Goal: Task Accomplishment & Management: Use online tool/utility

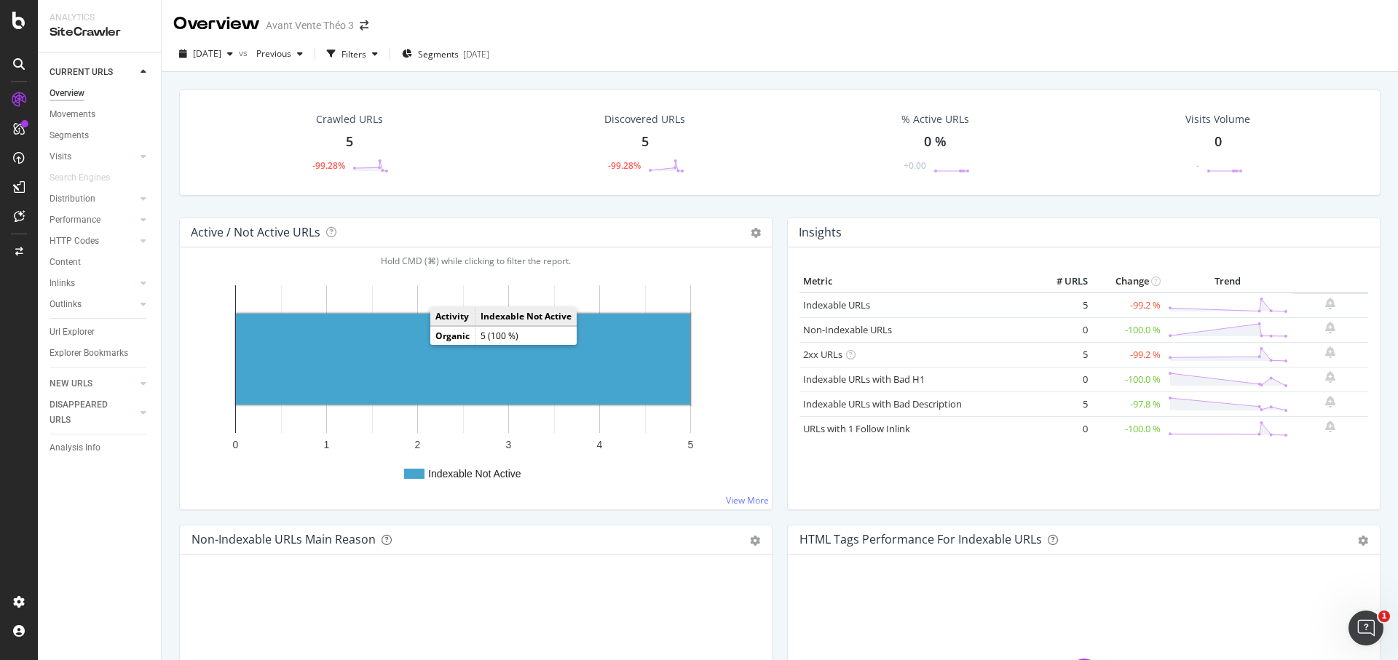
click at [412, 352] on rect "A chart." at bounding box center [463, 359] width 454 height 91
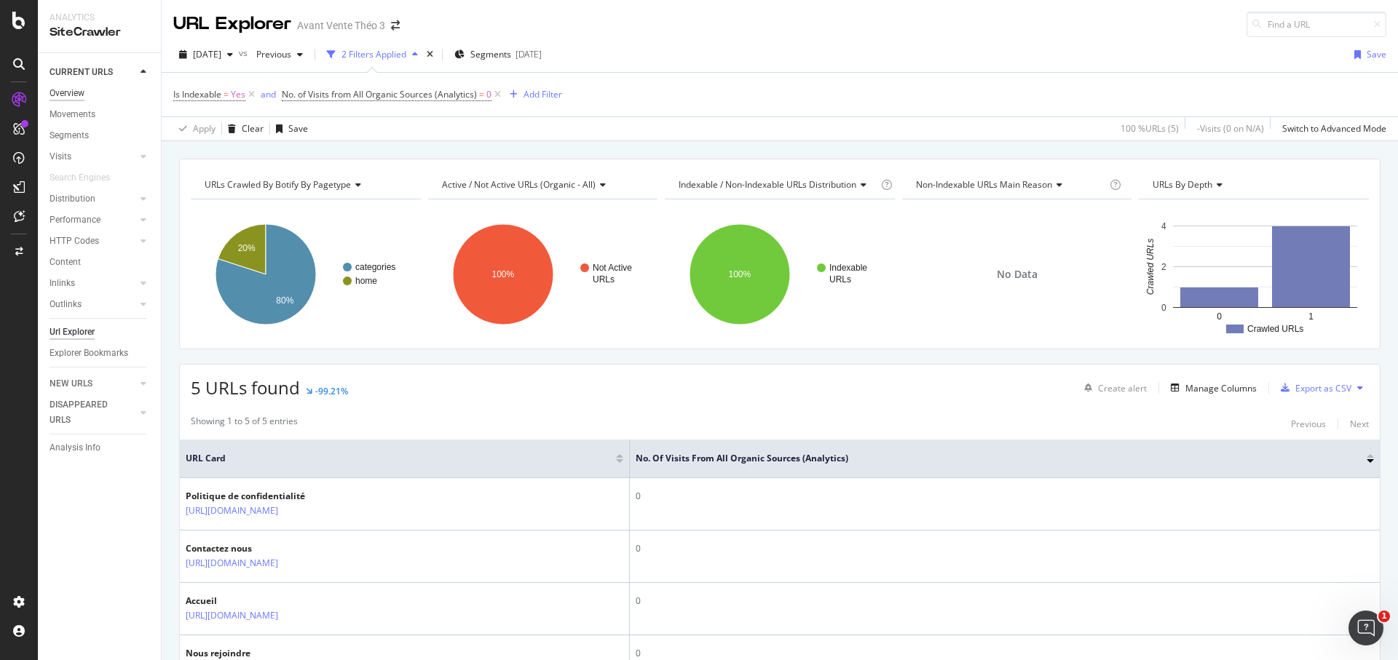
click at [64, 96] on div "Overview" at bounding box center [67, 93] width 35 height 15
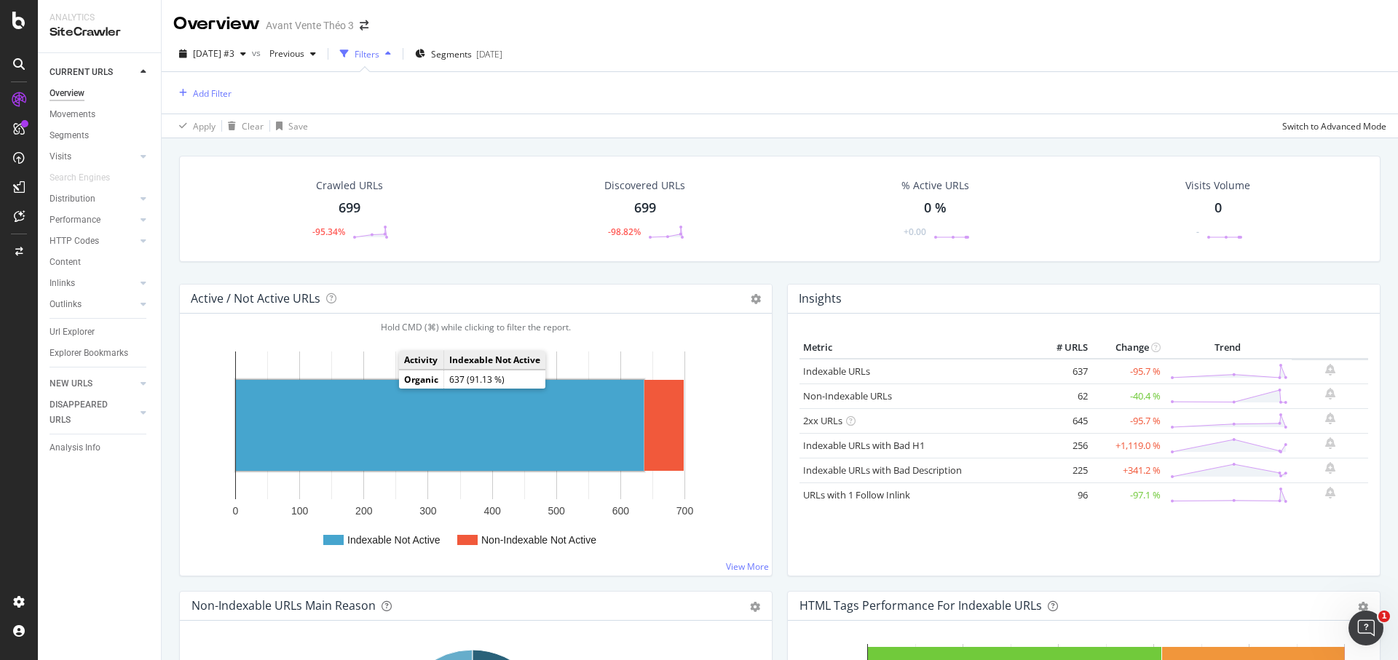
click at [387, 392] on rect "A chart." at bounding box center [440, 425] width 408 height 91
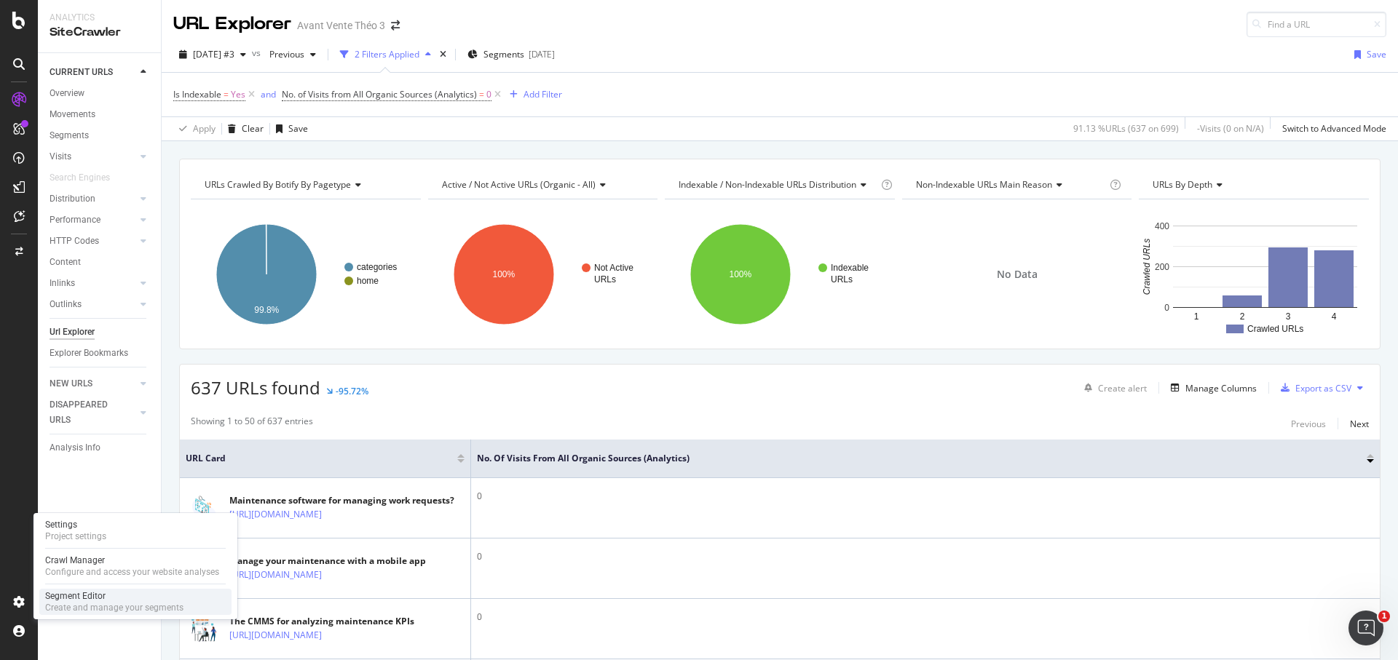
click at [73, 608] on div "Create and manage your segments" at bounding box center [114, 608] width 138 height 12
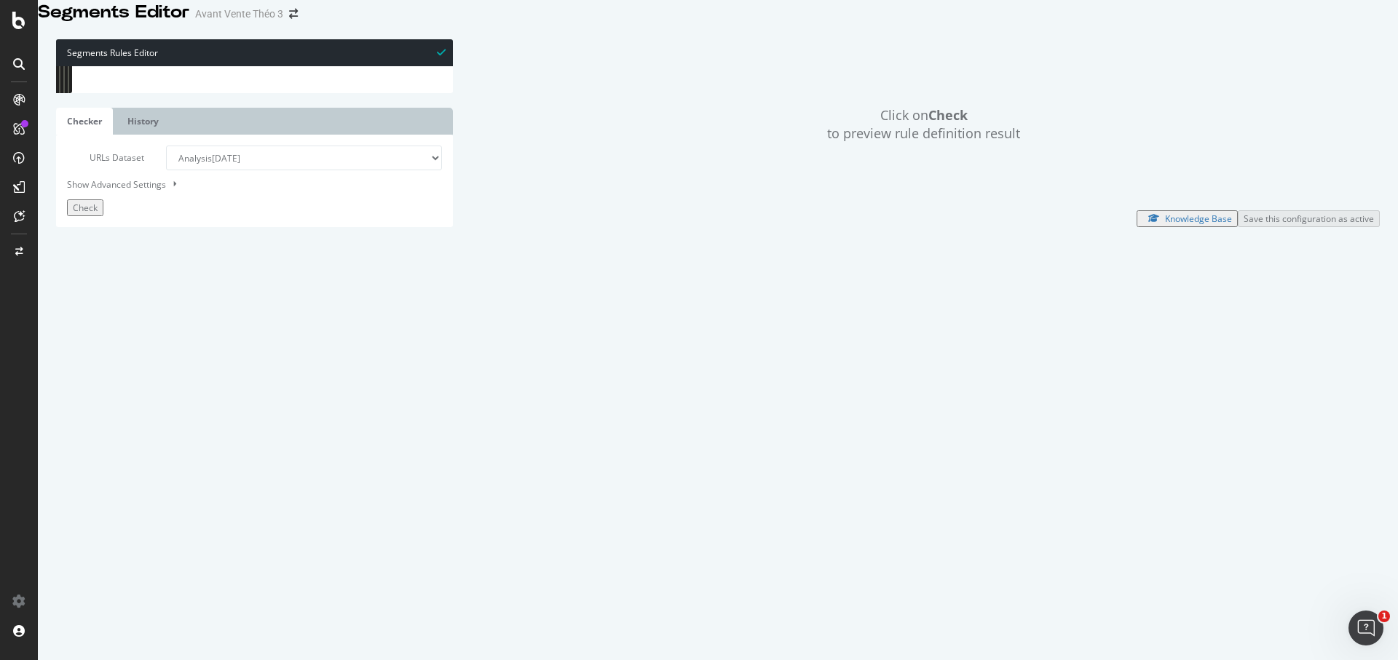
scroll to position [138, 0]
click at [97, 214] on div "Check" at bounding box center [85, 208] width 25 height 12
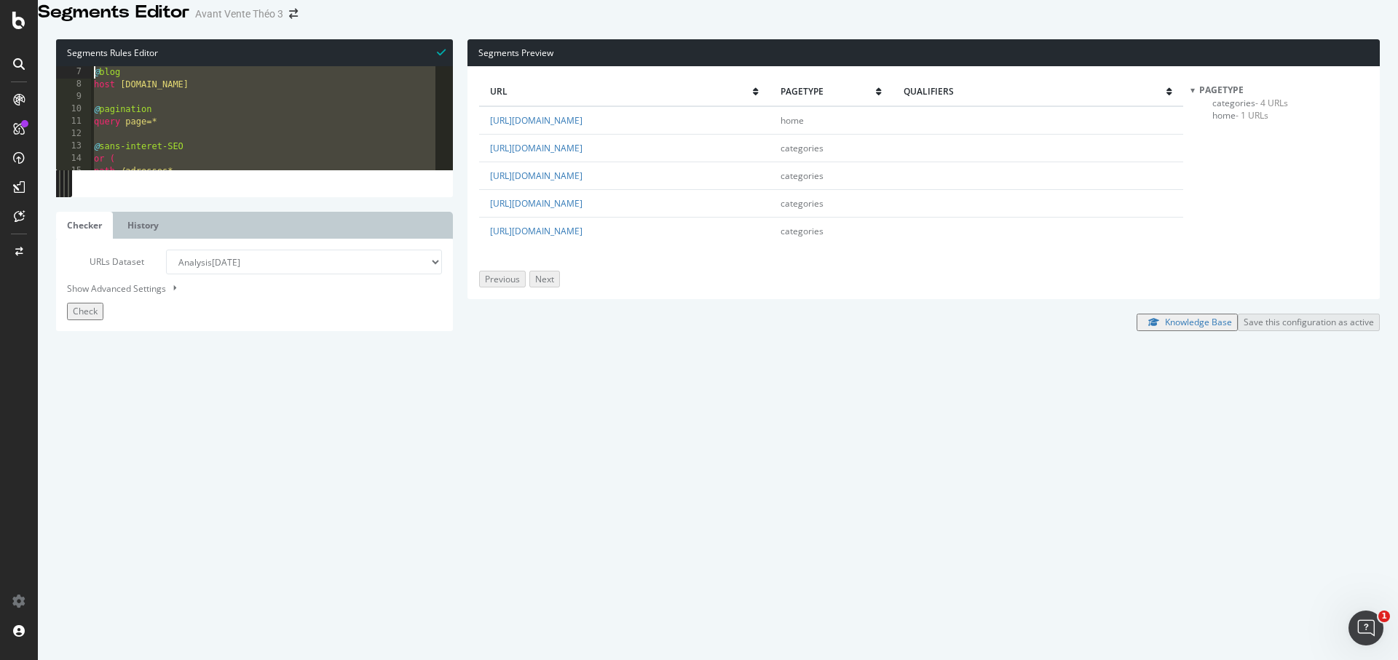
scroll to position [0, 0]
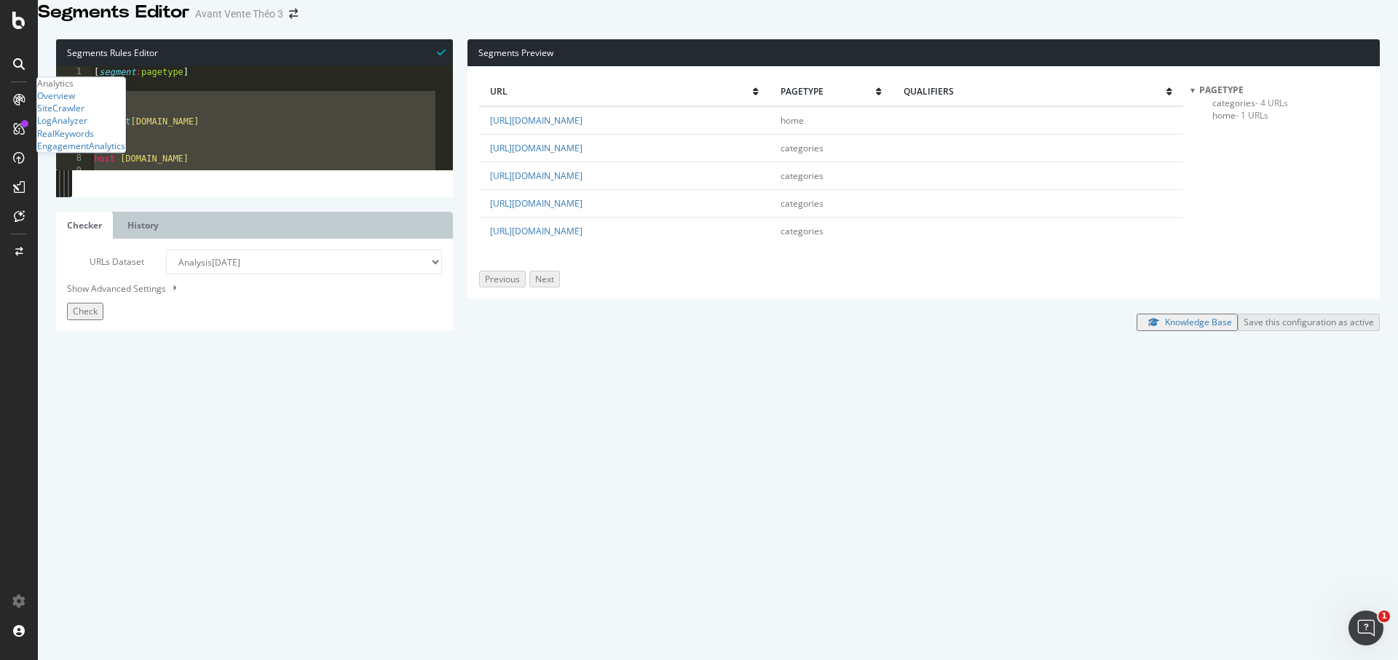
drag, startPoint x: 167, startPoint y: 472, endPoint x: 29, endPoint y: 116, distance: 381.3
click at [29, 116] on div "Analytics Overview SiteCrawler LogAnalyzer RealKeywords EngagementAnalytics Seg…" at bounding box center [699, 330] width 1398 height 660
type textarea "@home path /"
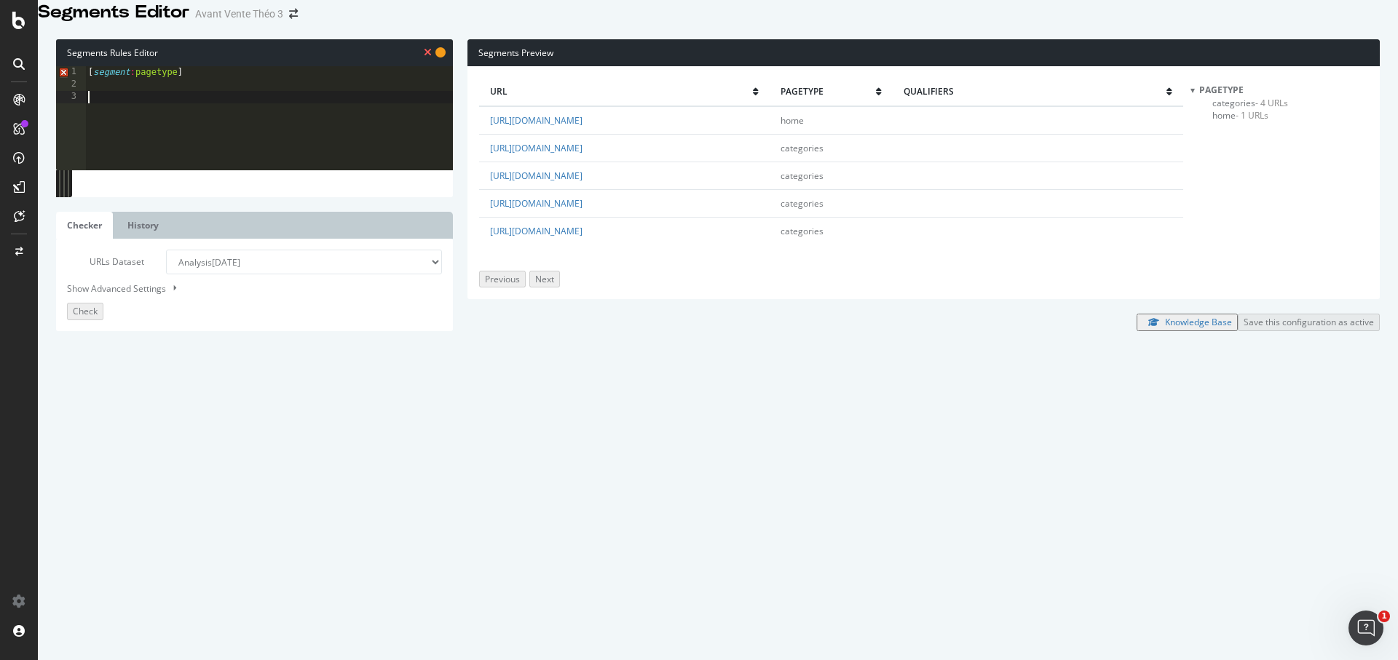
click at [209, 368] on div "[ segment : pagetype ]" at bounding box center [269, 275] width 368 height 419
click at [281, 274] on select "Analysis [DATE] Analysis [DATE] #3 Analysis [DATE] #2 Analysis [DATE] Analysis …" at bounding box center [304, 262] width 276 height 25
select select "analysis:20251002-3"
click at [166, 274] on select "Analysis [DATE] Analysis [DATE] #3 Analysis [DATE] #2 Analysis [DATE] Analysis …" at bounding box center [304, 262] width 276 height 25
click at [271, 323] on div "[ segment : pagetype ]" at bounding box center [269, 275] width 368 height 419
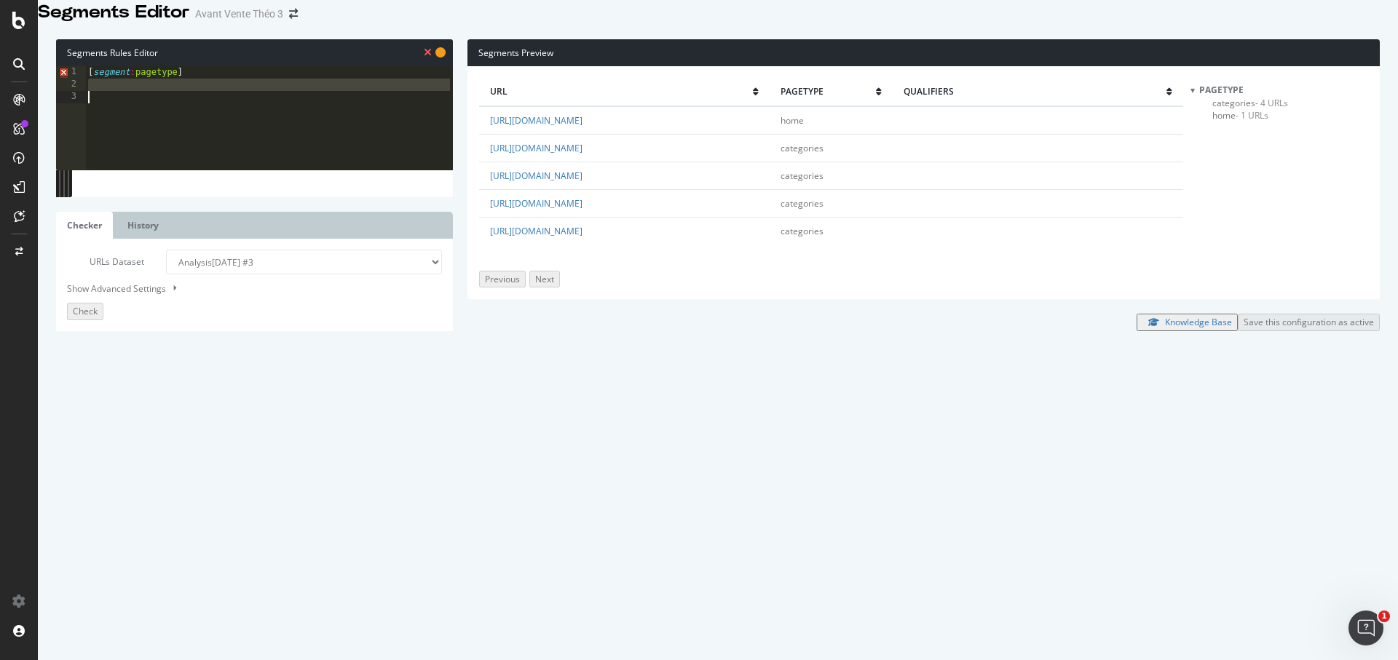
click at [103, 109] on div "[ segment : pagetype ]" at bounding box center [269, 275] width 368 height 419
click at [108, 116] on div "[ segment : pagetype ]" at bounding box center [269, 275] width 368 height 419
paste textarea "path /*"
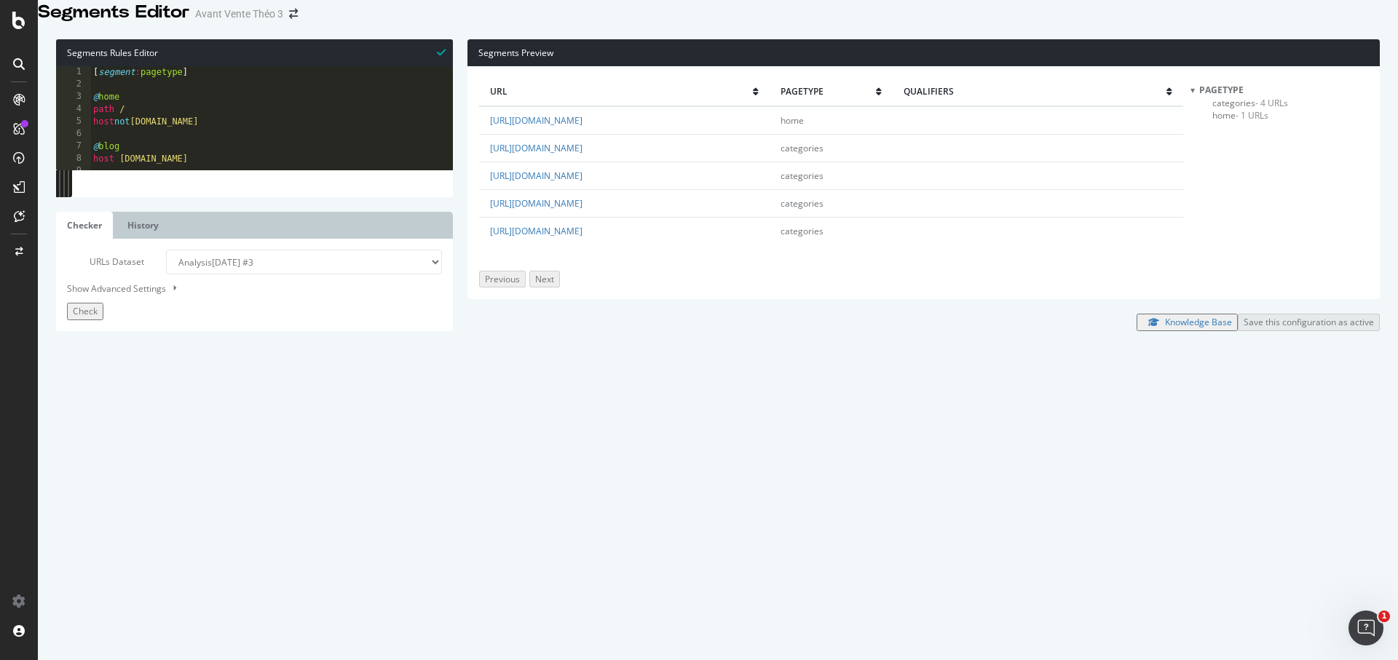
click at [89, 317] on span "Check" at bounding box center [85, 311] width 25 height 12
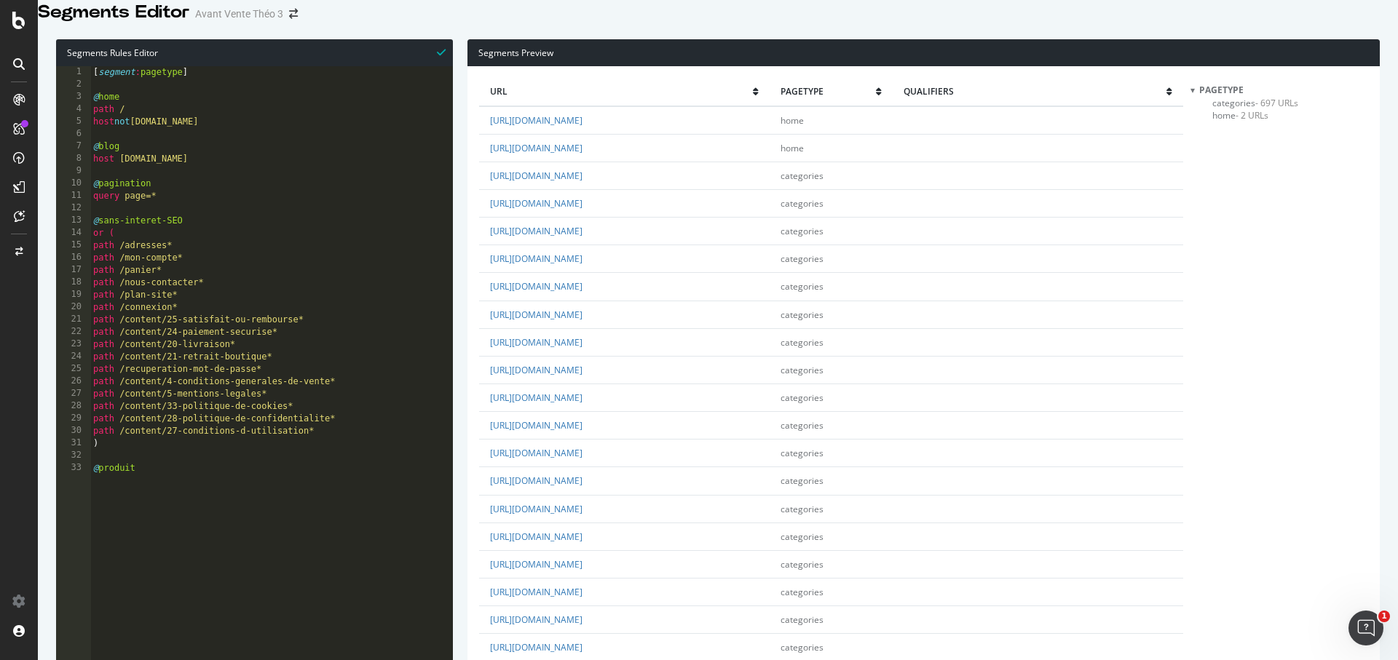
scroll to position [2329, 0]
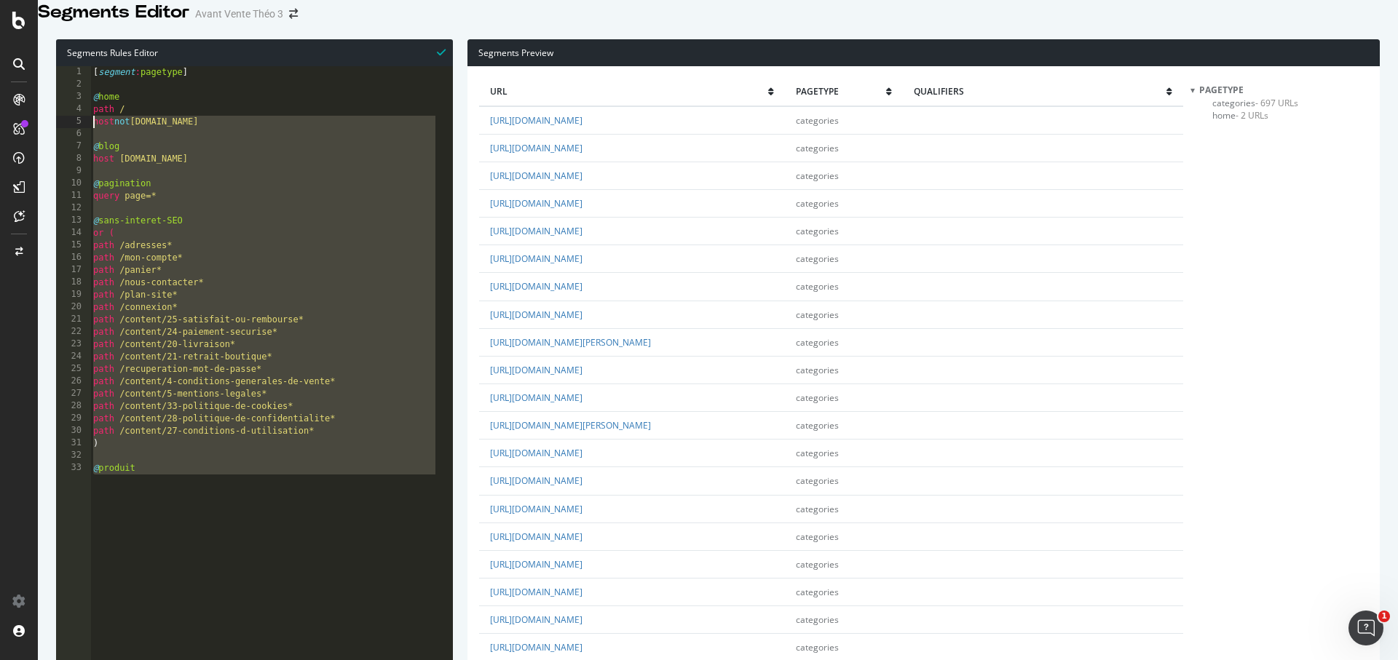
drag, startPoint x: 162, startPoint y: 468, endPoint x: 79, endPoint y: 136, distance: 342.2
type textarea "host not [DOMAIN_NAME]"
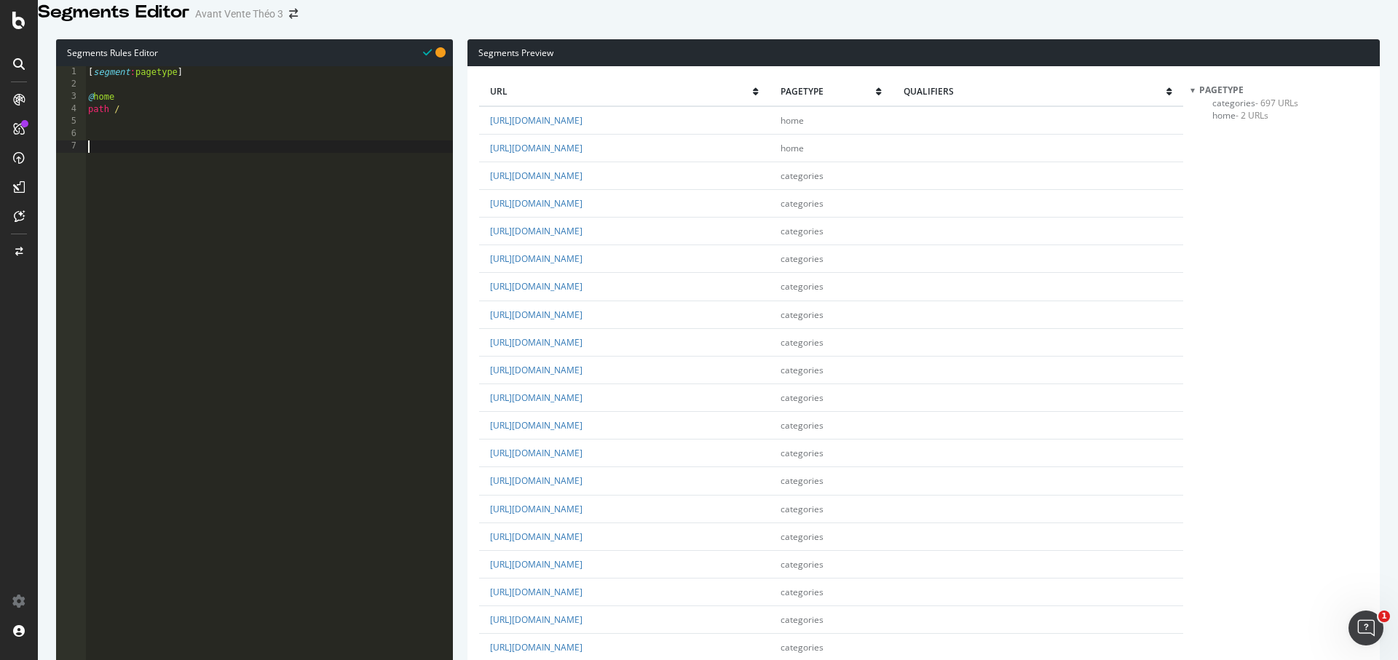
click at [1237, 122] on span "- 2 URLs" at bounding box center [1252, 115] width 33 height 12
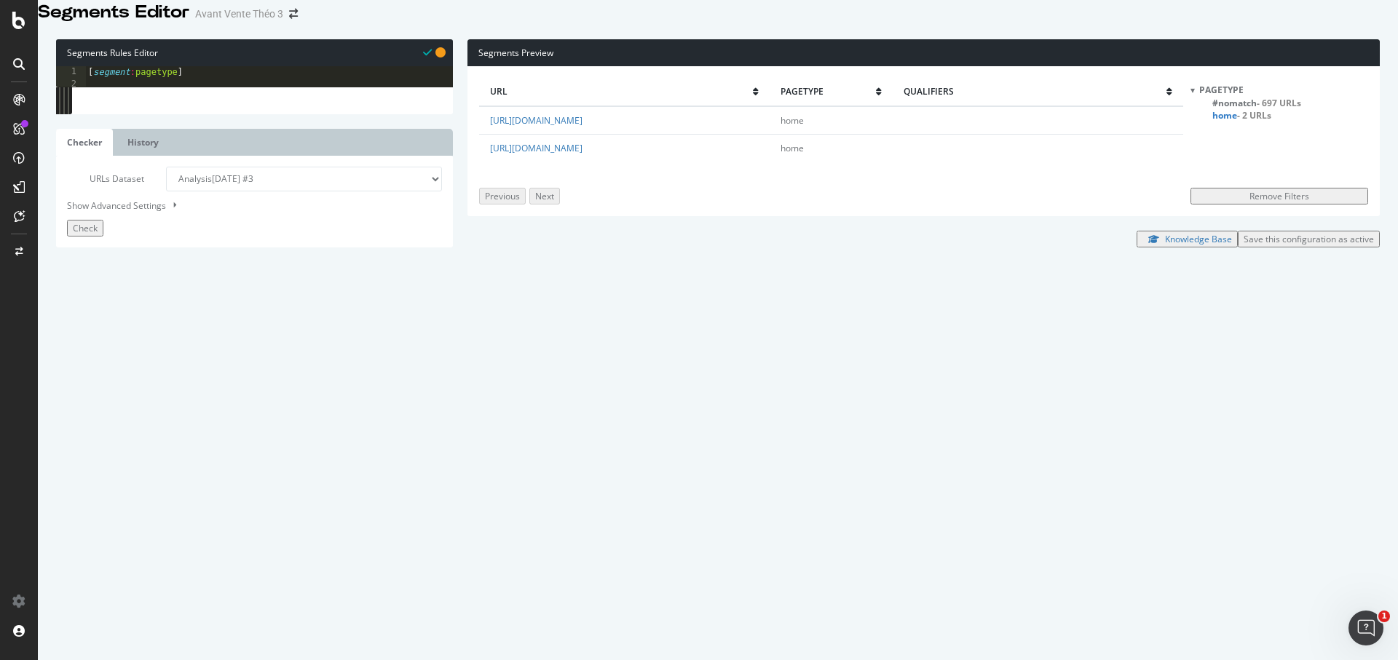
click at [1240, 109] on span "#nomatch - 697 URLs" at bounding box center [1256, 103] width 89 height 12
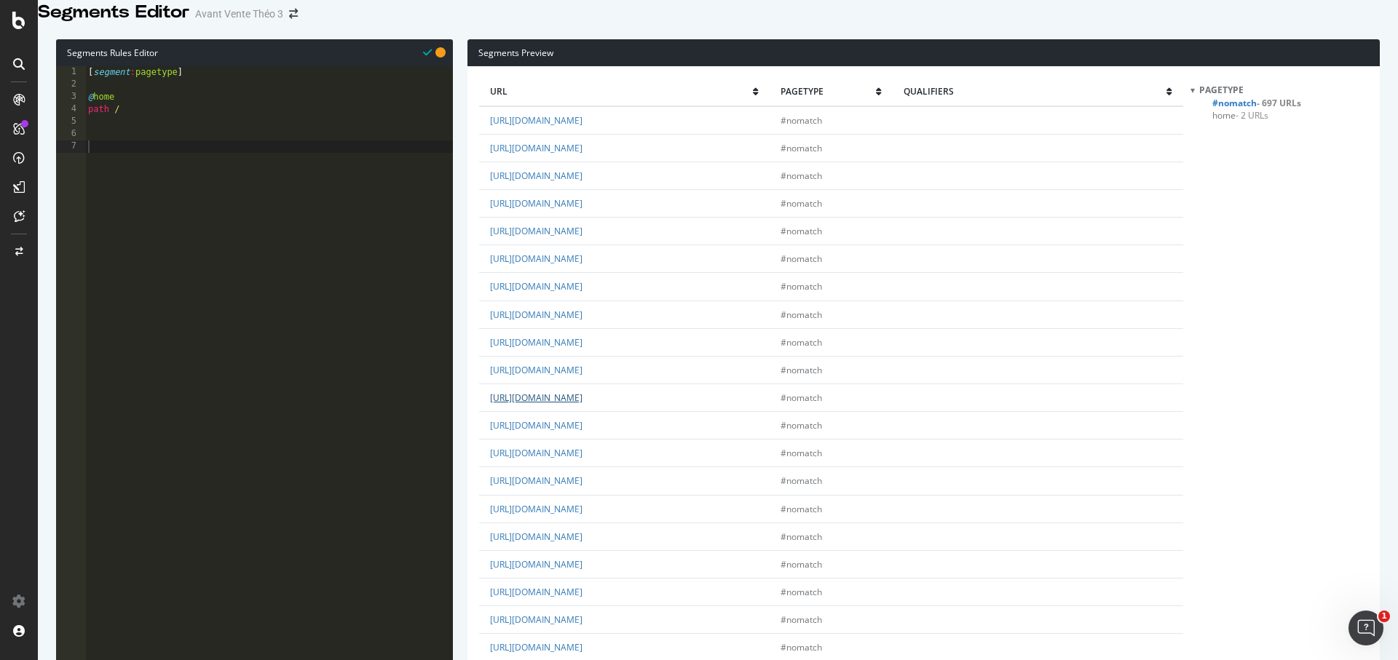
scroll to position [2329, 0]
click at [142, 225] on div "[ segment : pagetype ] @ home path /" at bounding box center [269, 275] width 368 height 419
type textarea "@Blog"
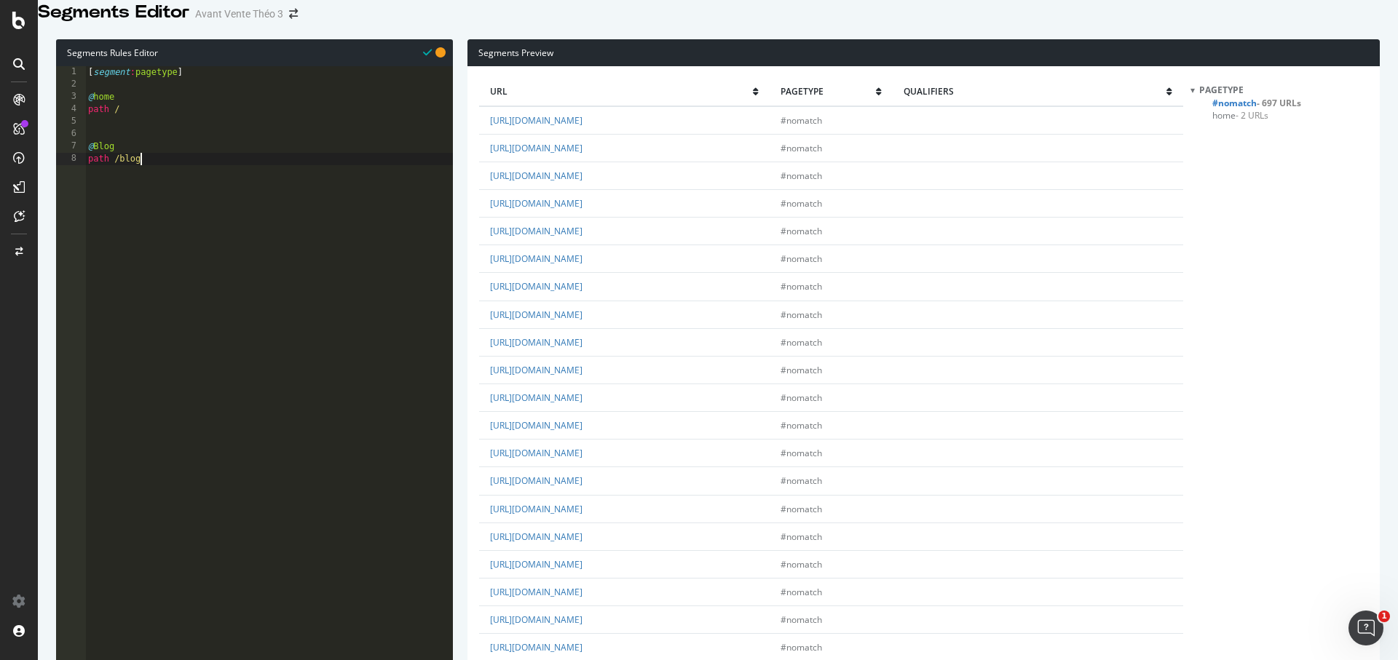
type textarea "path /blog*"
click at [146, 135] on div "[ segment : pagetype ] @ home path / @ Blog path /blog*" at bounding box center [271, 275] width 363 height 419
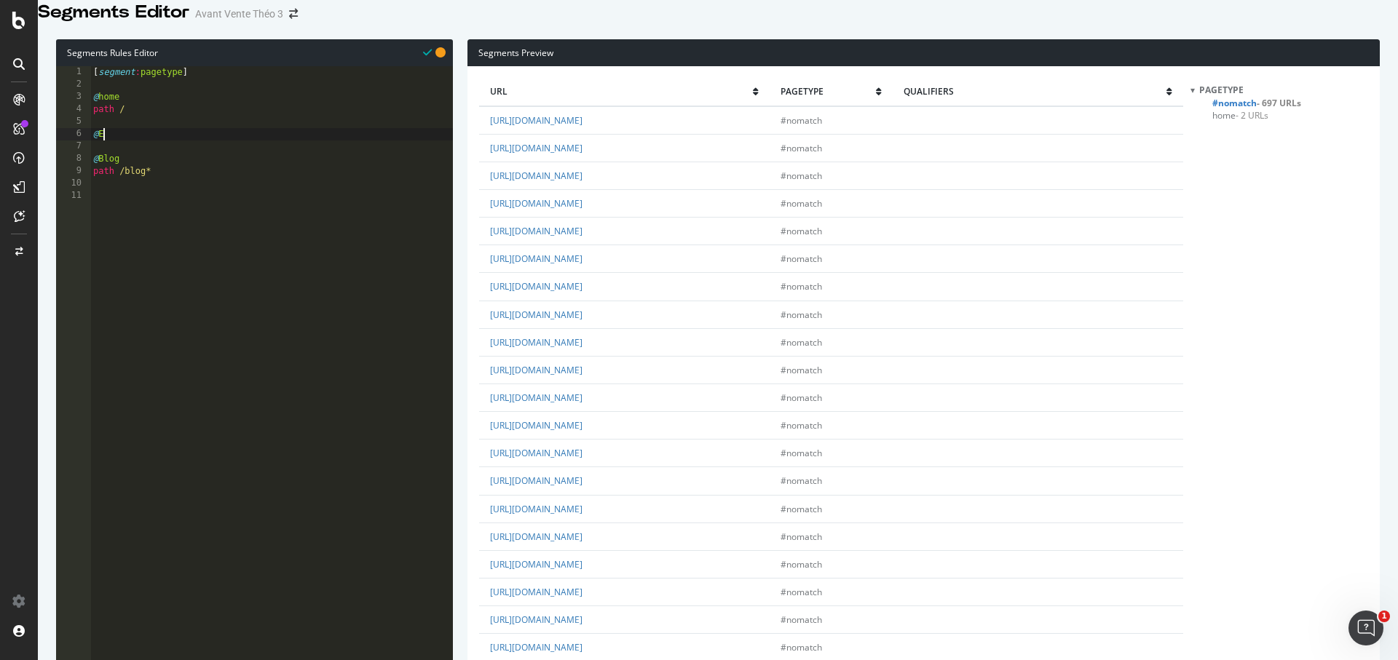
type textarea "@ES"
type textarea "path /es*"
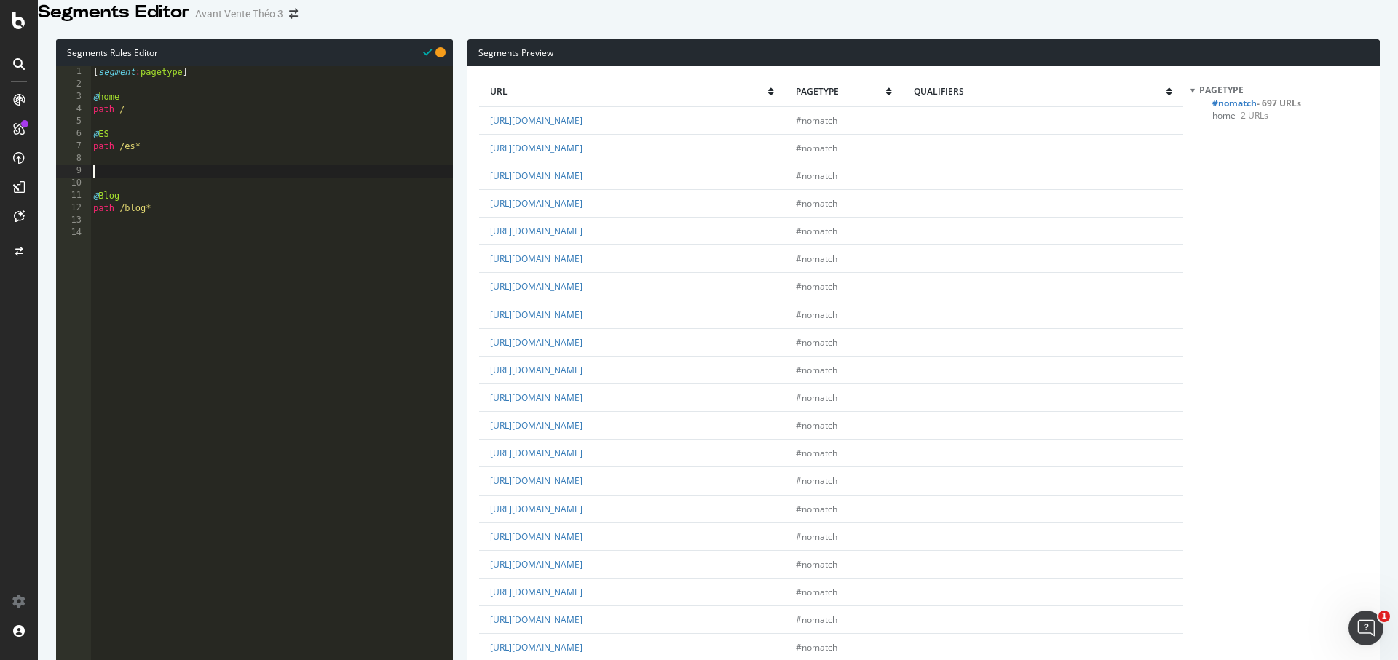
click at [177, 187] on div "[ segment : pagetype ] @ home path / @ ES path /es* @ Blog path /blog*" at bounding box center [271, 275] width 363 height 419
type textarea "@Latam"
type textarea "path /latam*"
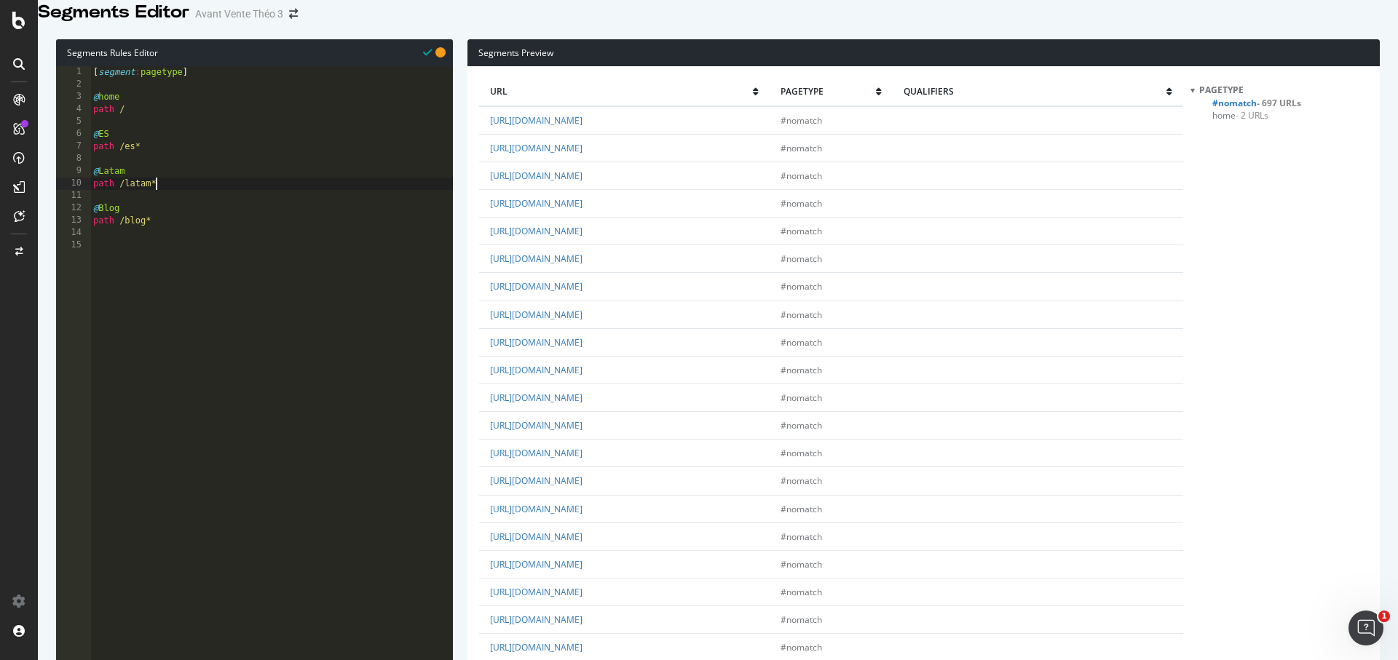
click at [333, 298] on div "[ segment : pagetype ] @ home path / @ ES path /es* @ Latam path /latam* @ Blog…" at bounding box center [271, 275] width 363 height 419
type textarea "@Cases-studies"
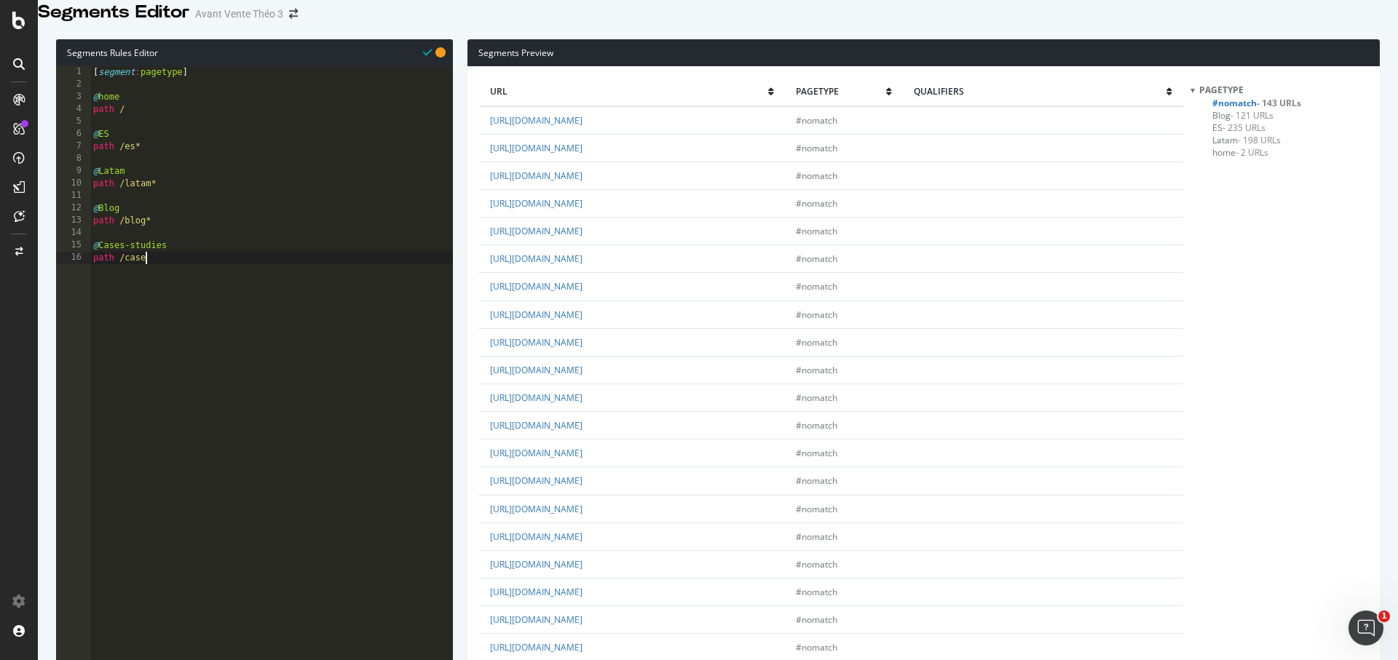
scroll to position [0, 4]
type textarea "path /case*"
click at [293, 360] on div "[ segment : pagetype ] @ home path / @ ES path /es* @ Latam path /latam* @ Blog…" at bounding box center [271, 275] width 363 height 419
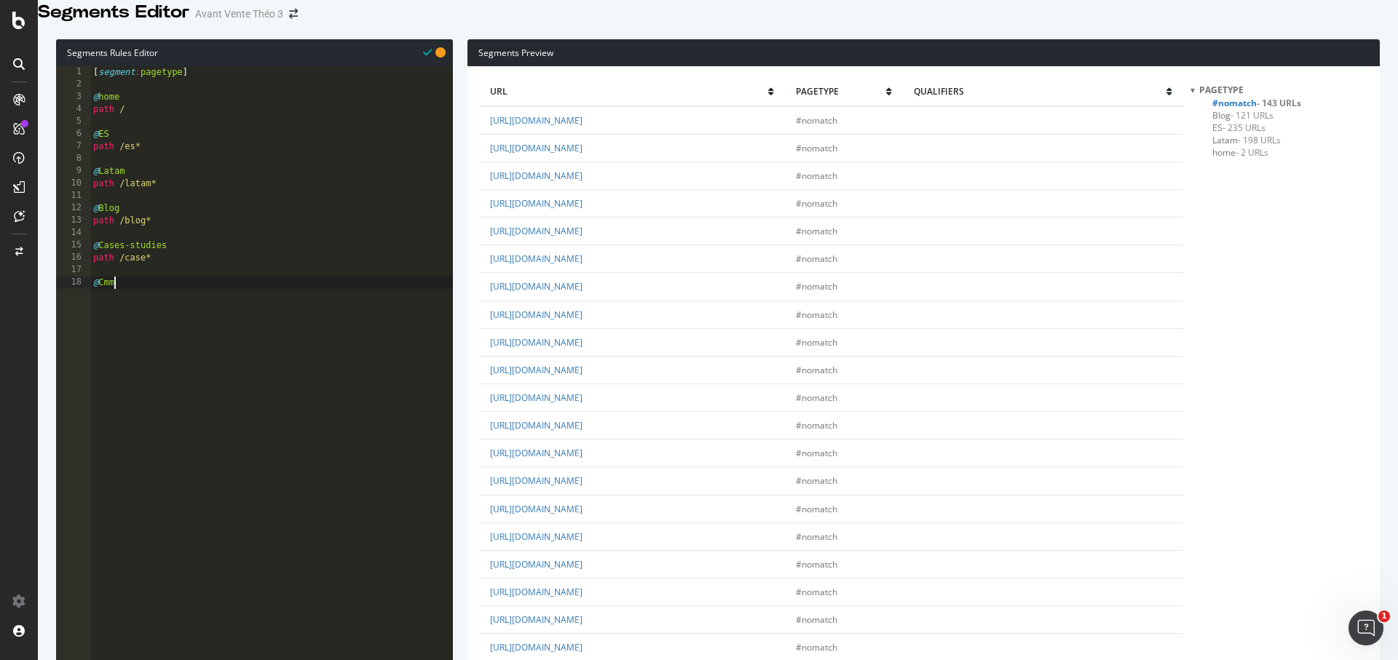
type textarea "@Cmms"
type textarea "path /cmms*"
type textarea "@Cafm"
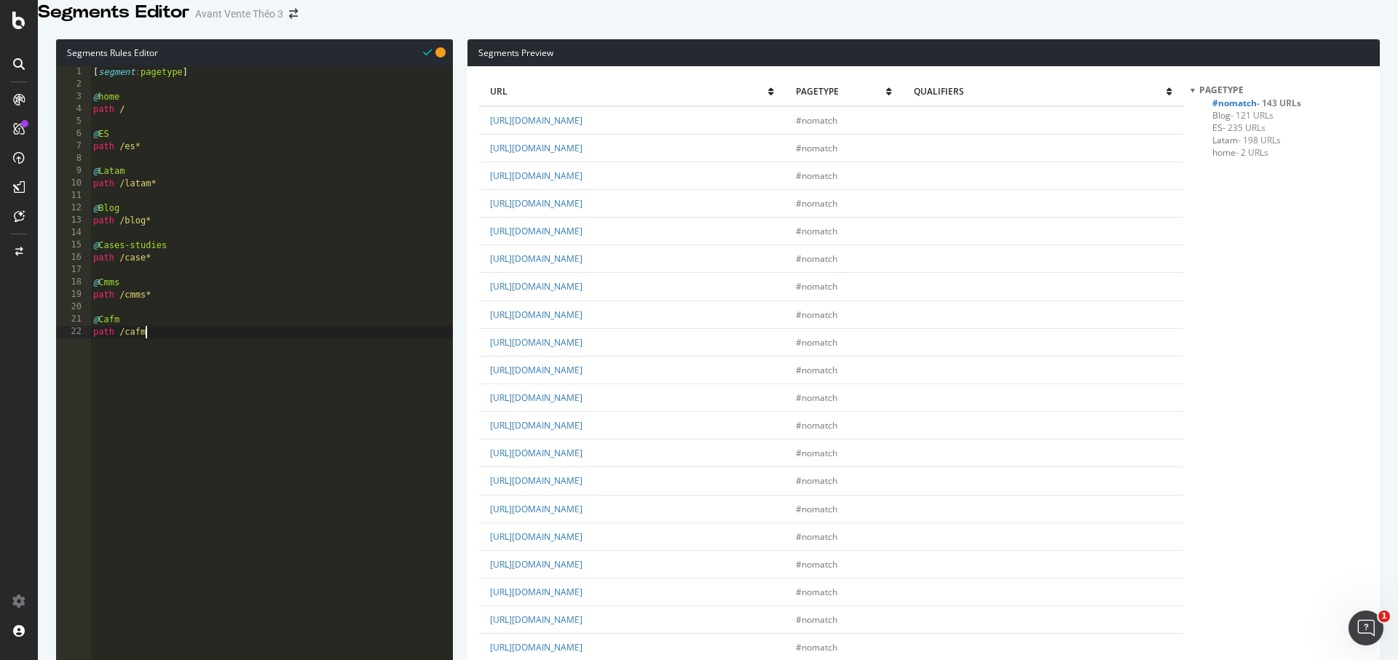
scroll to position [0, 4]
type textarea "path /cafm*"
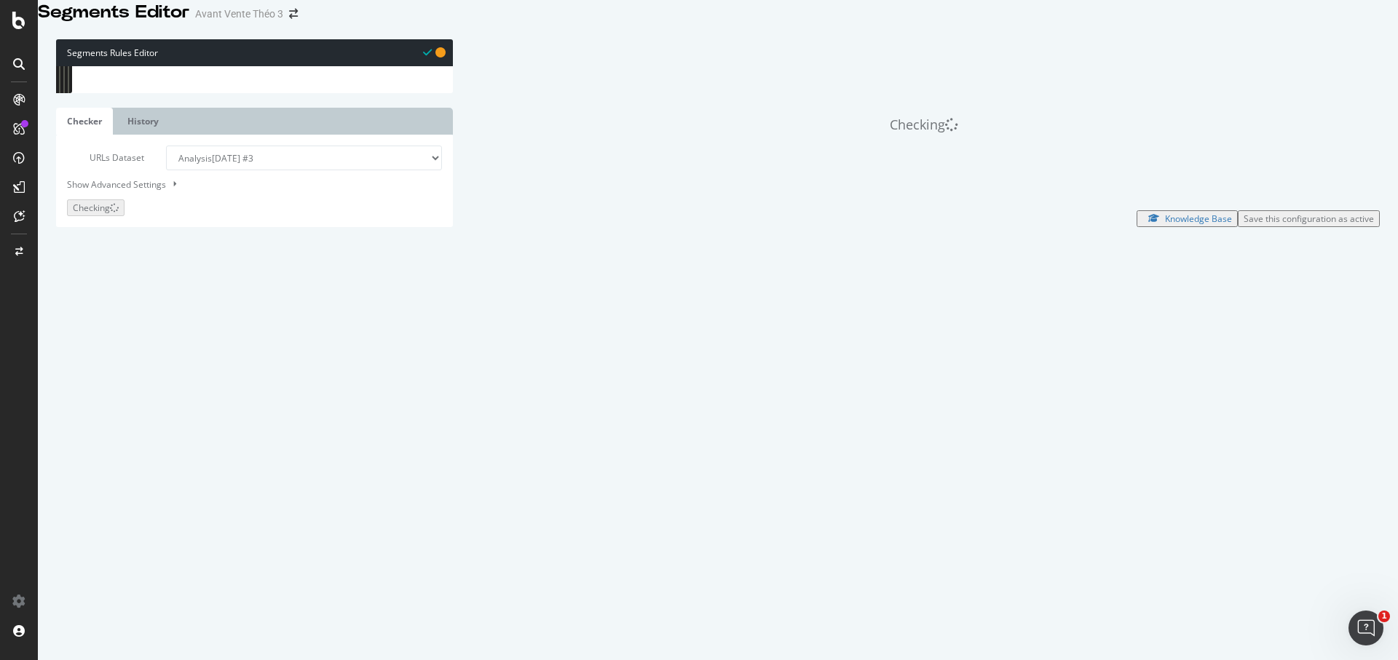
click at [121, 376] on div "[ segment : pagetype ] @ home path / @ ES path /es* @ Latam path /latam* @ Blog…" at bounding box center [271, 275] width 363 height 419
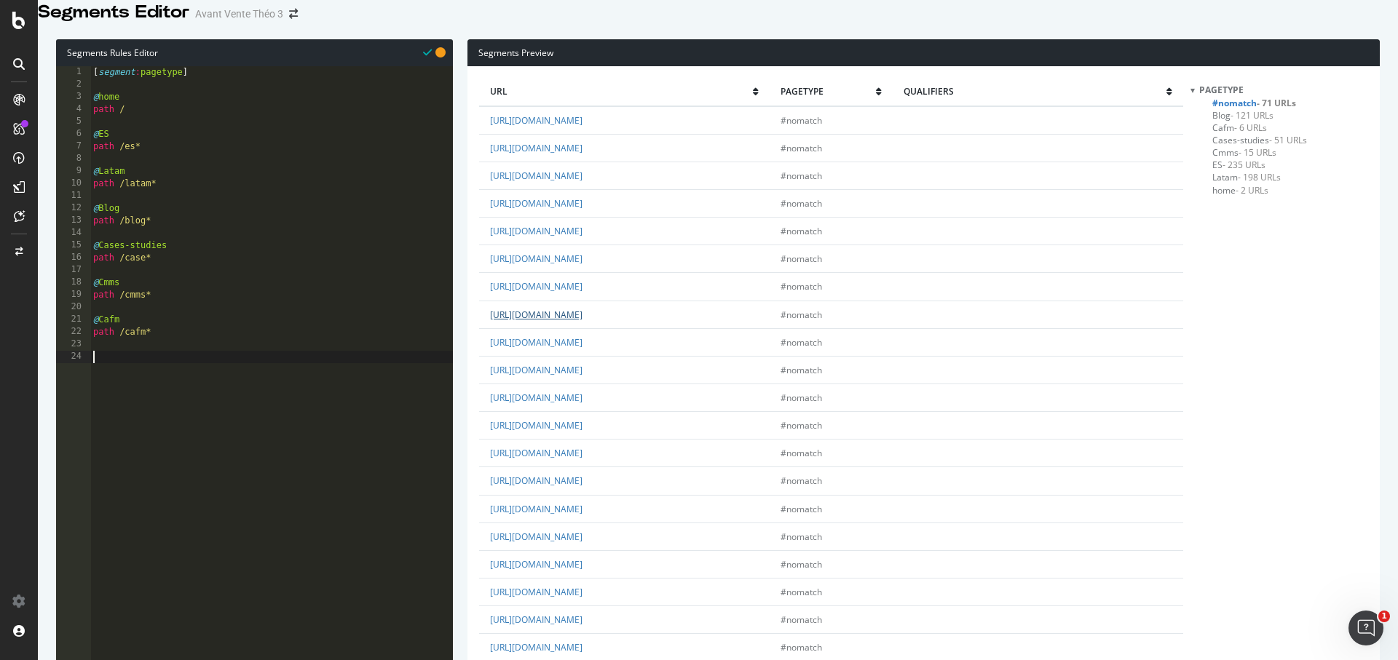
scroll to position [1102, 0]
click at [268, 384] on div "[ segment : pagetype ] @ home path / @ ES path /es* @ Latam path /latam* @ Blog…" at bounding box center [271, 275] width 363 height 419
type textarea "@Events-&-news"
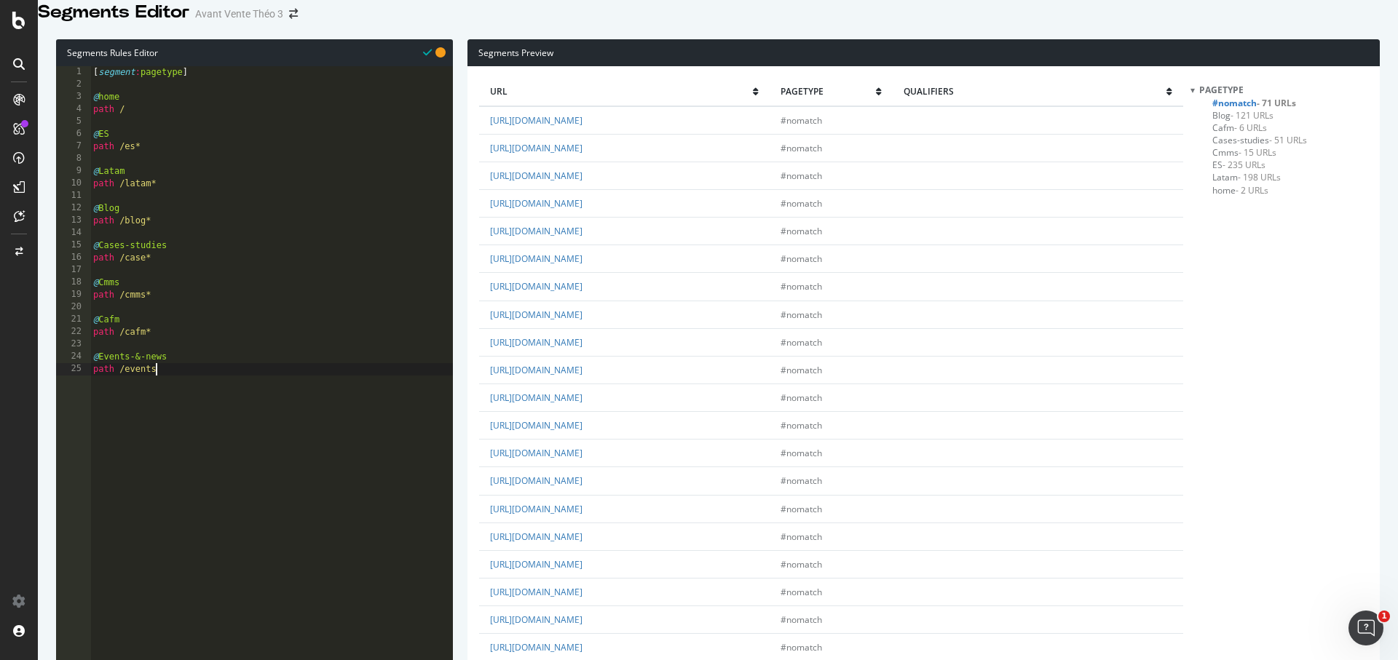
type textarea "path /events*"
click at [183, 400] on div "[ segment : pagetype ] @ home path / @ ES path /es* @ Latam path /latam* @ Blog…" at bounding box center [271, 275] width 363 height 419
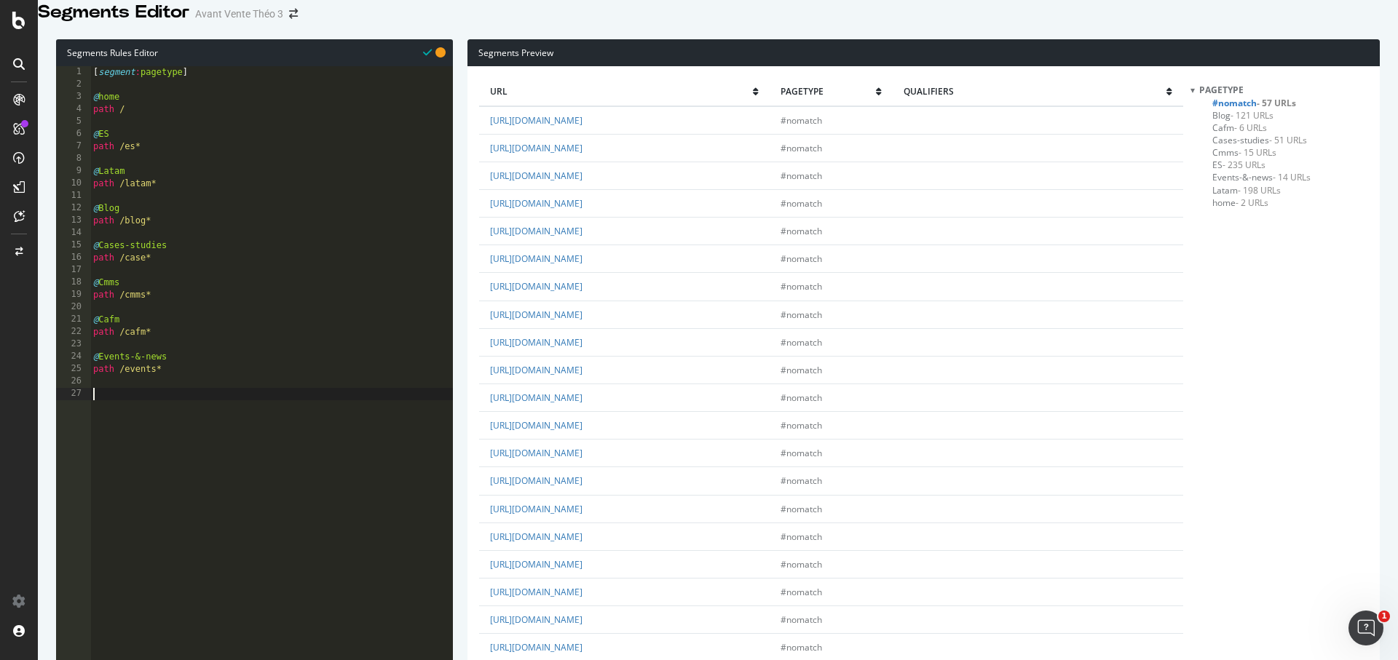
click at [174, 412] on div "[ segment : pagetype ] @ home path / @ ES path /es* @ Latam path /latam* @ Blog…" at bounding box center [271, 275] width 363 height 419
type textarea "@Industry"
type textarea "â"
type textarea "path /indus*"
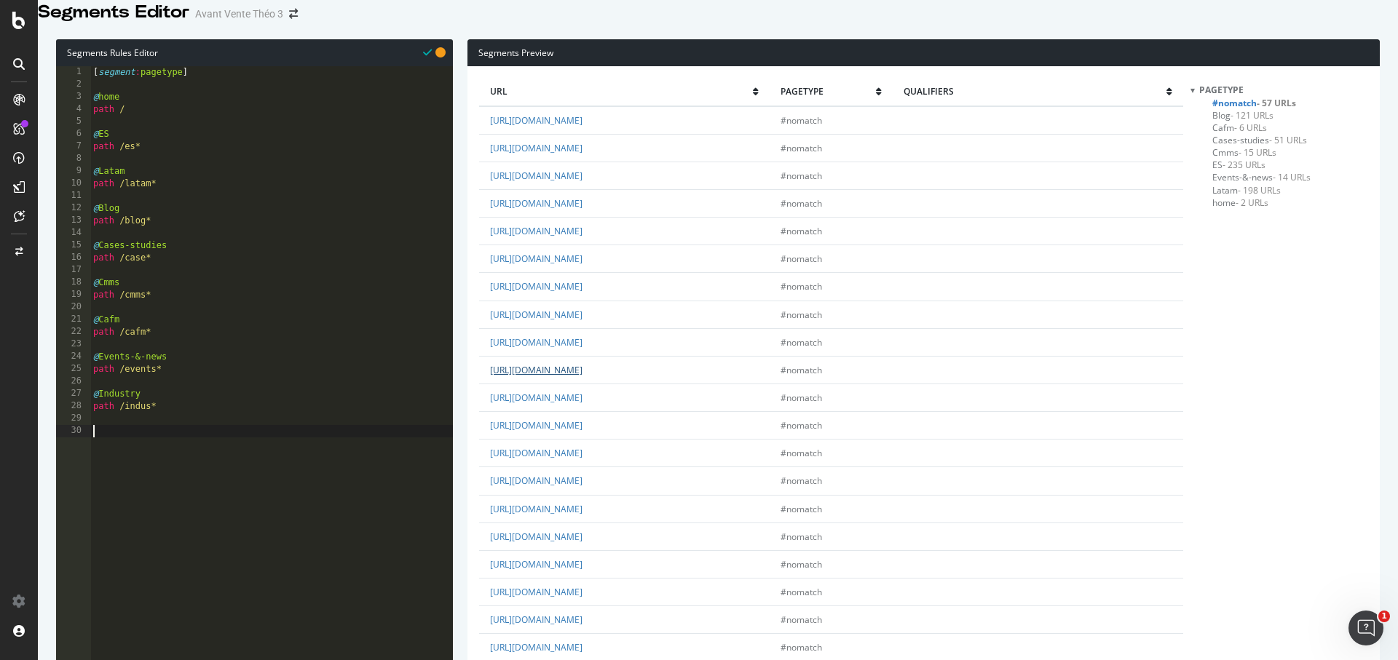
scroll to position [1171, 0]
click at [154, 454] on div "[ segment : pagetype ] @ home path / @ ES path /es* @ Latam path /latam* @ Blog…" at bounding box center [271, 275] width 363 height 419
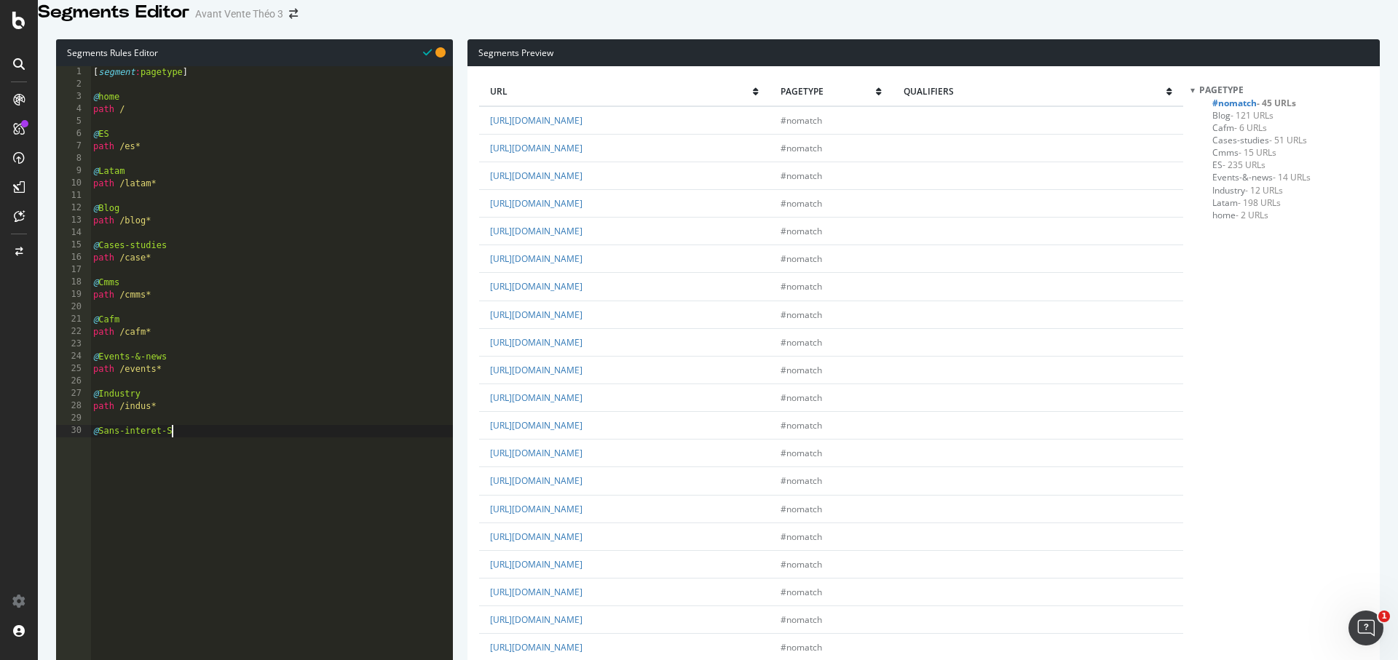
type textarea "@Sans-interet-SEO"
type textarea "or ("
click at [582, 392] on link "[URL][DOMAIN_NAME]" at bounding box center [536, 398] width 92 height 12
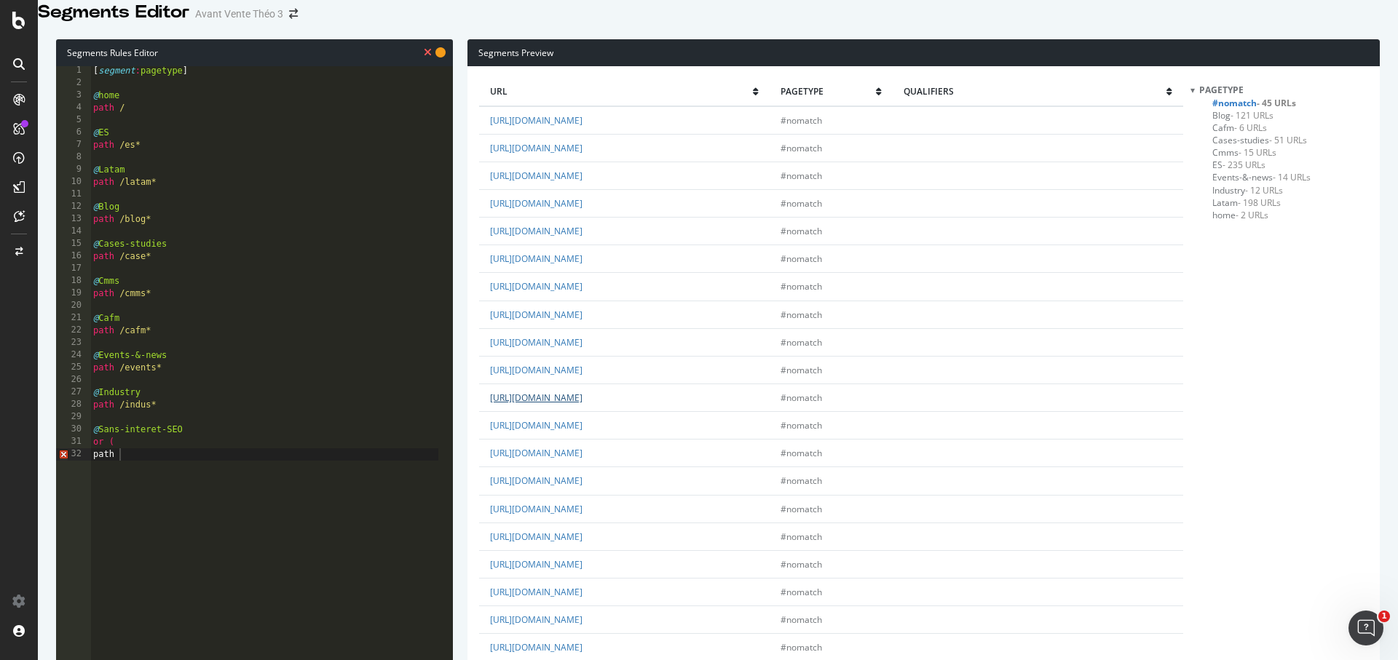
scroll to position [141, 0]
drag, startPoint x: 711, startPoint y: 431, endPoint x: 610, endPoint y: 434, distance: 101.2
click at [610, 550] on td "[URL][DOMAIN_NAME]" at bounding box center [624, 564] width 291 height 28
copy link "legal-information/"
click at [169, 471] on div "[ segment : pagetype ] @ home path / @ ES path /es* @ Latam path /latam* @ Blog…" at bounding box center [264, 274] width 348 height 419
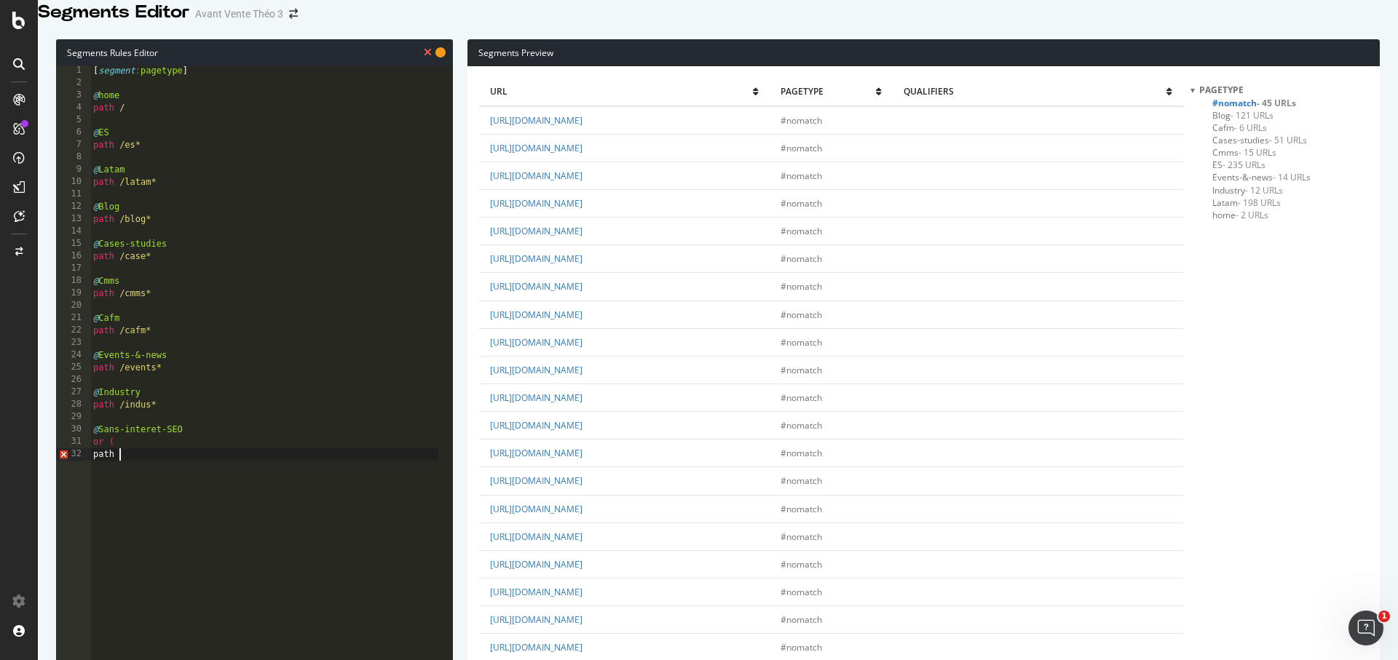
scroll to position [0, 1]
paste textarea "legal-information/"
type textarea "path /legal-information/"
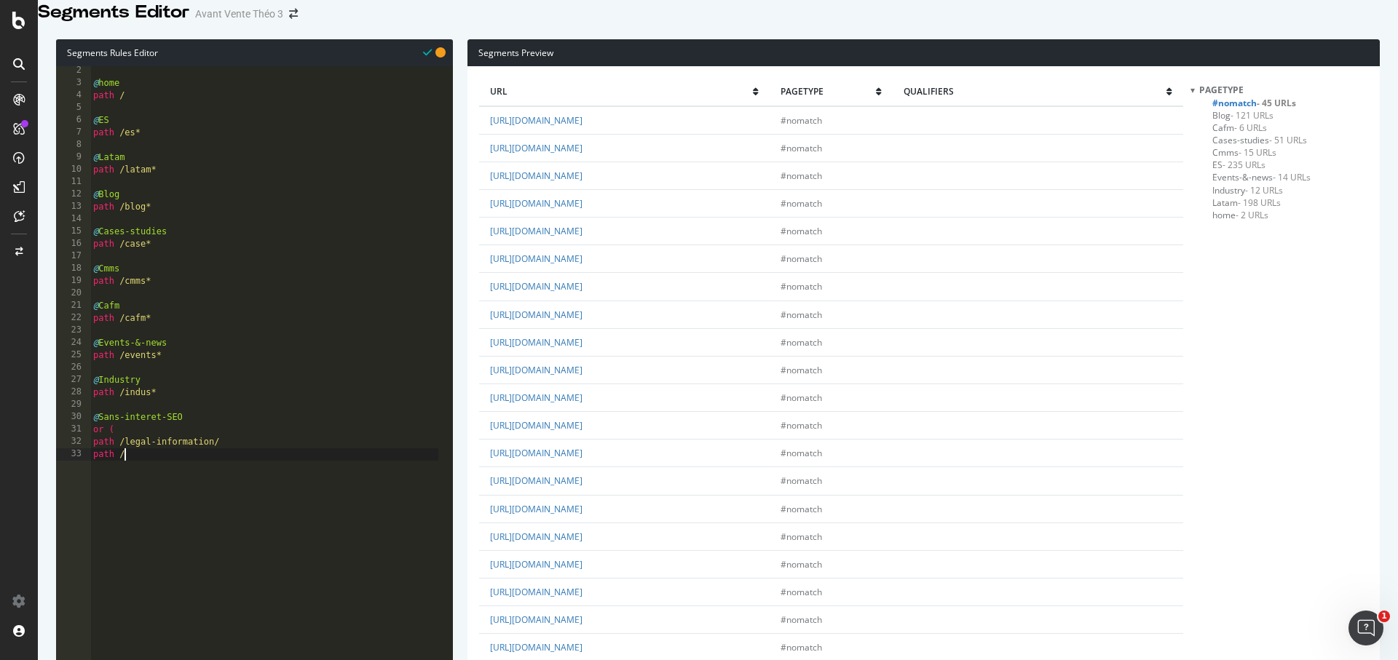
scroll to position [0, 0]
type textarea "path /author*"
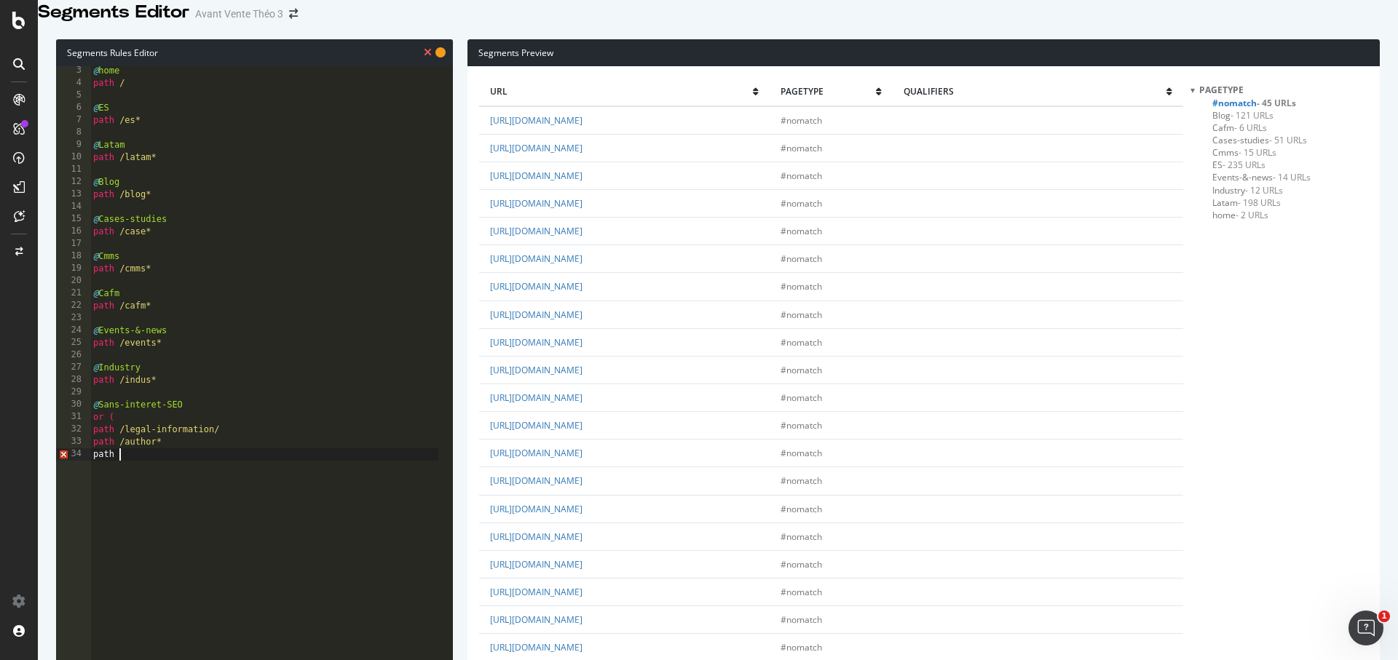
scroll to position [0, 1]
click at [582, 349] on link "[URL][DOMAIN_NAME]" at bounding box center [536, 342] width 92 height 12
click at [212, 470] on div "@ home path / @ ES path /es* @ Latam path /latam* @ Blog path /blog* @ Cases-st…" at bounding box center [264, 274] width 348 height 419
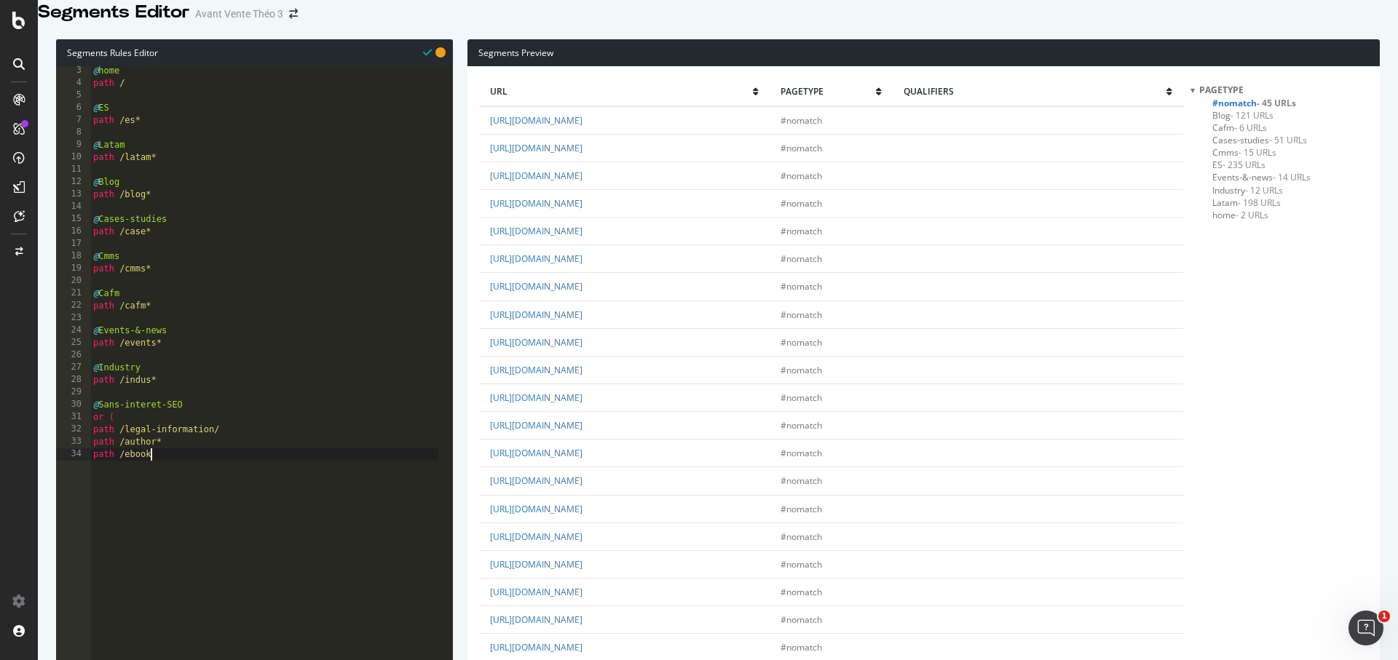
type textarea "path /ebook*"
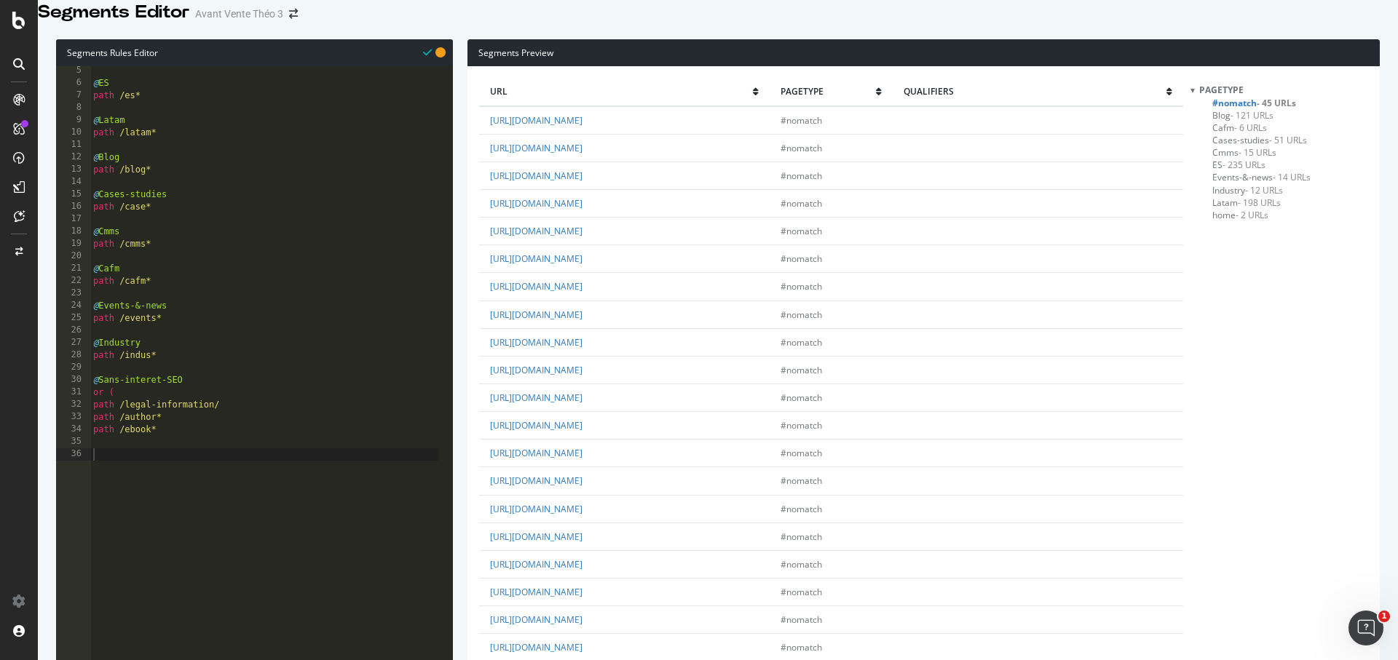
scroll to position [679, 0]
type textarea "path /ebook*"
click at [181, 451] on div "@ ES path /es* @ Latam path /latam* @ Blog path /blog* @ Cases-studies path /ca…" at bounding box center [264, 274] width 348 height 419
click at [169, 456] on div "@ ES path /es* @ Latam path /latam* @ Blog path /blog* @ Cases-studies path /ca…" at bounding box center [264, 274] width 348 height 419
type textarea ")"
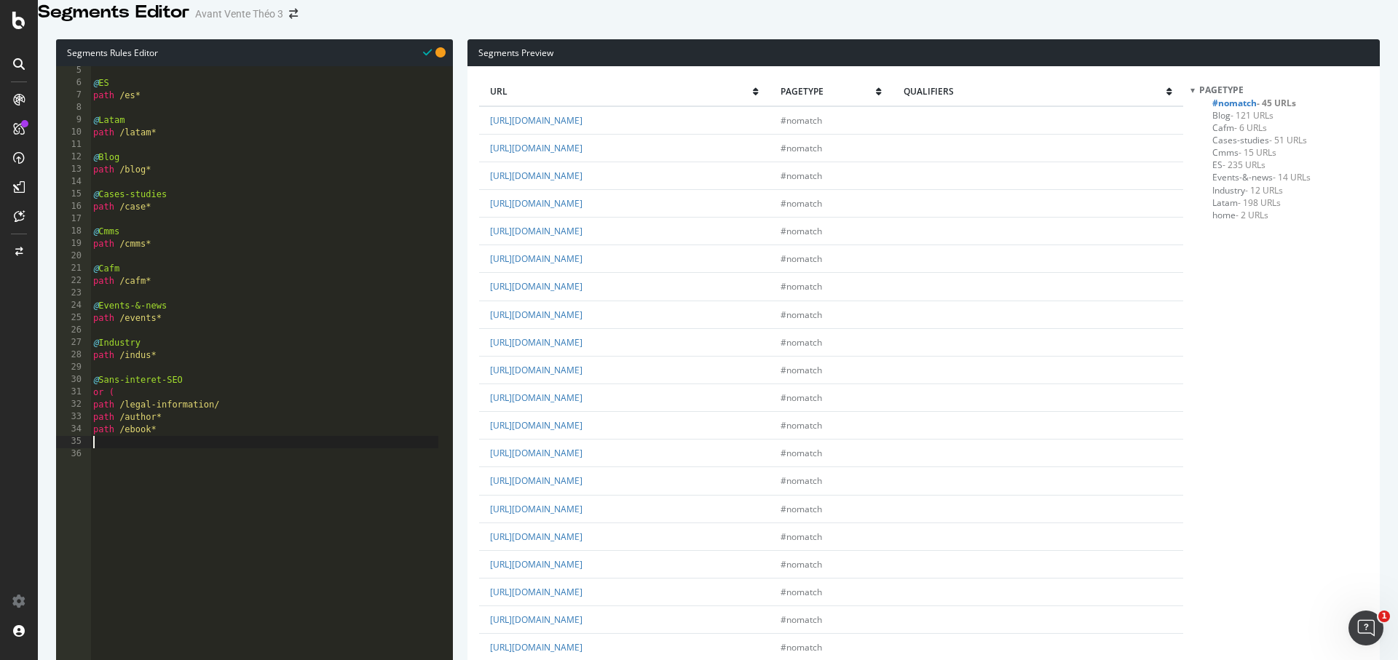
scroll to position [0, 0]
click at [175, 451] on div "@ ES path /es* @ Latam path /latam* @ Blog path /blog* @ Cases-studies path /ca…" at bounding box center [264, 274] width 348 height 419
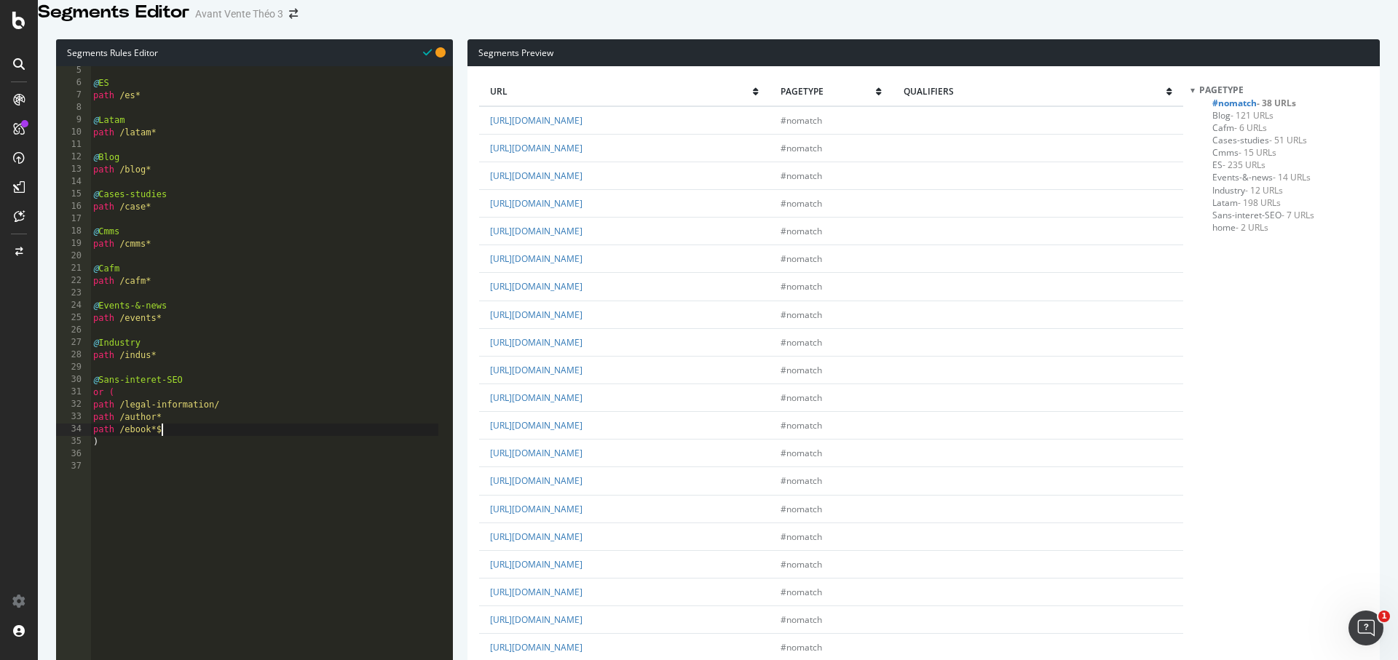
type textarea "path /ebook*"
type textarea "path /sitemap*"
type textarea "path /e-books*"
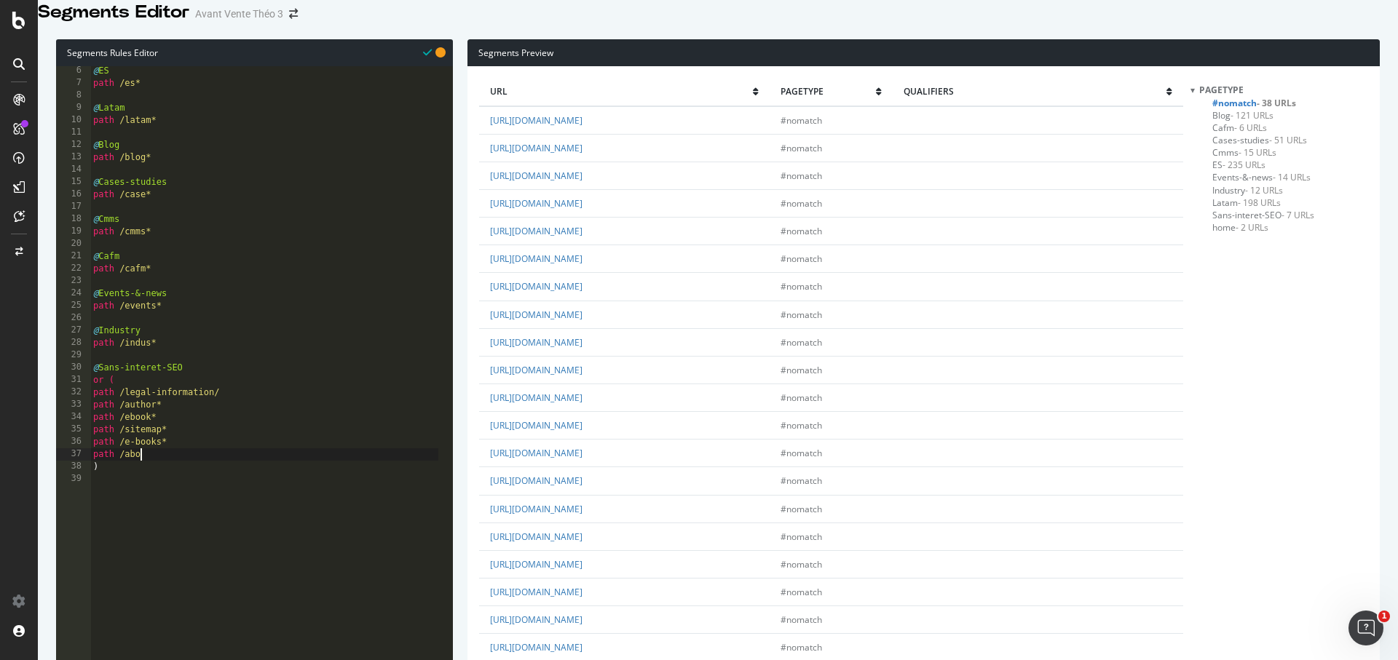
scroll to position [0, 4]
type textarea "path /about*"
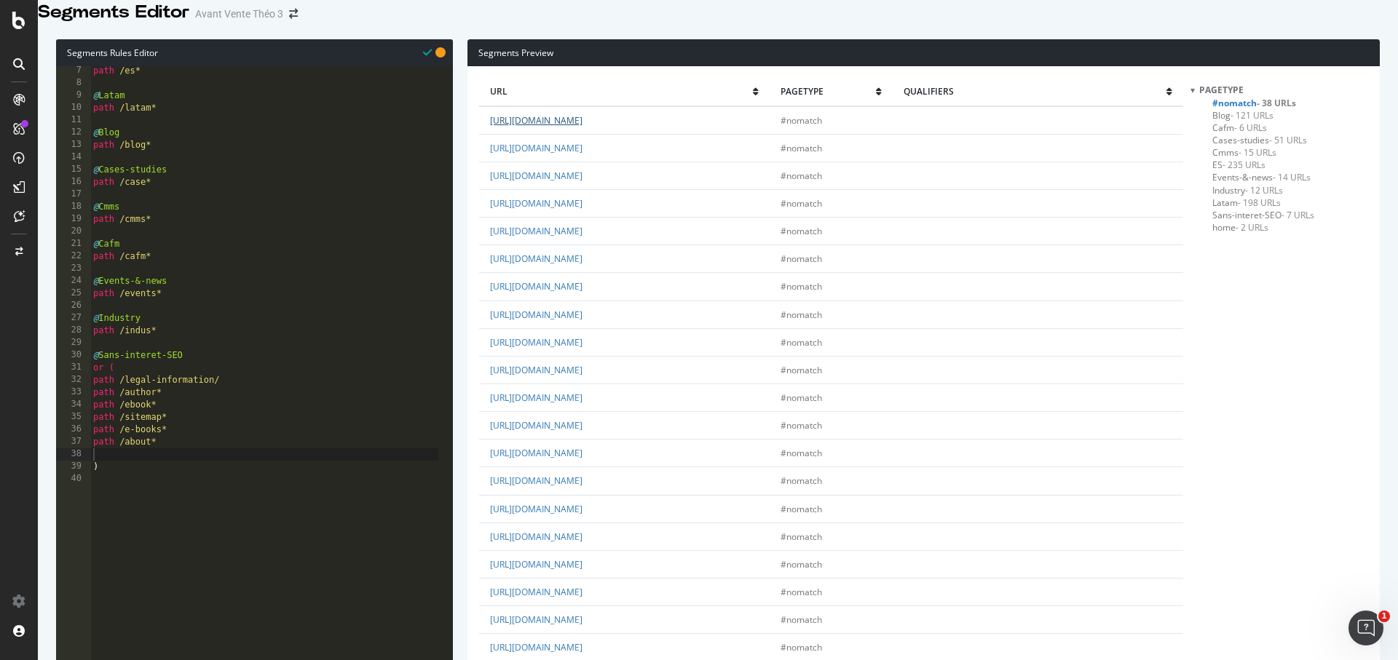
click at [582, 127] on link "[URL][DOMAIN_NAME]" at bounding box center [536, 120] width 92 height 12
type textarea "path /indus*"
click at [188, 311] on div "path /latam* @ Blog path /blog* @ Cases-studies path /case* @ Cmms path /cmms* …" at bounding box center [264, 274] width 348 height 419
type textarea "&"
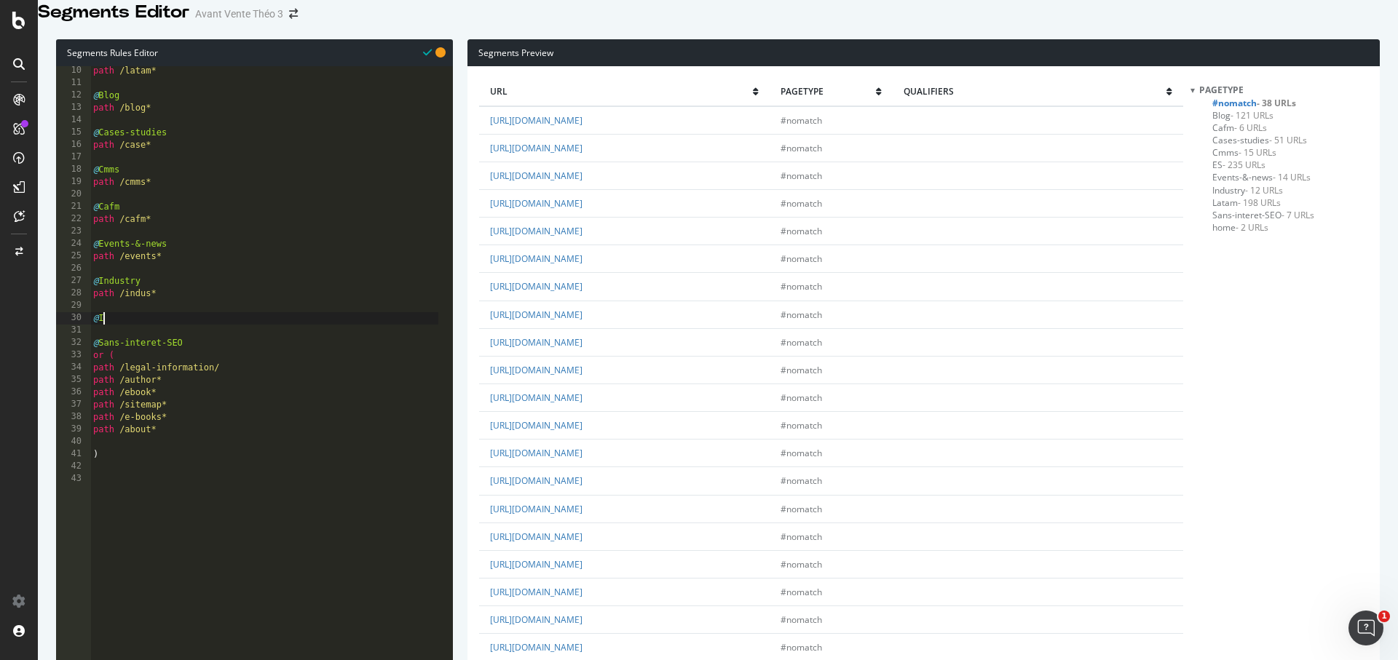
scroll to position [0, 0]
type textarea "@Integrations"
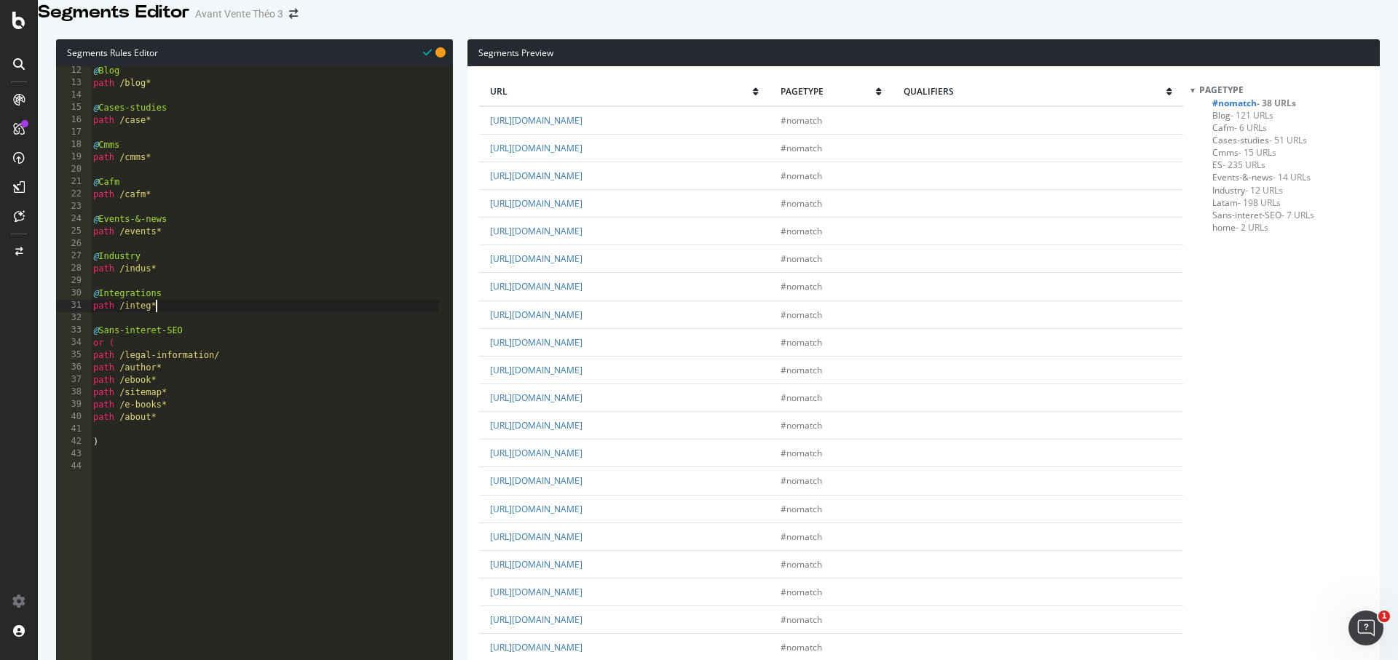
scroll to position [150, 0]
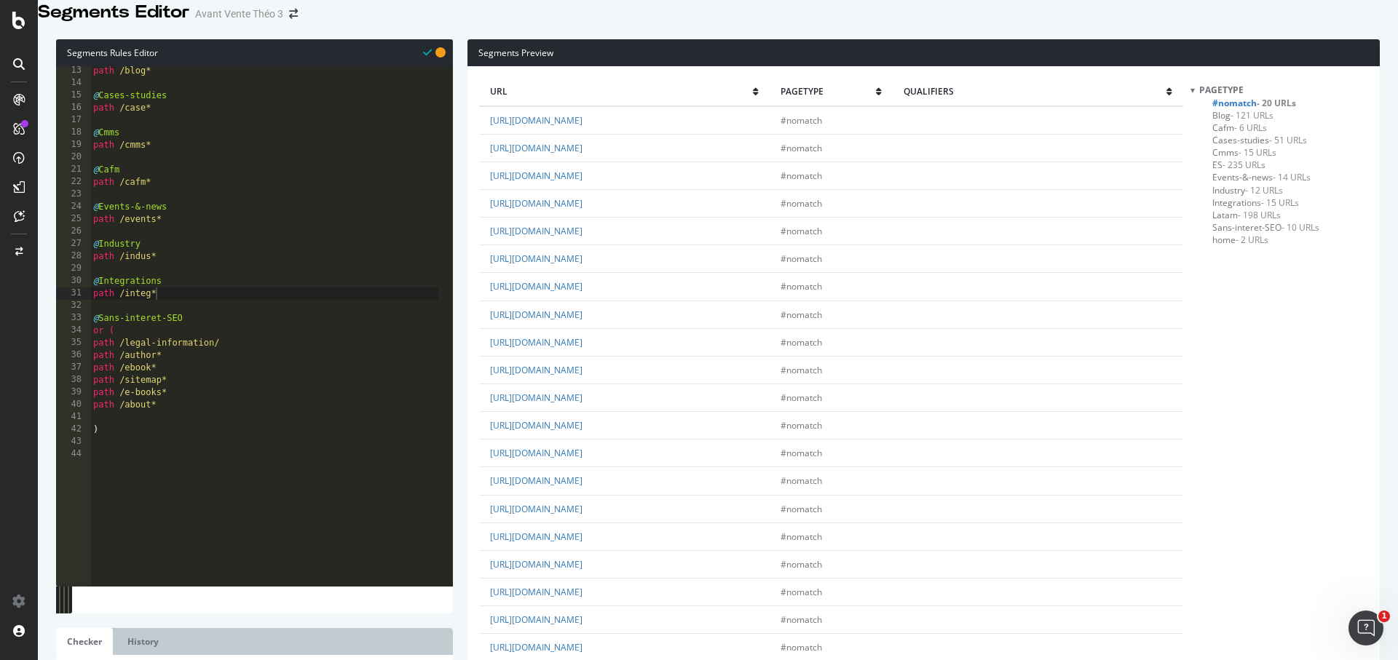
type textarea "path /cafm*"
click at [146, 197] on div "path /blog* @ Cases-studies path /case* @ Cmms path /cmms* @ Cafm path /cafm* @…" at bounding box center [264, 274] width 348 height 419
click at [1231, 134] on span "Cafm - 6 URLs" at bounding box center [1239, 128] width 55 height 12
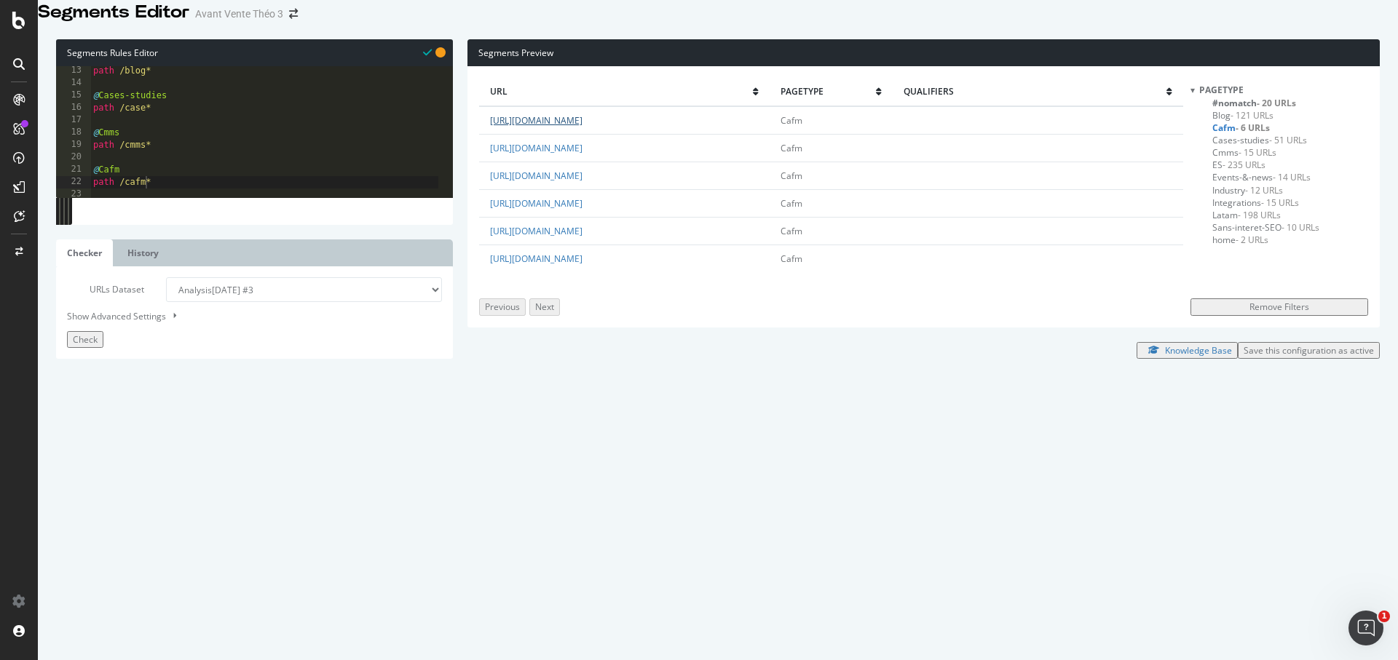
click at [578, 127] on link "[URL][DOMAIN_NAME]" at bounding box center [536, 120] width 92 height 12
click at [582, 210] on link "[URL][DOMAIN_NAME]" at bounding box center [536, 203] width 92 height 12
click at [1236, 109] on span "#nomatch - 20 URLs" at bounding box center [1254, 103] width 84 height 12
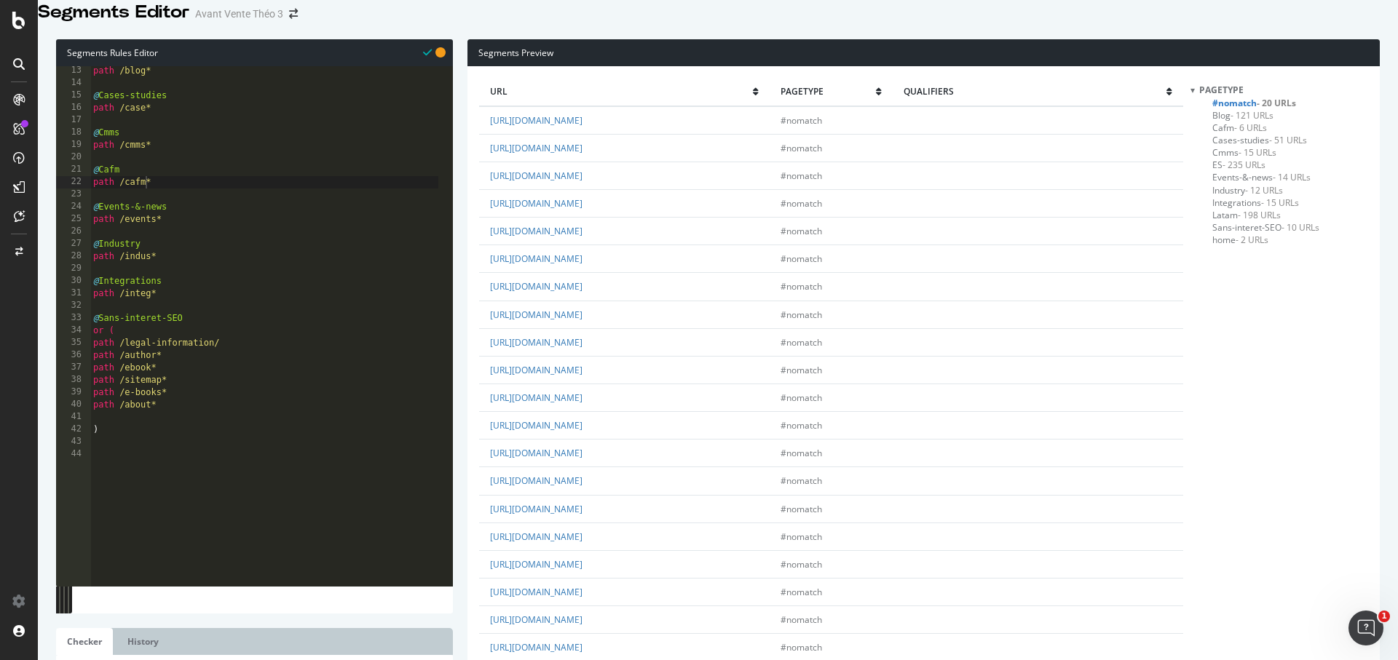
scroll to position [152, 0]
click at [631, 568] on div "url pagetype qualifiers [URL][DOMAIN_NAME] #nomatch [URL][DOMAIN_NAME] #nomatch…" at bounding box center [830, 391] width 703 height 626
click at [582, 531] on link "[URL][DOMAIN_NAME]" at bounding box center [536, 537] width 92 height 12
click at [176, 434] on div "path /blog* @ Cases-studies path /case* @ Cmms path /cmms* @ Cafm path /cafm* @…" at bounding box center [264, 274] width 348 height 419
type textarea "path /rss*"
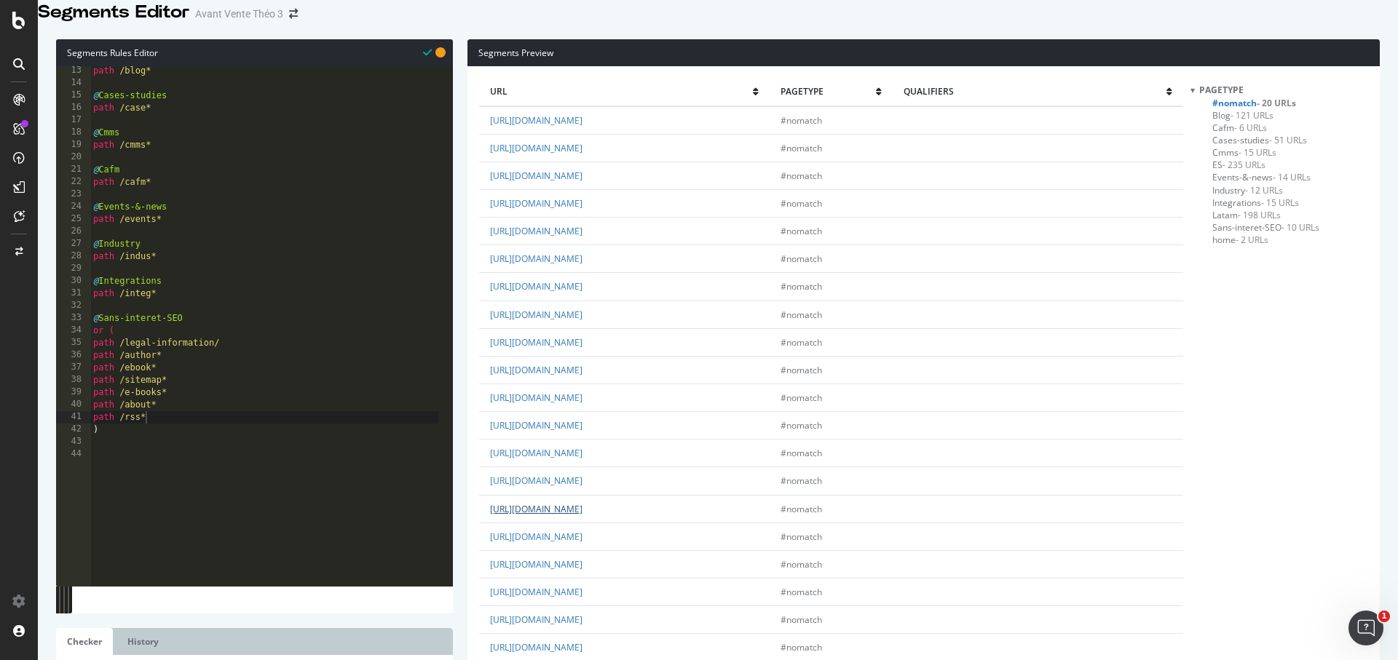
click at [582, 503] on link "[URL][DOMAIN_NAME]" at bounding box center [536, 509] width 92 height 12
click at [186, 435] on div "path /blog* @ Cases-studies path /case* @ Cmms path /cmms* @ Cafm path /cafm* @…" at bounding box center [264, 274] width 348 height 419
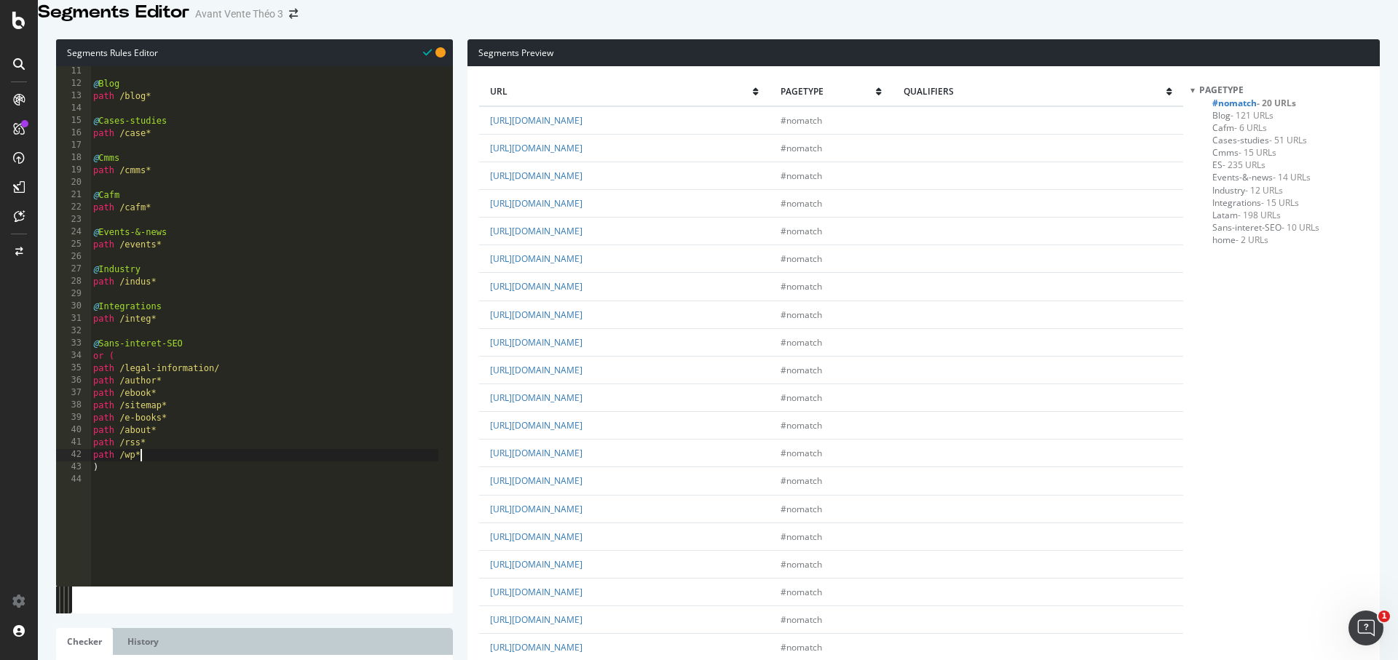
scroll to position [162, 0]
click at [201, 304] on div "@ Cases-studies path /case* @ Cmms path /cmms* @ Cafm path /cafm* @ Events-&-ne…" at bounding box center [264, 274] width 348 height 419
type textarea "path /integ*"
type textarea "&"
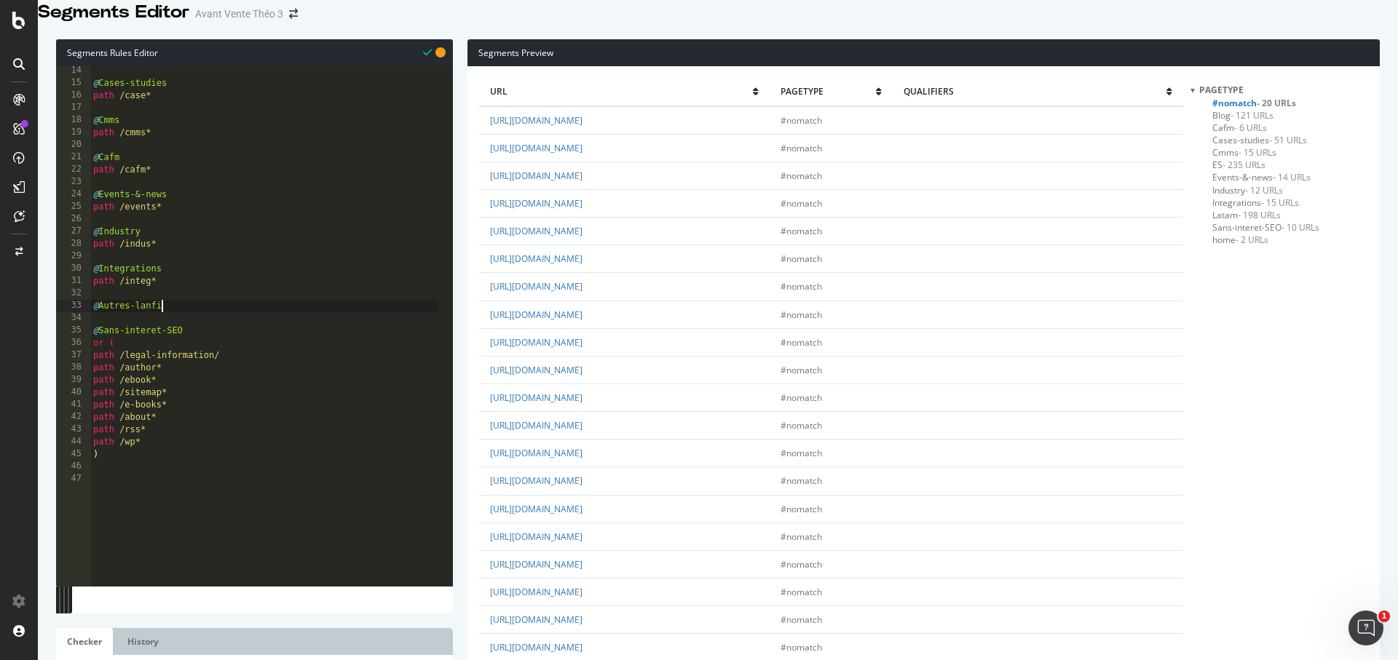
scroll to position [0, 4]
type textarea "@Autres-landings"
type textarea "or ("
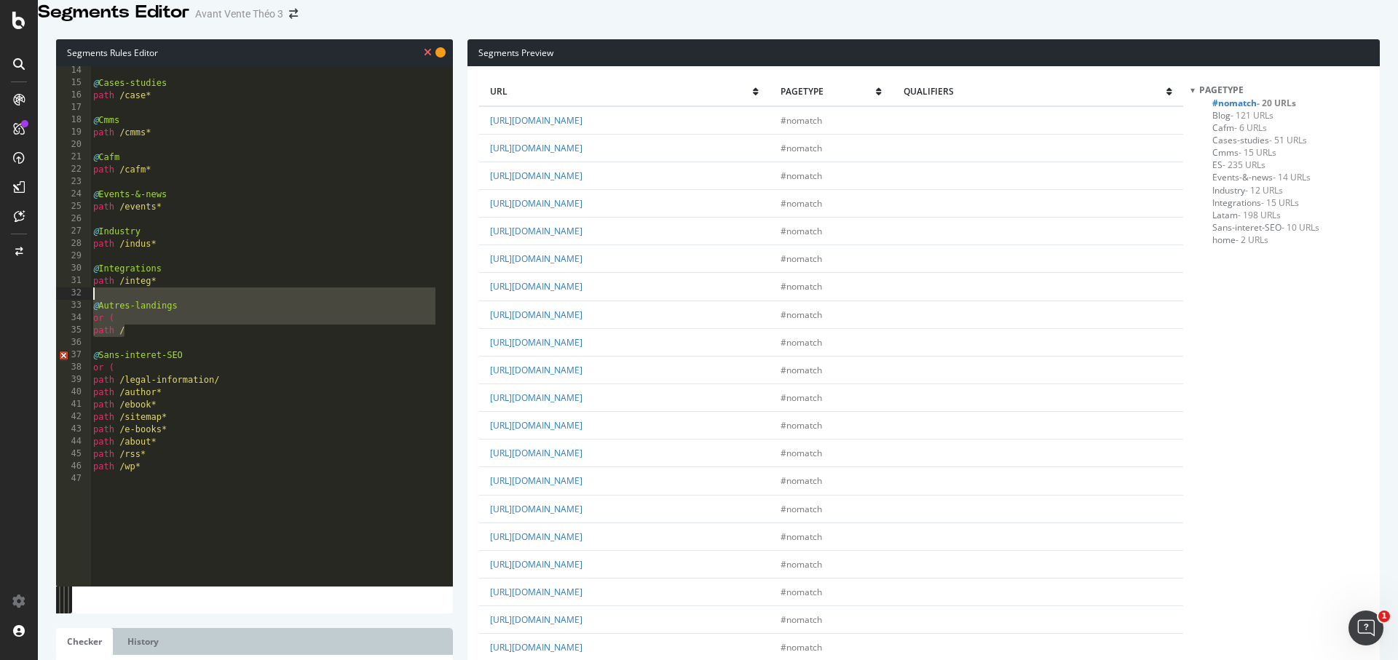
drag, startPoint x: 159, startPoint y: 347, endPoint x: 58, endPoint y: 317, distance: 104.6
click at [58, 317] on div "path / 14 15 16 17 18 19 20 21 22 23 24 25 26 27 28 29 30 31 32 33 34 35 36 37 …" at bounding box center [254, 326] width 397 height 521
type textarea "@Autres-landings"
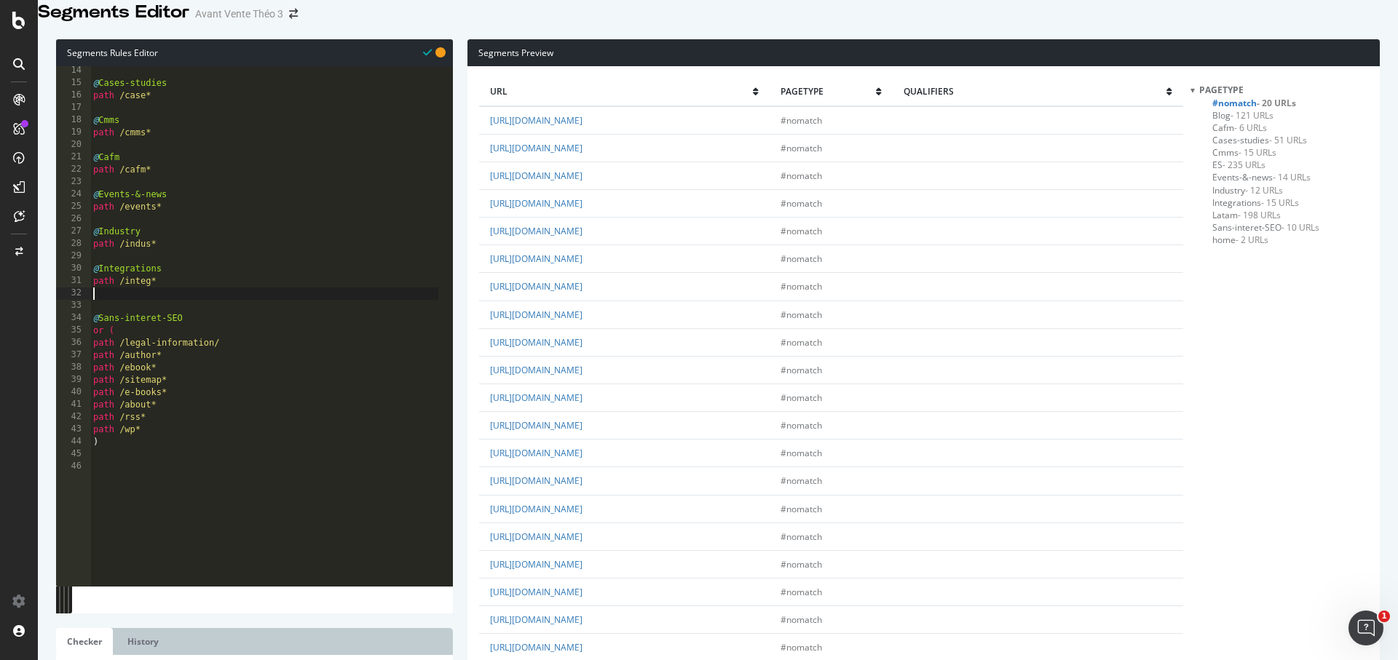
scroll to position [175, 0]
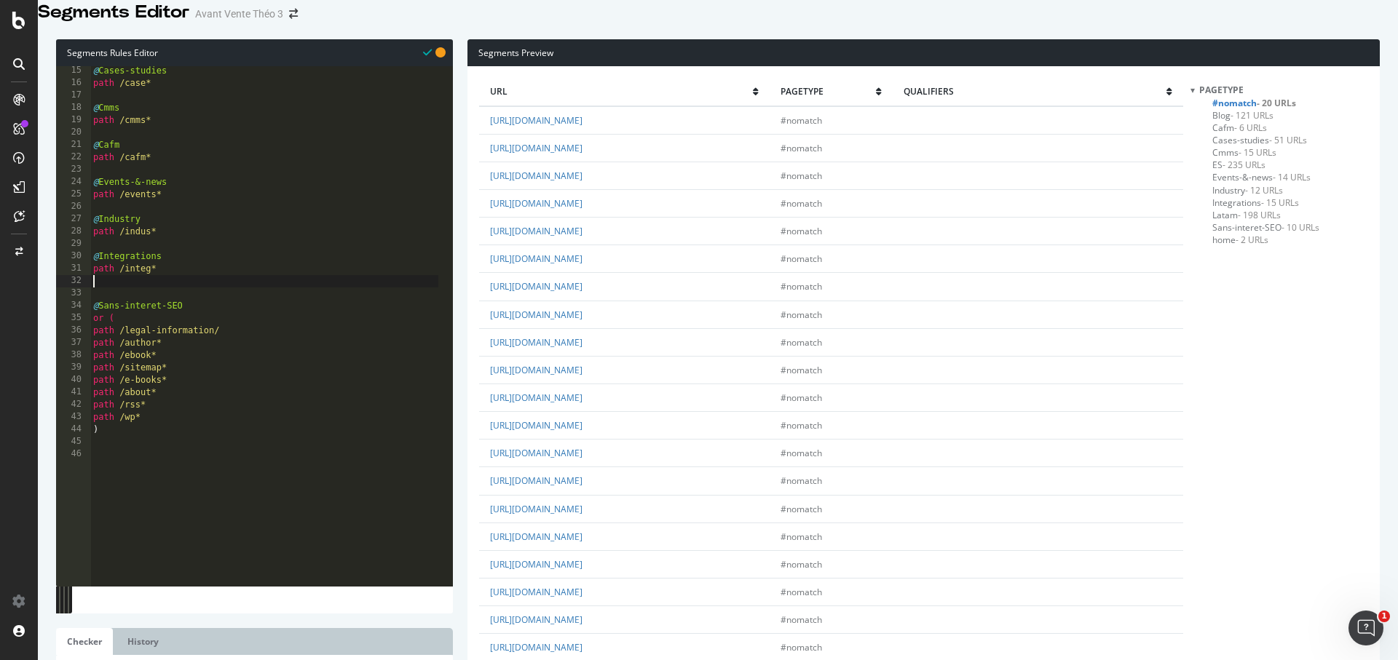
click at [157, 481] on div "15 16 17 18 19 20 21 22 23 24 25 26 27 28 29 30 31 32 33 34 35 36 37 38 39 40 4…" at bounding box center [254, 340] width 397 height 548
click at [157, 465] on div "@ Cases-studies path /case* @ Cmms path /cmms* @ Cafm path /cafm* @ Events-&-ne…" at bounding box center [264, 274] width 348 height 419
paste textarea "path /"
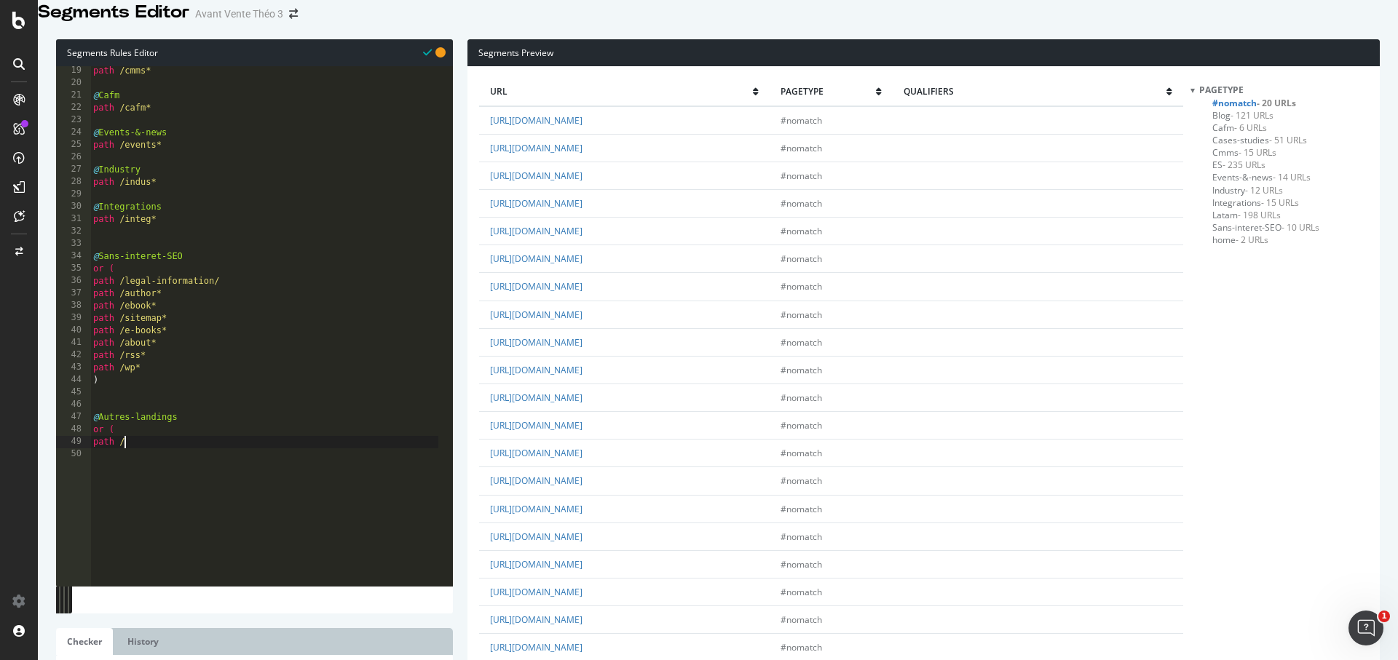
scroll to position [0, 0]
click at [582, 127] on link "[URL][DOMAIN_NAME]" at bounding box center [536, 120] width 92 height 12
click at [582, 447] on link "[URL][DOMAIN_NAME]" at bounding box center [536, 453] width 92 height 12
type textarea "path /wp*"
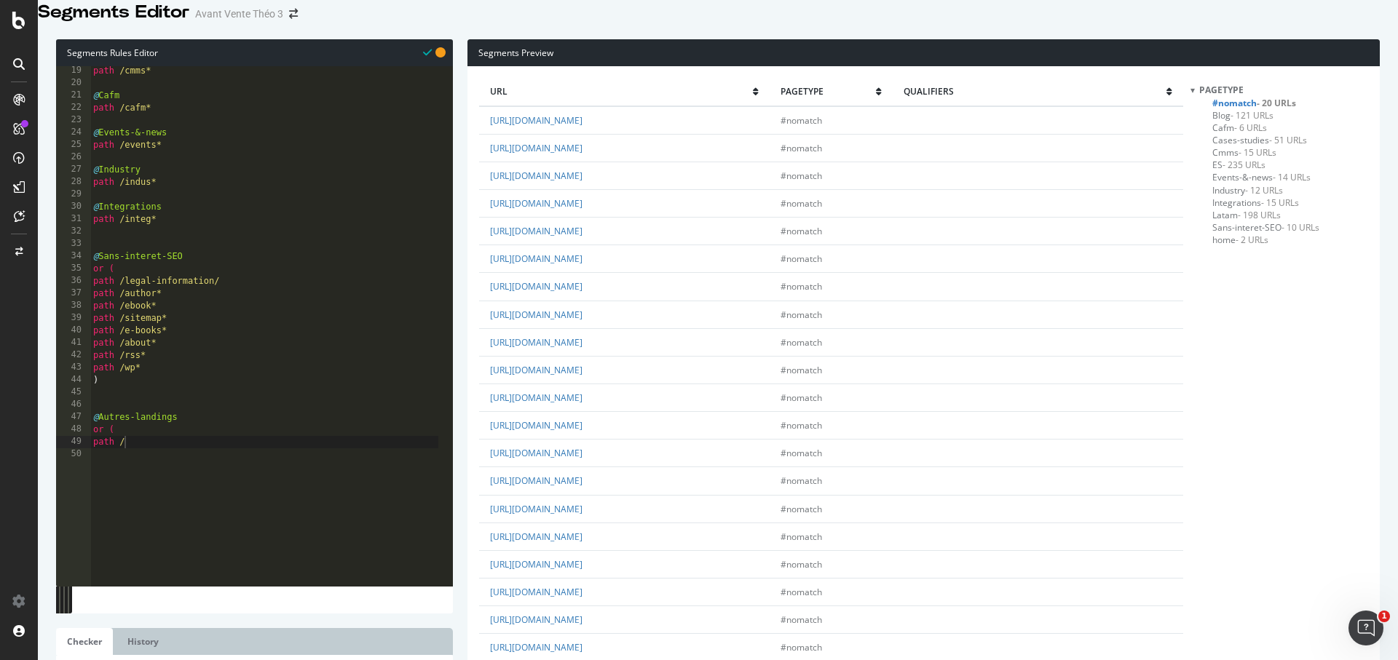
click at [157, 388] on div "path /cmms* @ Cafm path /cafm* @ Events-&-news path /events* @ Industry path /i…" at bounding box center [264, 274] width 348 height 419
click at [582, 614] on link "[URL][DOMAIN_NAME]" at bounding box center [536, 620] width 92 height 12
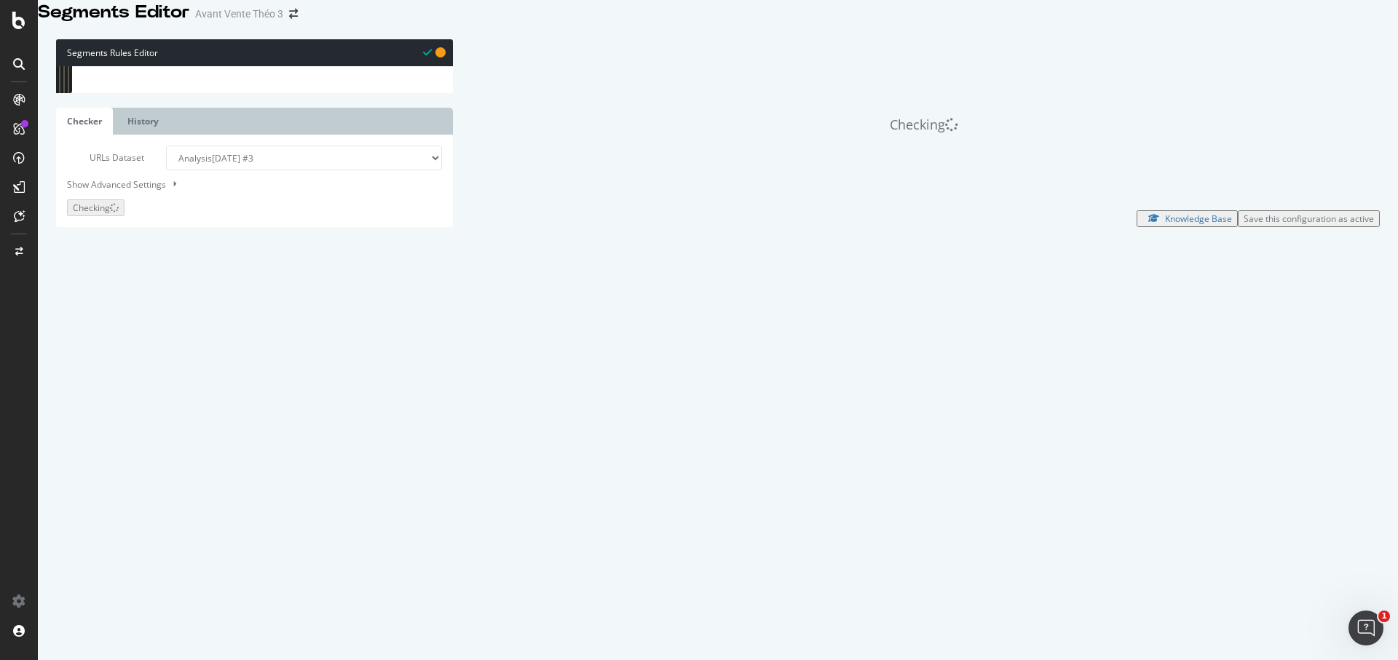
click at [144, 473] on div "path /cmms* @ Cafm path /cafm* @ Events-&-news path /events* @ Industry path /i…" at bounding box center [264, 274] width 348 height 419
drag, startPoint x: 127, startPoint y: 460, endPoint x: 70, endPoint y: 460, distance: 57.5
click at [70, 66] on div "path / 19 20 21 22 23 24 25 26 27 28 29 30 31 32 33 34 35 36 37 38 39 40 41 42 …" at bounding box center [254, 66] width 397 height 0
type textarea "or ("
click at [135, 458] on div "path /cmms* @ Cafm path /cafm* @ Events-&-news path /events* @ Industry path /i…" at bounding box center [264, 274] width 348 height 419
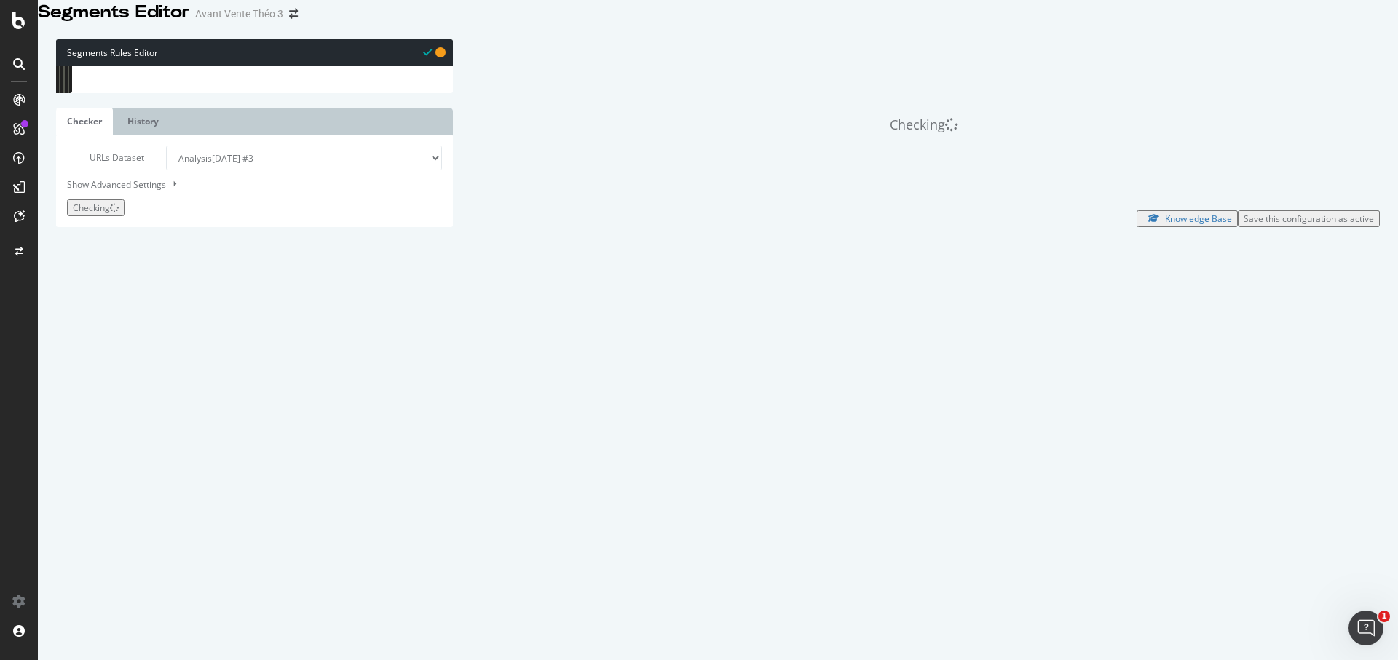
scroll to position [138, 0]
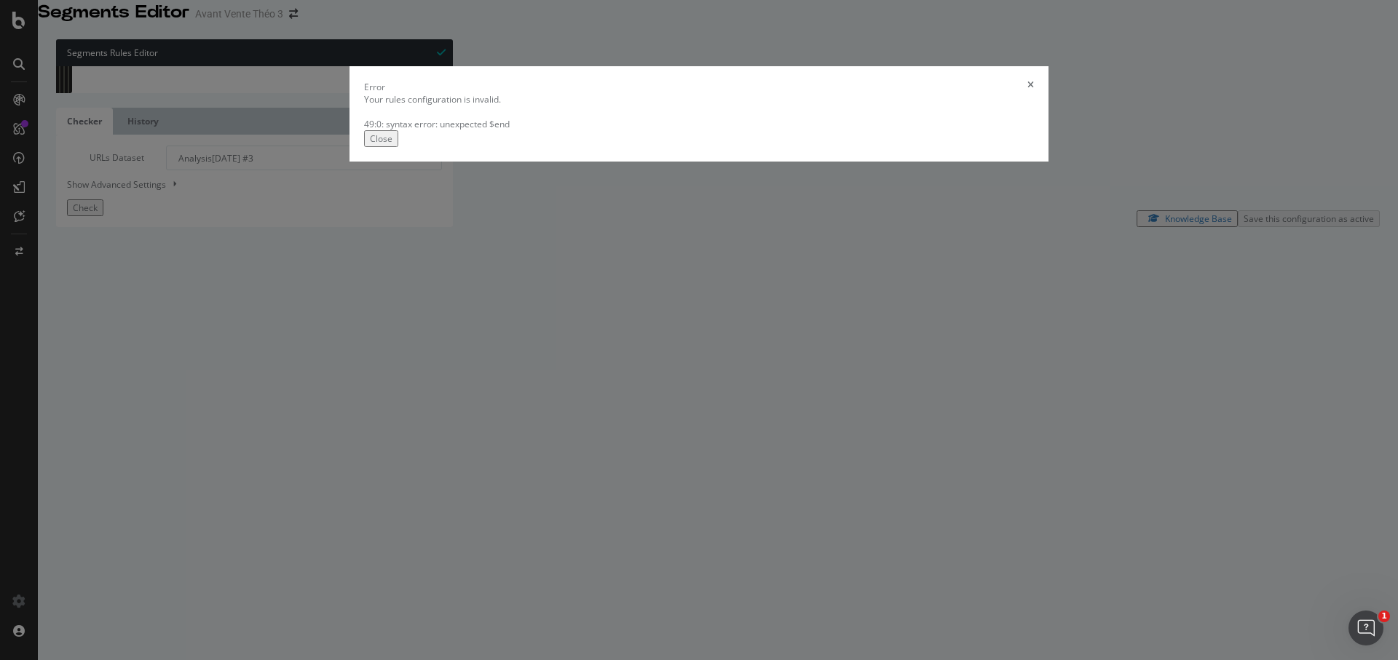
click at [392, 145] on div "Close" at bounding box center [381, 139] width 23 height 12
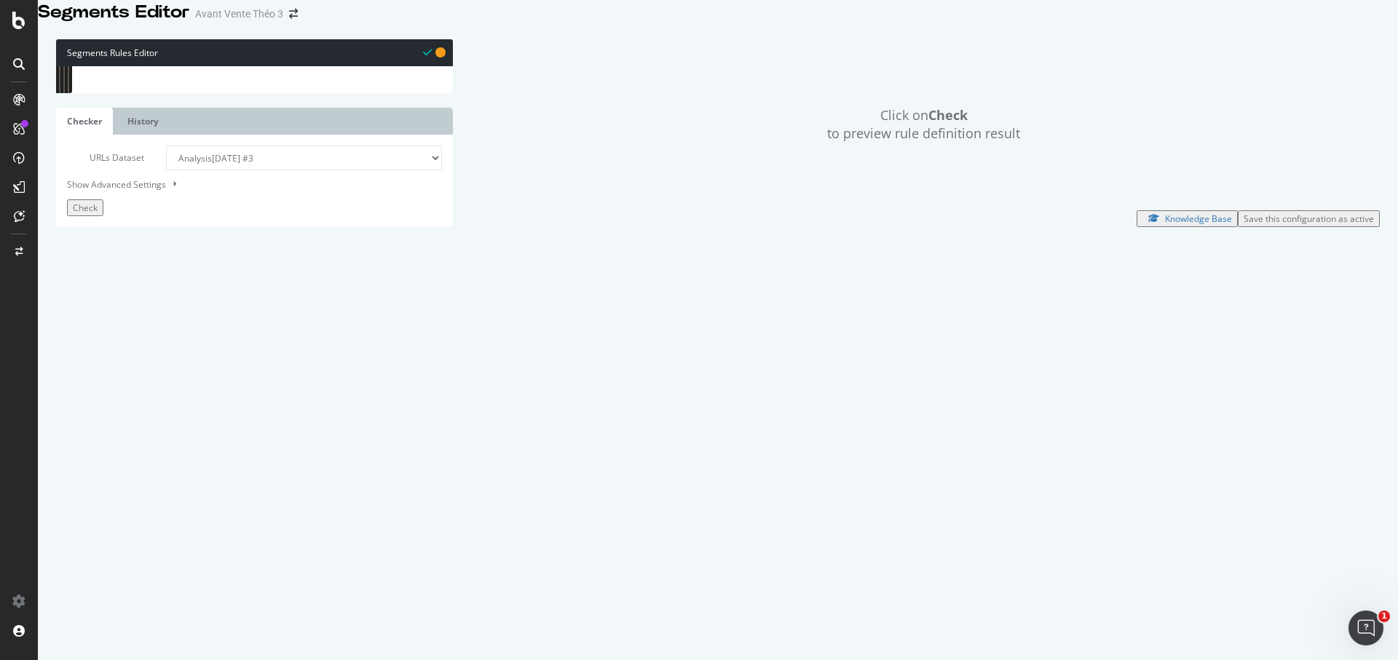
scroll to position [224, 0]
click at [184, 453] on div "path /cmms* @ Cafm path /cafm* @ Events-&-news path /events* @ Industry path /i…" at bounding box center [264, 274] width 348 height 419
drag, startPoint x: 151, startPoint y: 466, endPoint x: 34, endPoint y: 13, distance: 467.8
click at [34, 13] on div "Segments Editor Avant Vente Théo 3 Segments Rules Editor @Autres-landings 1 2 3…" at bounding box center [699, 330] width 1398 height 660
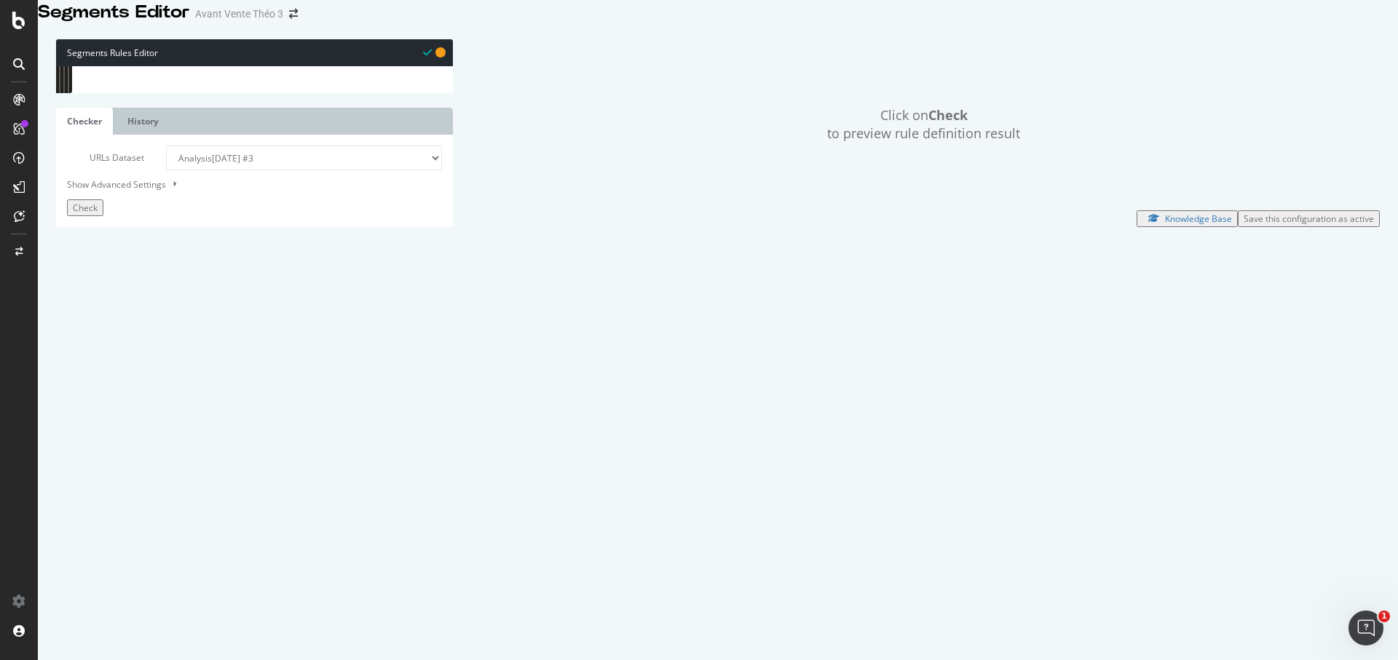
scroll to position [224, 0]
click at [154, 462] on div "path /cmms* @ Cafm path /cafm* @ Events-&-news path /events* @ Industry path /i…" at bounding box center [264, 274] width 348 height 419
type textarea "path /*"
click at [82, 214] on div "Check" at bounding box center [85, 208] width 25 height 12
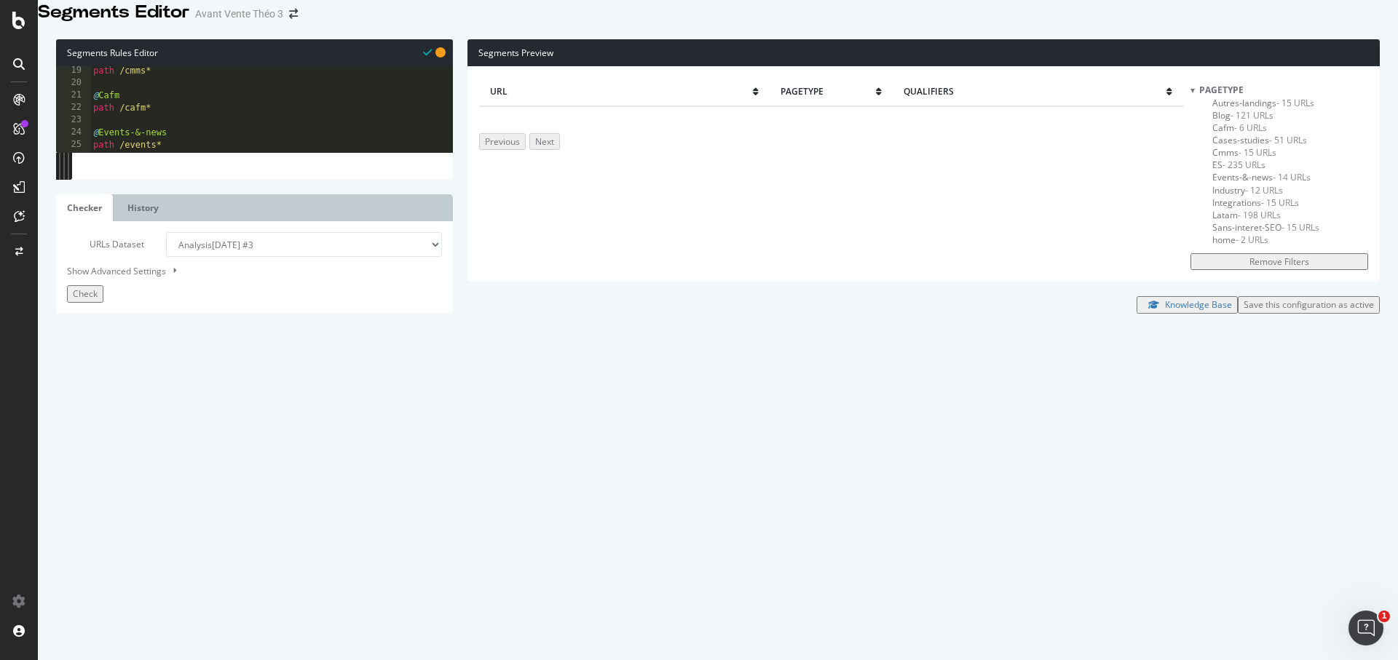
click at [1275, 109] on span "Autres-landings - 15 URLs" at bounding box center [1263, 103] width 102 height 12
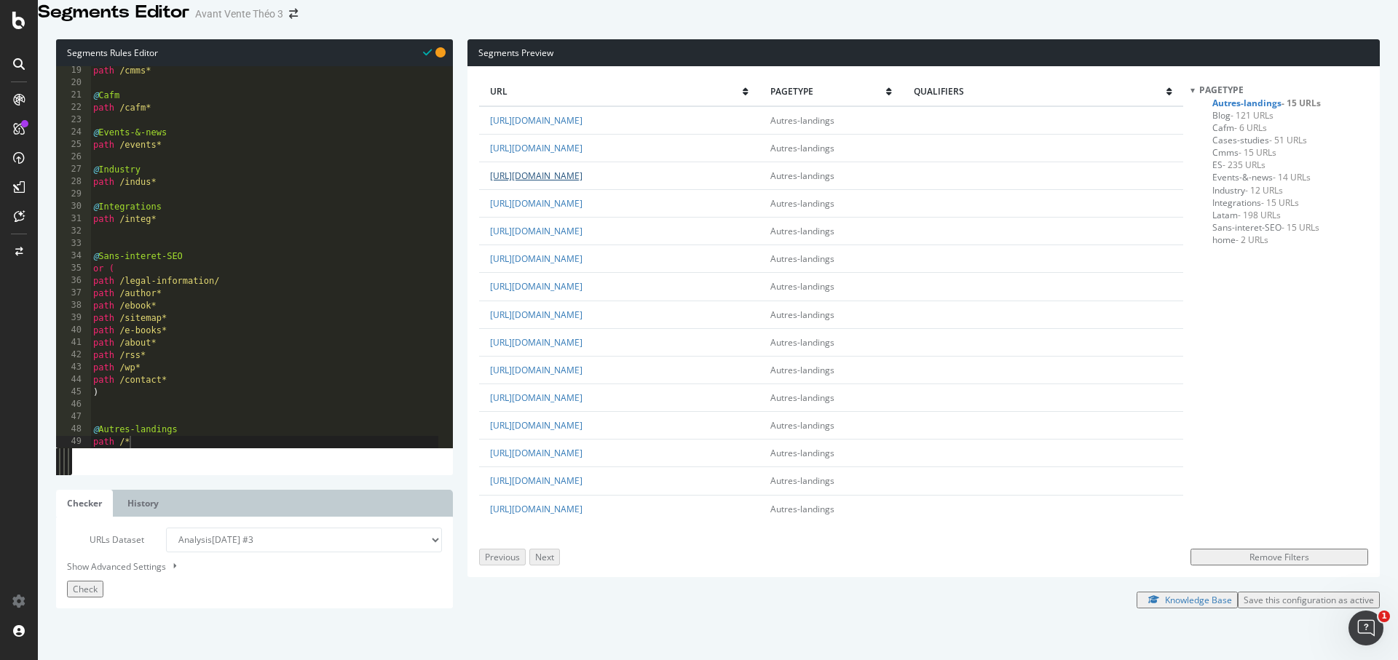
click at [582, 182] on link "[URL][DOMAIN_NAME]" at bounding box center [536, 176] width 92 height 12
drag, startPoint x: 636, startPoint y: 191, endPoint x: 612, endPoint y: 193, distance: 24.8
click at [611, 189] on td "[URL][DOMAIN_NAME]" at bounding box center [619, 176] width 280 height 28
copy link "faq/"
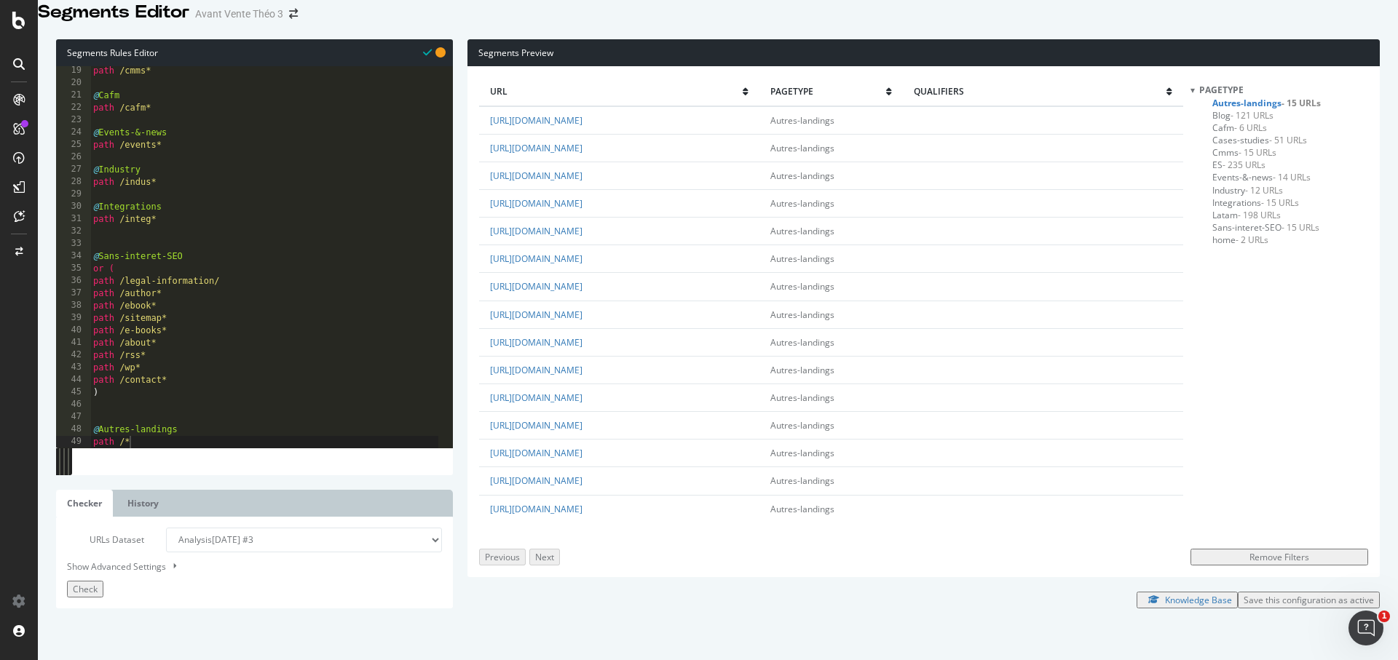
click at [133, 431] on div "path /cmms* @ Cafm path /cafm* @ Events-&-news path /events* @ Industry path /i…" at bounding box center [264, 274] width 348 height 419
type textarea "@FAQ"
paste textarea "faq/"
type textarea "path /faq/"
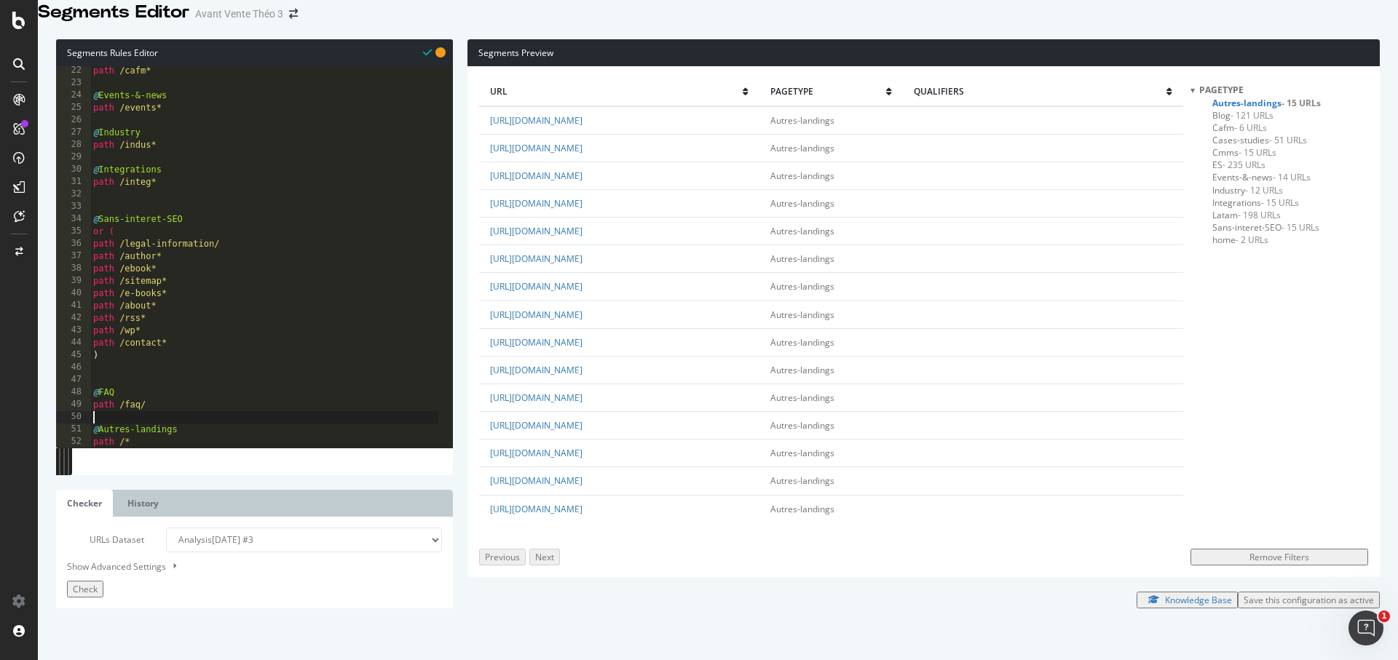
scroll to position [261, 0]
click at [154, 426] on div "path /cafm* @ Events-&-news path /events* @ Industry path /indus* @ Integration…" at bounding box center [264, 274] width 348 height 419
click at [582, 265] on link "[URL][DOMAIN_NAME]" at bounding box center [536, 259] width 92 height 12
click at [679, 296] on td "[URL][DOMAIN_NAME]" at bounding box center [619, 287] width 280 height 28
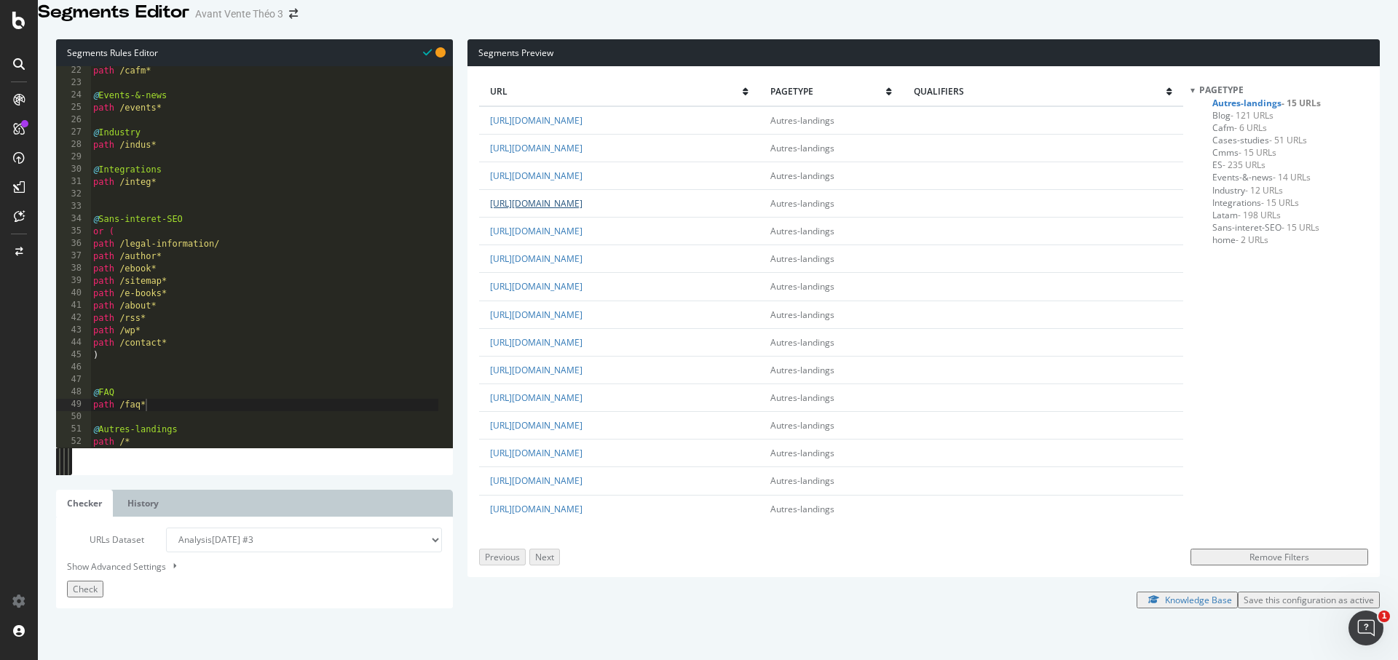
click at [582, 210] on link "[URL][DOMAIN_NAME]" at bounding box center [536, 203] width 92 height 12
type textarea "path /contact*"
click at [194, 363] on div "path /cafm* @ Events-&-news path /events* @ Industry path /indus* @ Integration…" at bounding box center [264, 274] width 348 height 419
paste textarea "customer-service/"
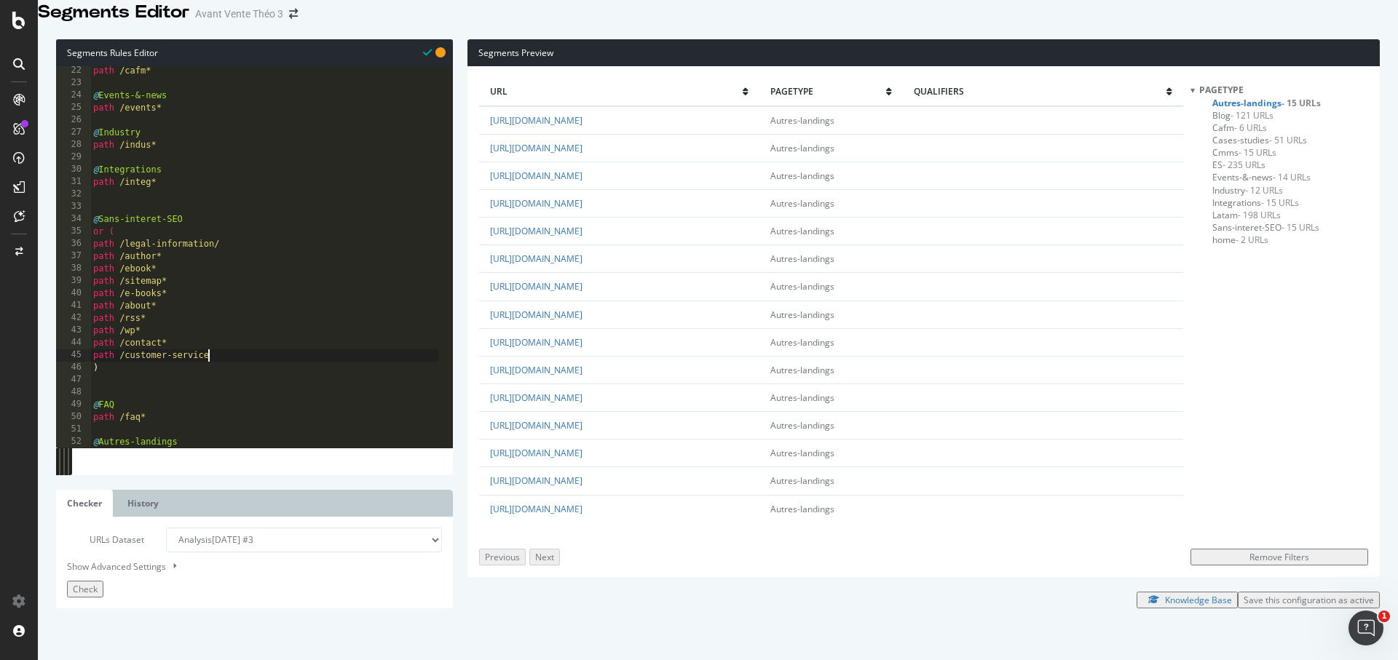
scroll to position [0, 9]
click at [582, 154] on link "[URL][DOMAIN_NAME]" at bounding box center [536, 148] width 92 height 12
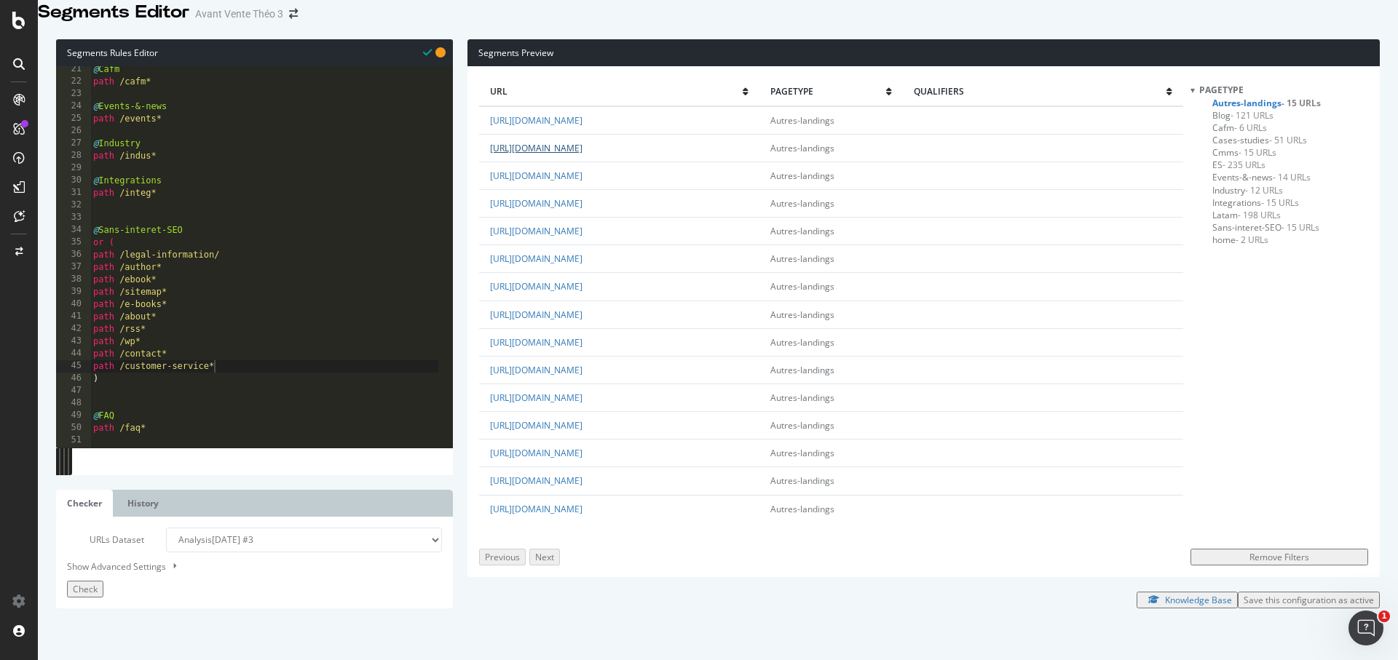
scroll to position [250, 0]
type textarea "path /e-books*"
click at [178, 323] on div "@ Cafm path /cafm* @ Events-&-news path /events* @ Industry path /indus* @ Inte…" at bounding box center [264, 272] width 348 height 419
paste textarea "/brochures/"
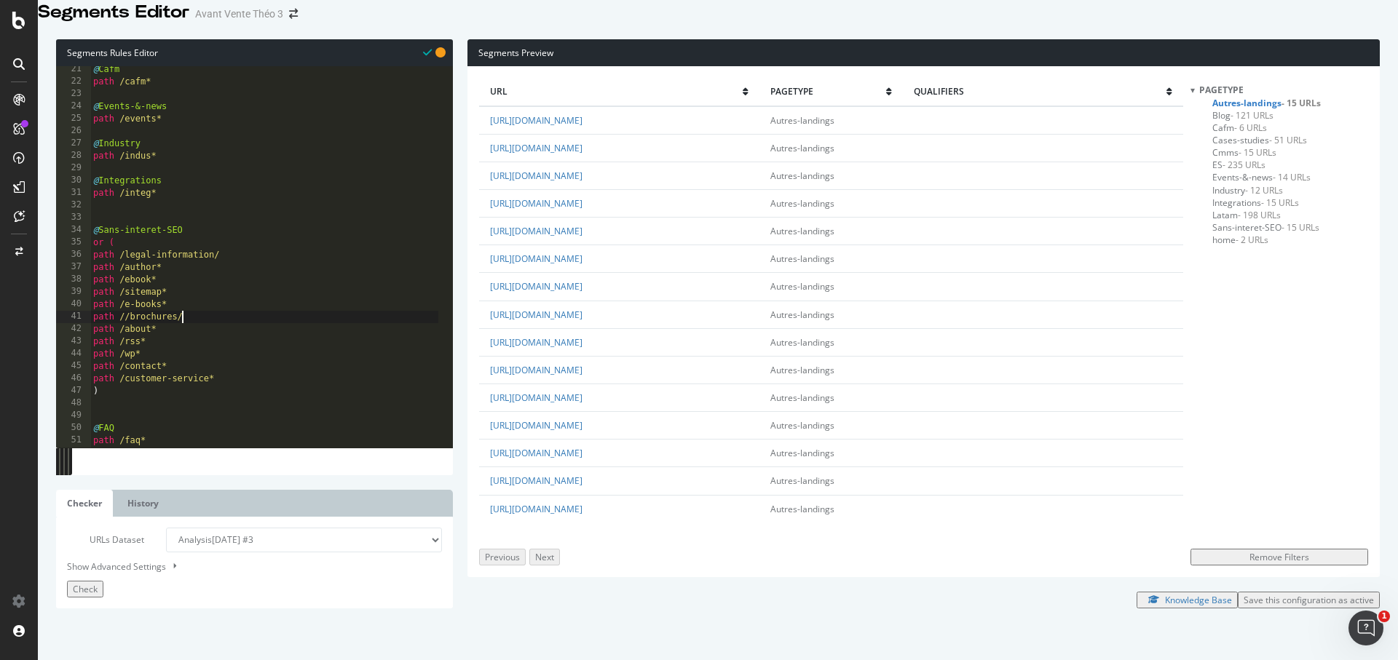
click at [132, 336] on div "@ Cafm path /cafm* @ Events-&-news path /events* @ Industry path /indus* @ Inte…" at bounding box center [264, 272] width 348 height 419
click at [202, 331] on div "@ Cafm path /cafm* @ Events-&-news path /events* @ Industry path /indus* @ Inte…" at bounding box center [264, 272] width 348 height 419
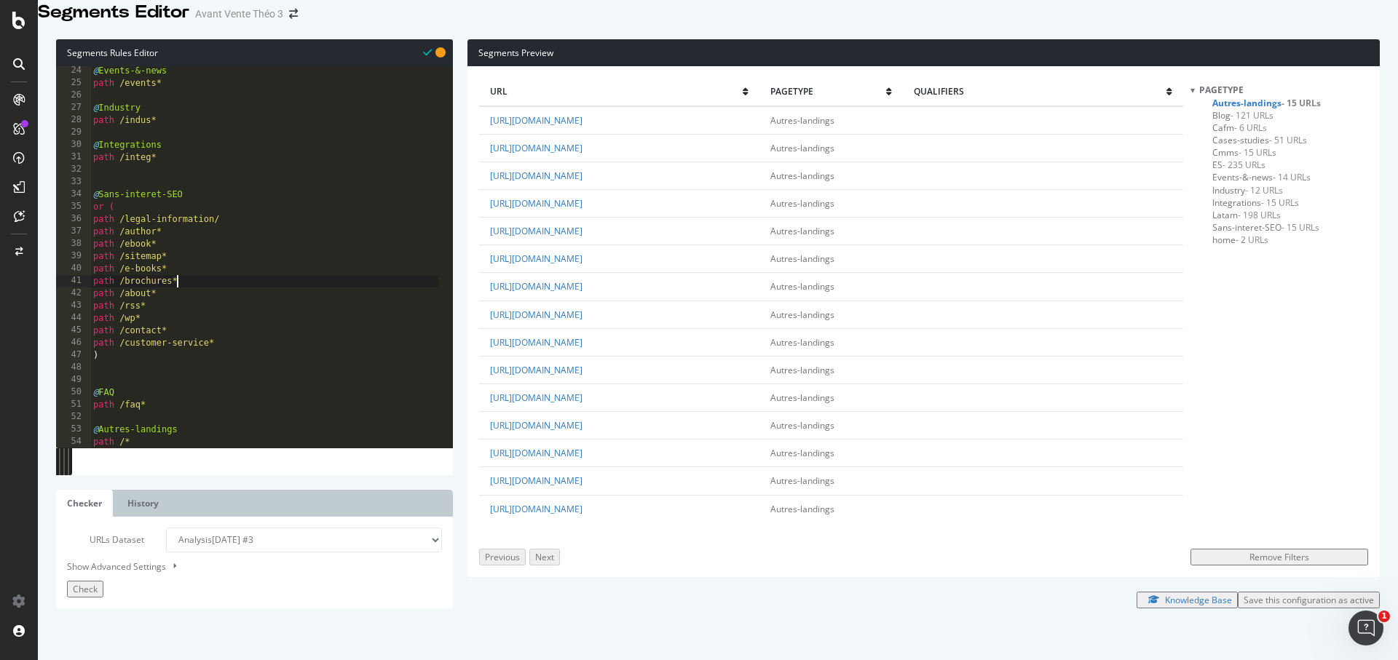
scroll to position [286, 0]
type textarea "path /brochures*"
click at [97, 596] on span "Check" at bounding box center [85, 589] width 25 height 12
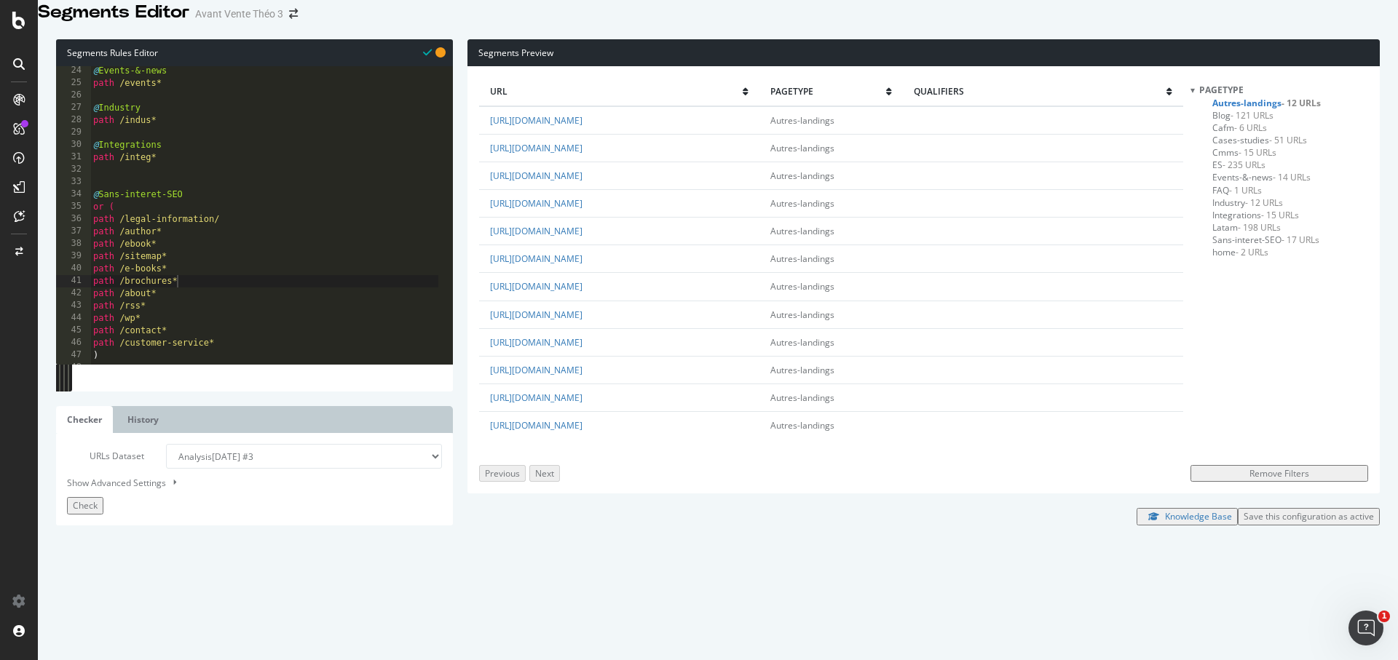
click at [97, 512] on span "Check" at bounding box center [85, 505] width 25 height 12
click at [299, 469] on select "Analysis [DATE] Analysis [DATE] #3 Analysis [DATE] #2 Analysis [DATE] Analysis …" at bounding box center [304, 456] width 276 height 25
click at [1257, 523] on div "Save this configuration as active" at bounding box center [1309, 516] width 130 height 12
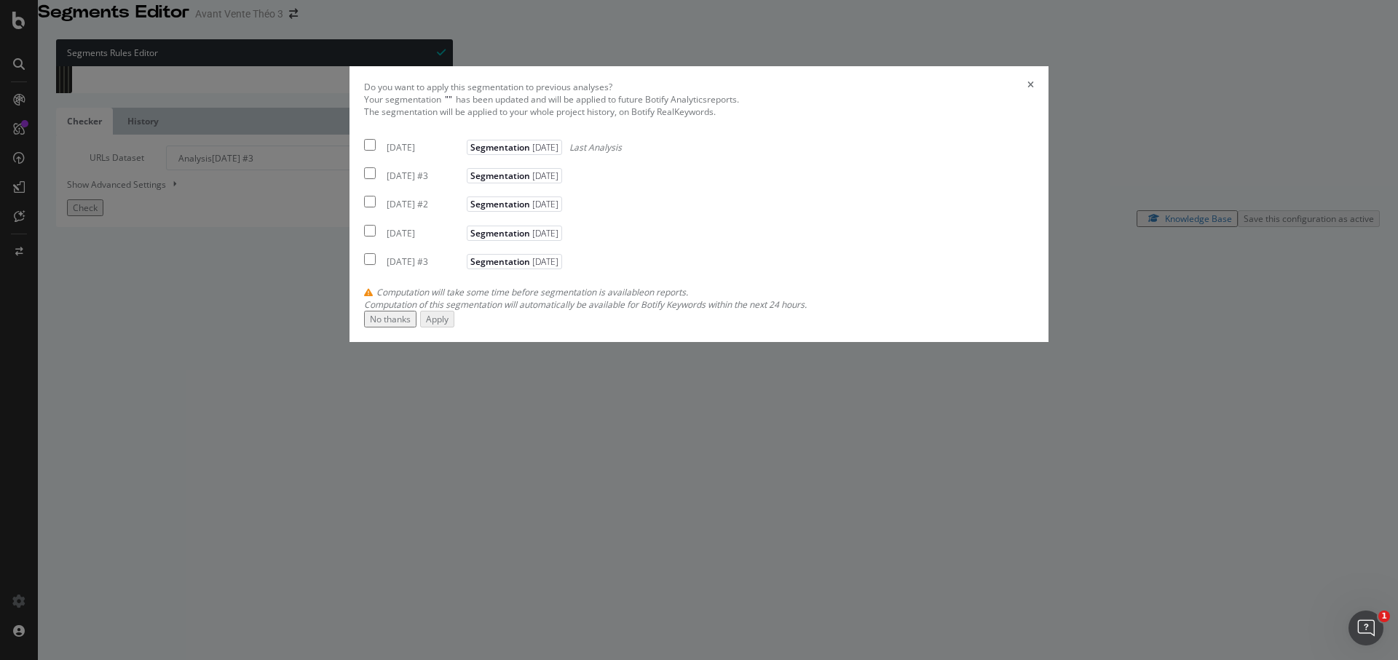
click at [462, 182] on div "[DATE] #3" at bounding box center [425, 176] width 76 height 12
checkbox input "true"
click at [449, 325] on div "Apply" at bounding box center [437, 319] width 23 height 12
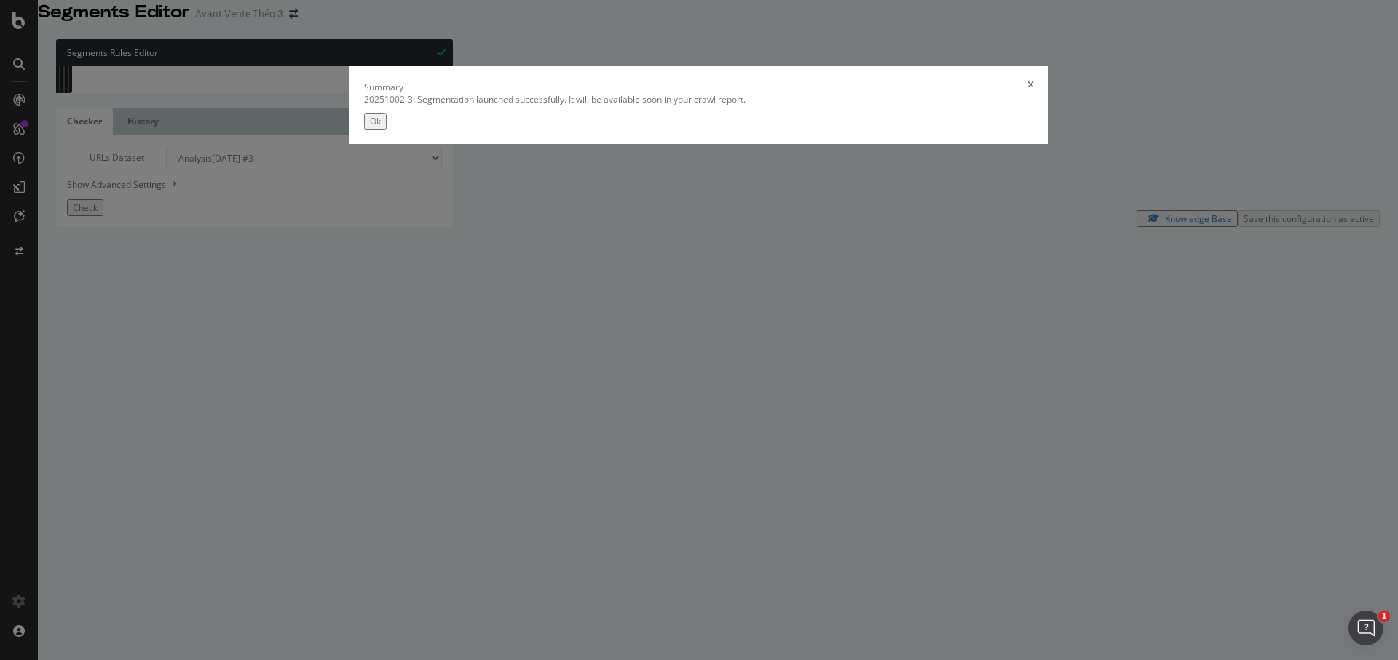
click at [381, 127] on div "Ok" at bounding box center [375, 121] width 11 height 12
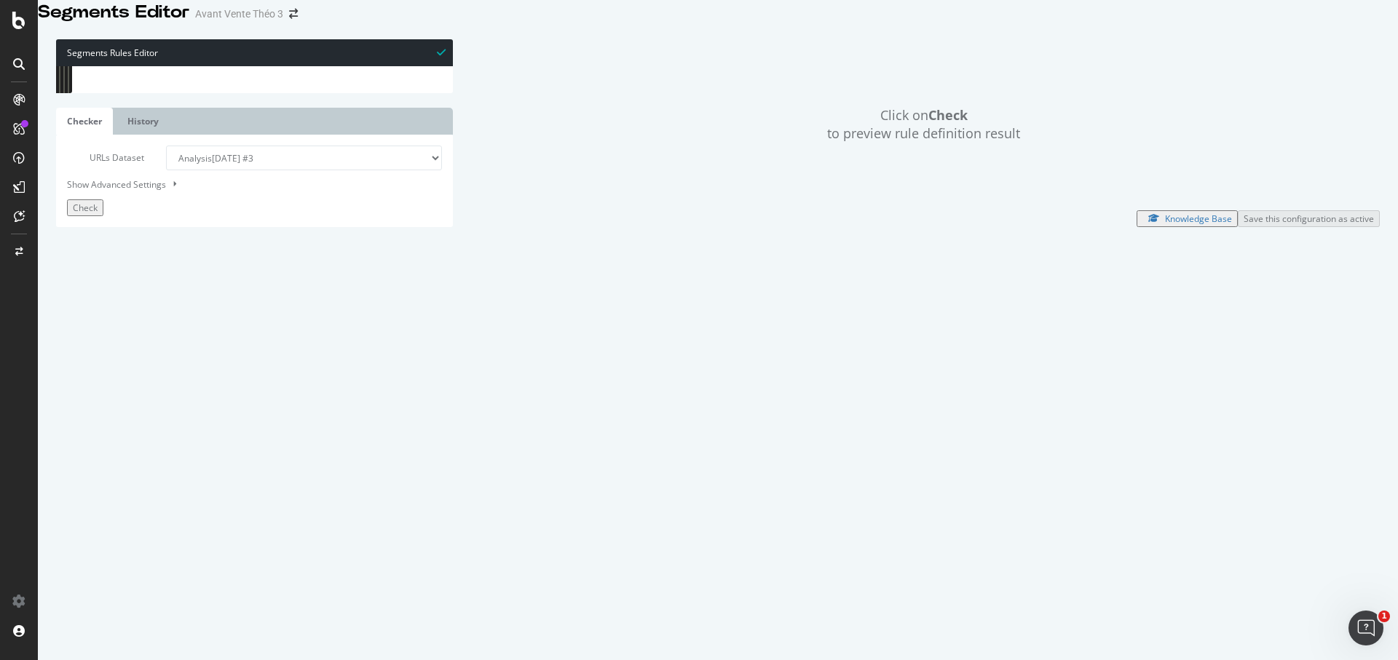
scroll to position [0, 0]
drag, startPoint x: 183, startPoint y: 431, endPoint x: 0, endPoint y: -17, distance: 483.6
click at [0, 0] on html "Segments Editor Avant Vente Théo 3 Segments Rules Editor path /* 1 2 3 4 5 6 7 …" at bounding box center [699, 330] width 1398 height 660
type textarea "[segment:pagetype]"
click at [72, 115] on div "SiteCrawler" at bounding box center [60, 109] width 47 height 12
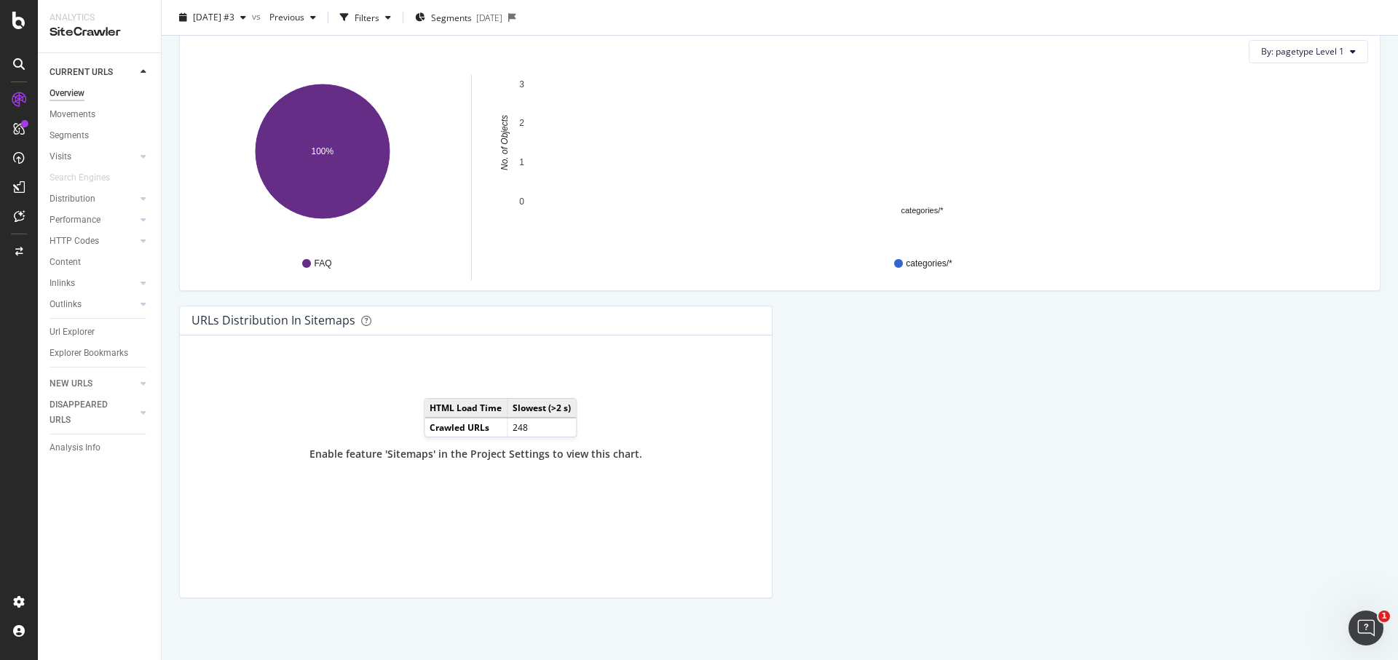
scroll to position [1433, 0]
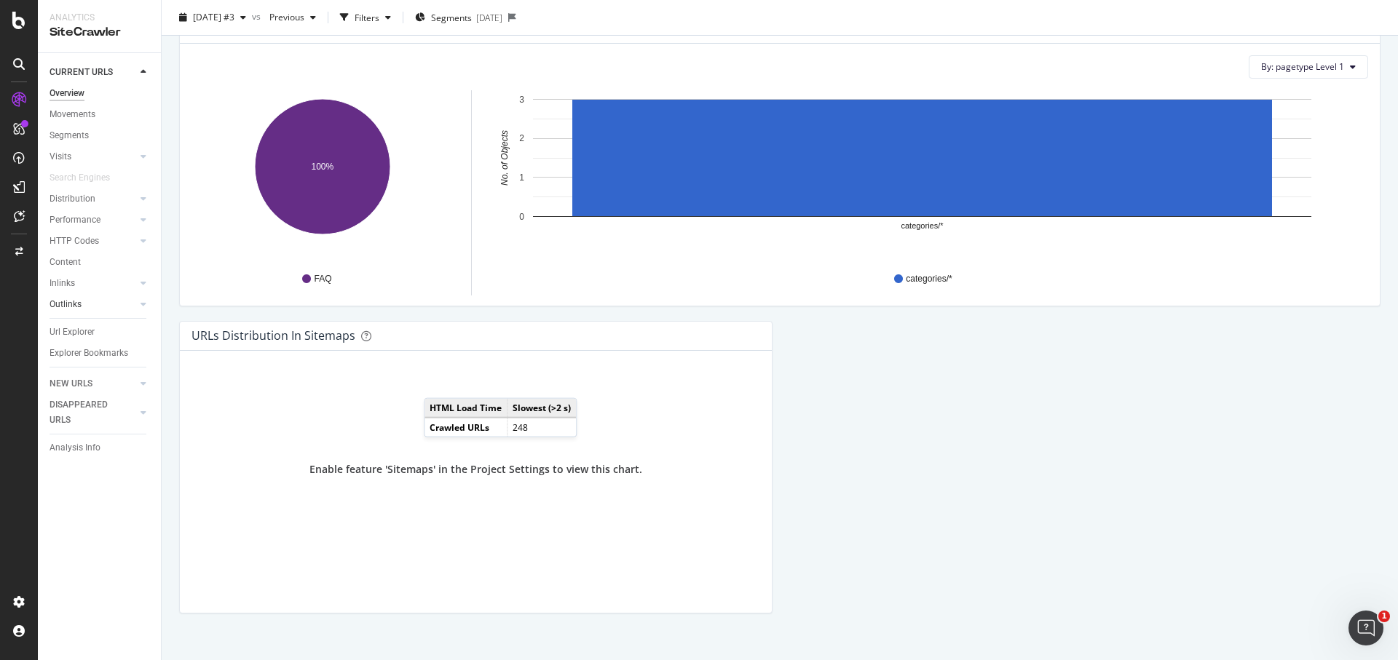
click at [82, 302] on link "Outlinks" at bounding box center [93, 304] width 87 height 15
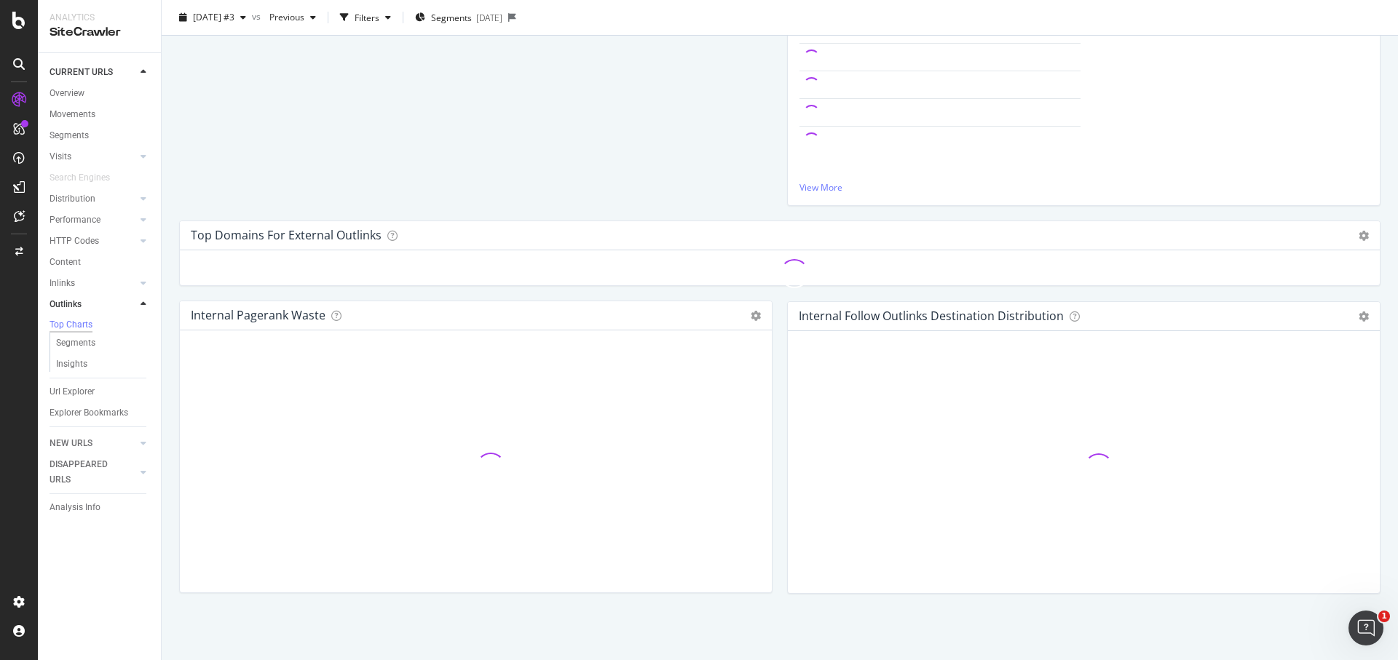
scroll to position [587, 0]
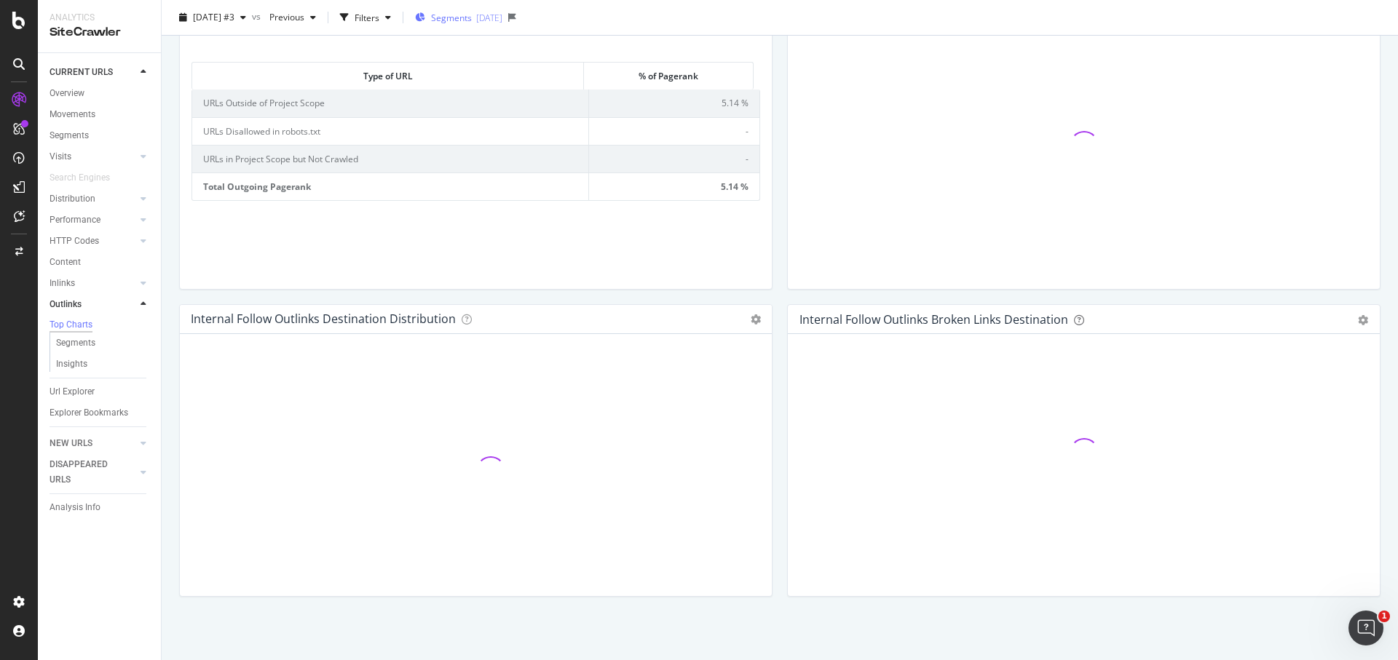
click at [498, 20] on div "Segments [DATE]" at bounding box center [458, 17] width 87 height 12
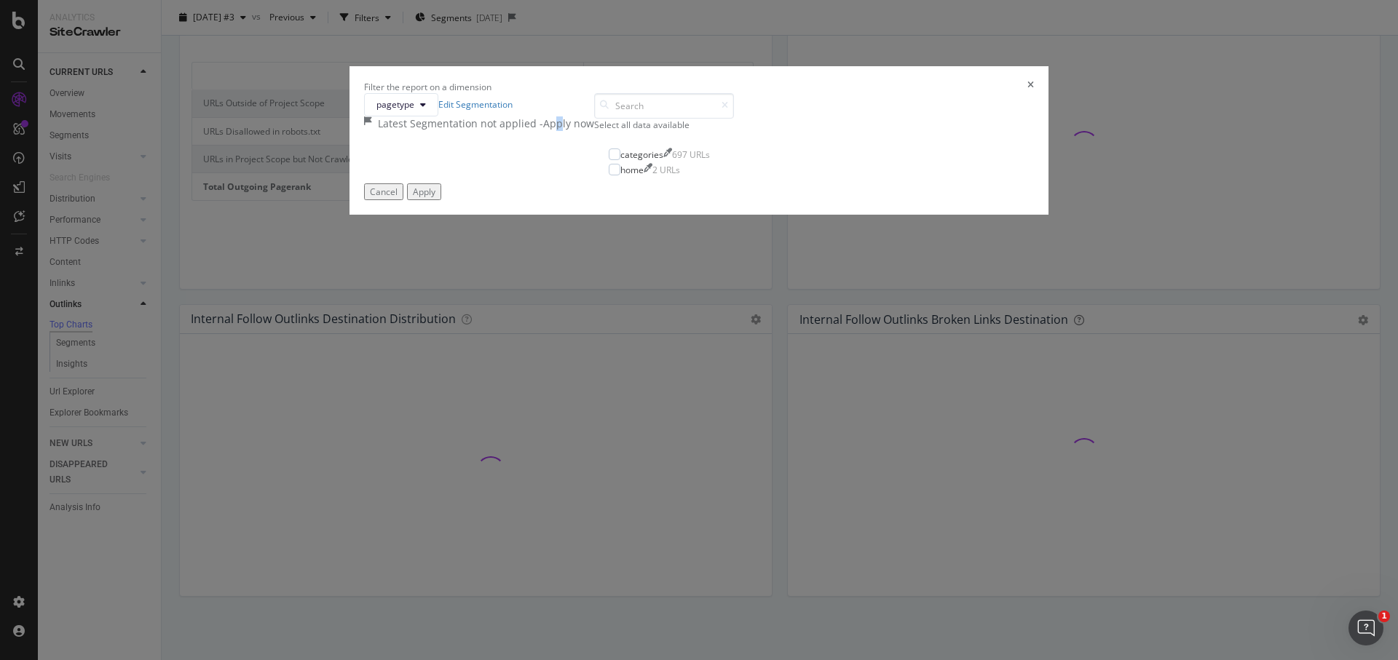
click at [594, 131] on div "- Apply now" at bounding box center [567, 123] width 55 height 15
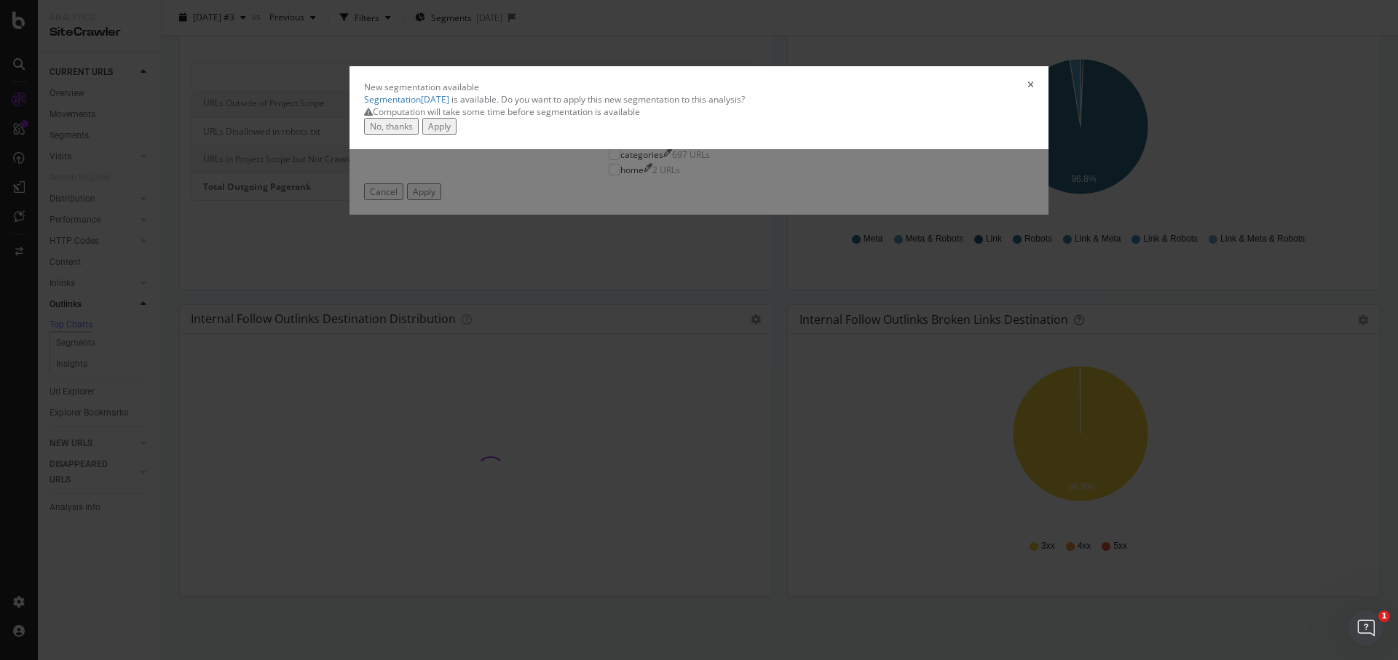
click at [451, 133] on div "Apply" at bounding box center [439, 126] width 23 height 12
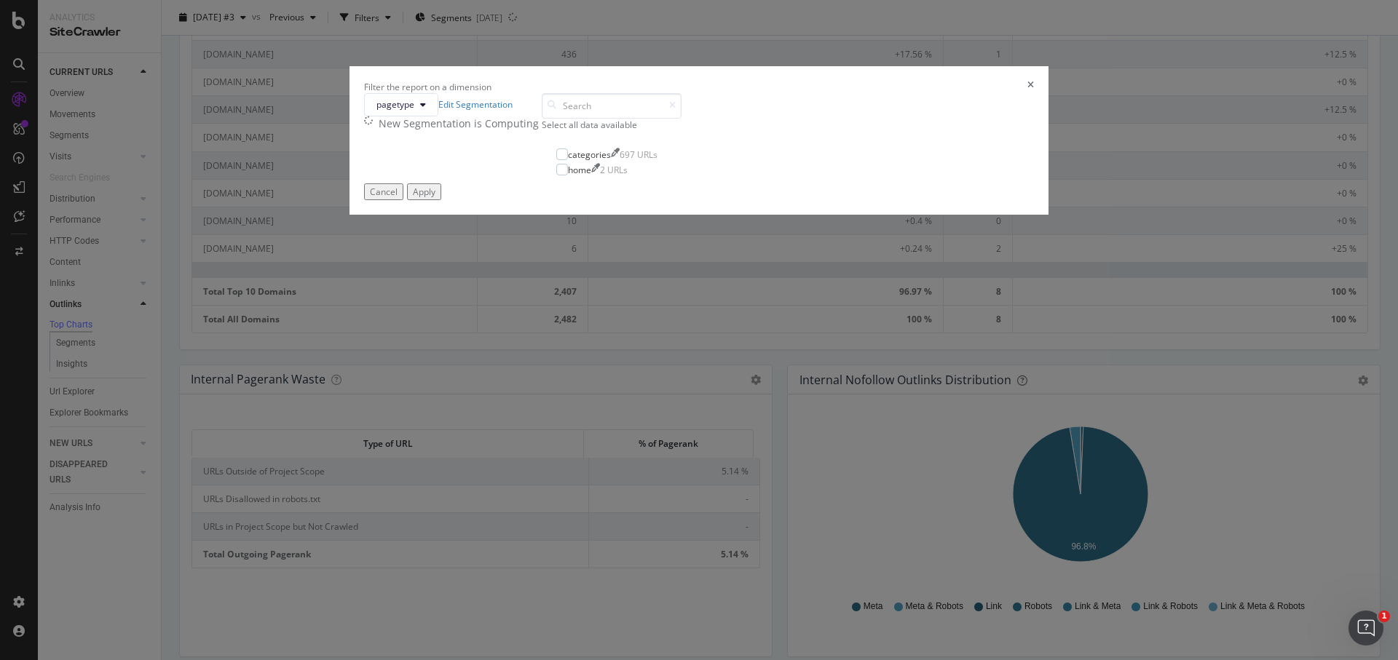
scroll to position [1047, 0]
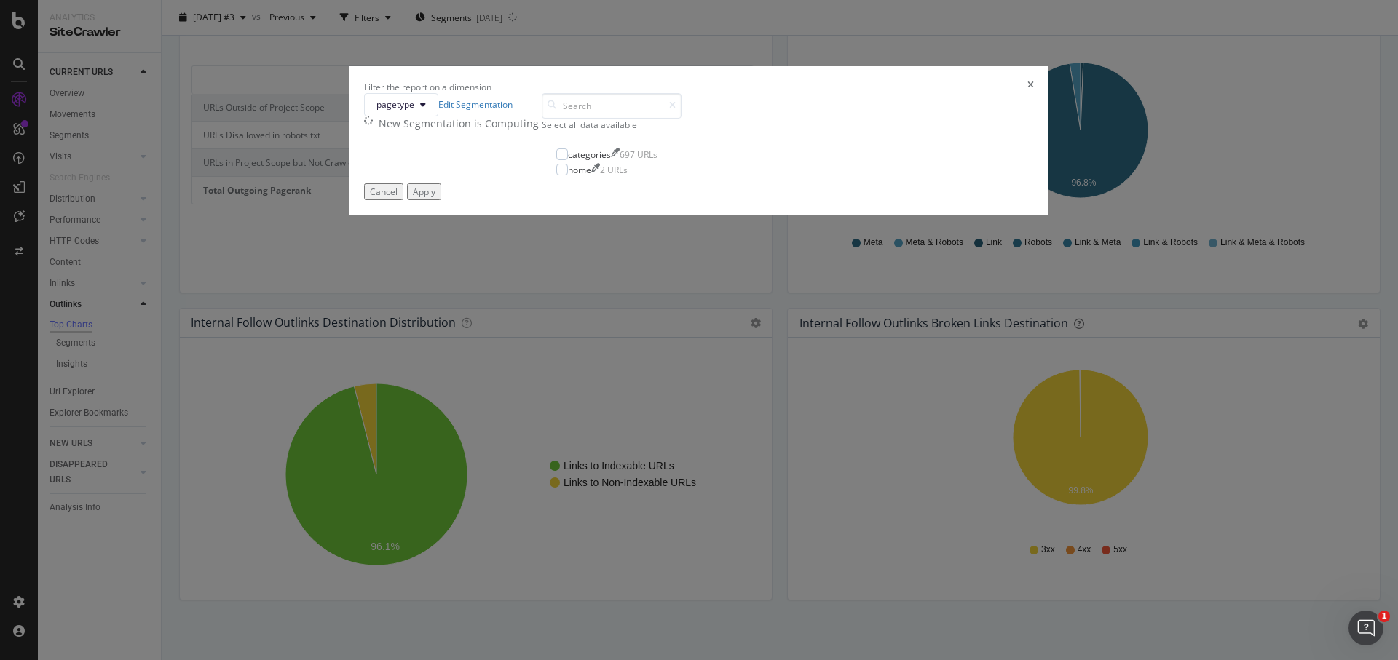
click at [1027, 93] on icon "times" at bounding box center [1030, 87] width 7 height 12
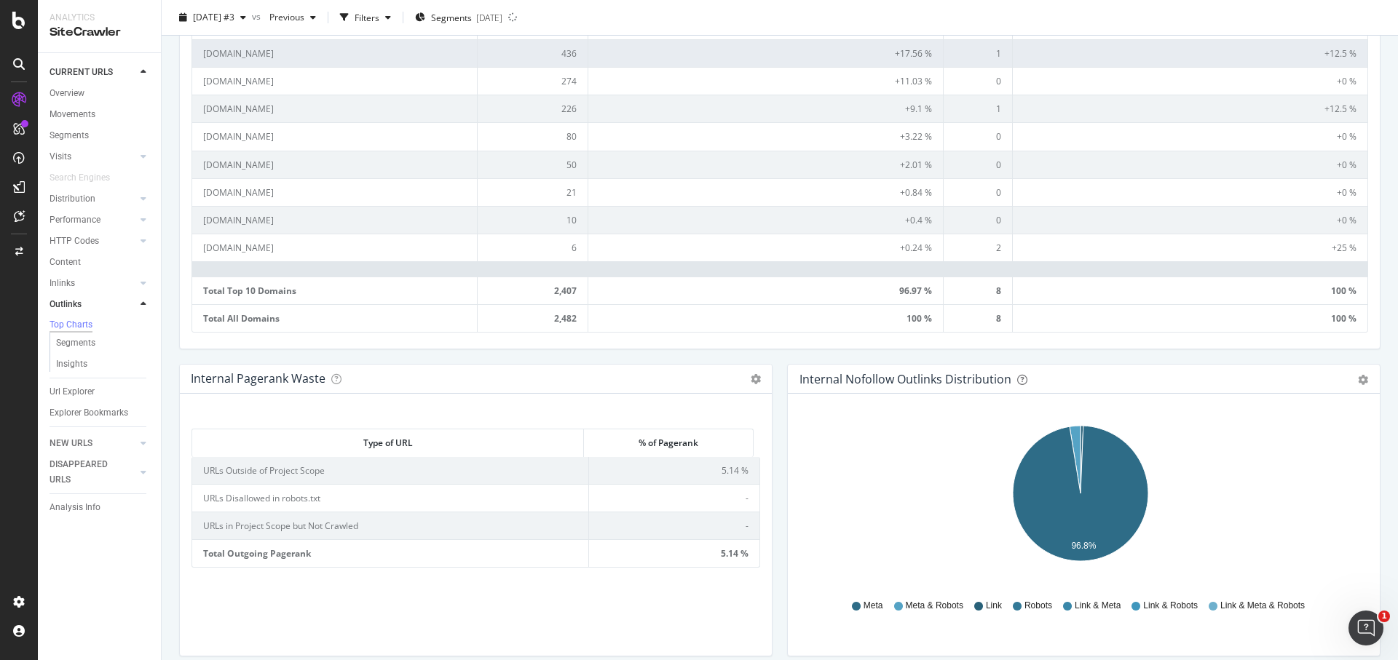
scroll to position [523, 0]
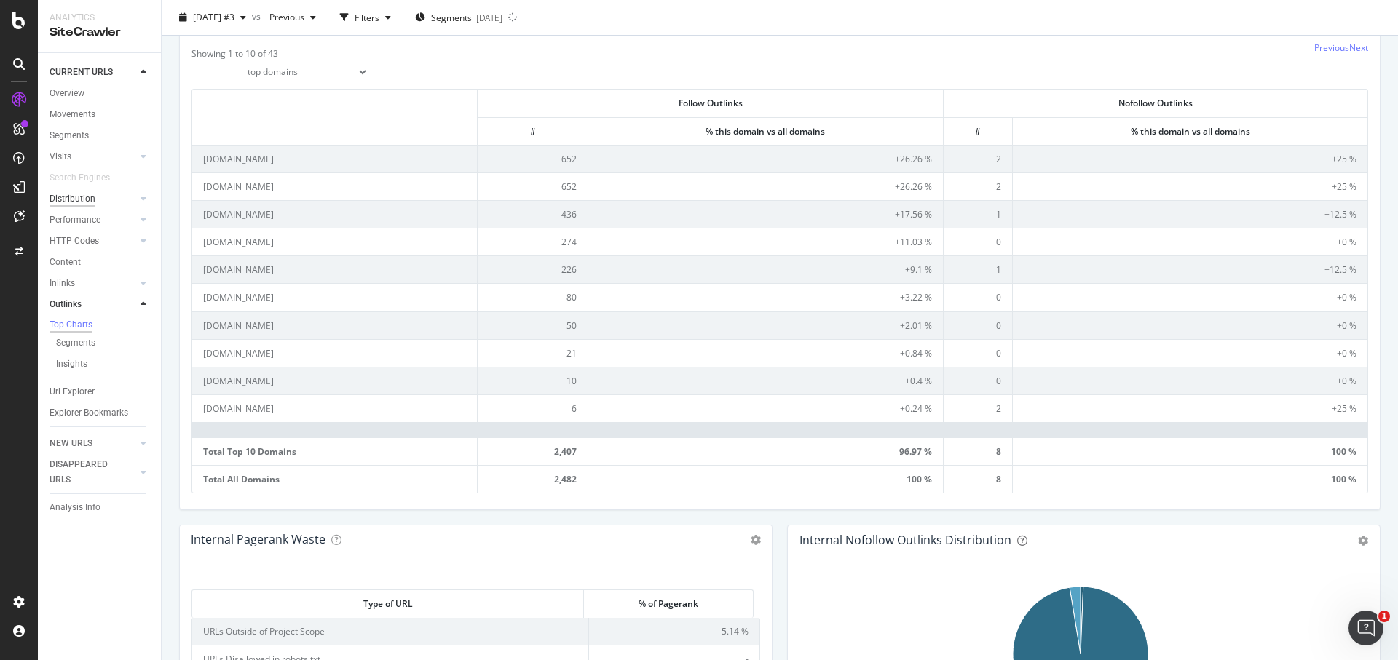
click at [82, 200] on div "Distribution" at bounding box center [73, 198] width 46 height 15
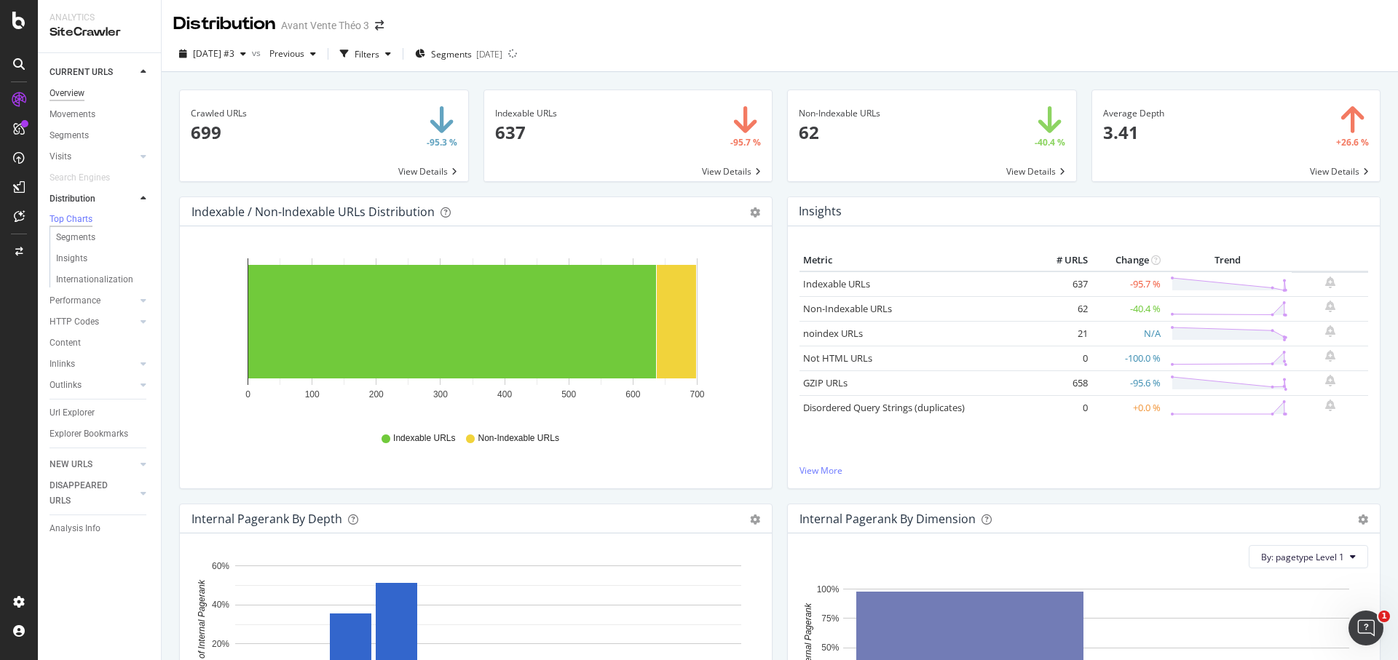
click at [74, 93] on div "Overview" at bounding box center [67, 93] width 35 height 15
